Goal: Task Accomplishment & Management: Complete application form

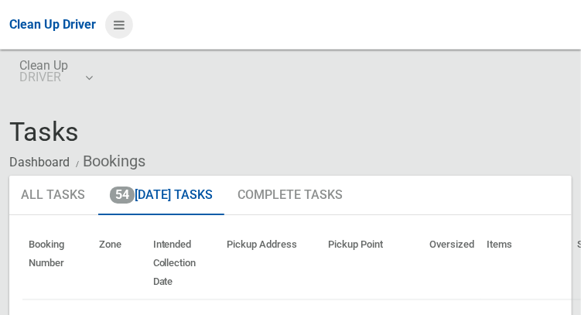
click at [124, 32] on icon at bounding box center [119, 25] width 11 height 26
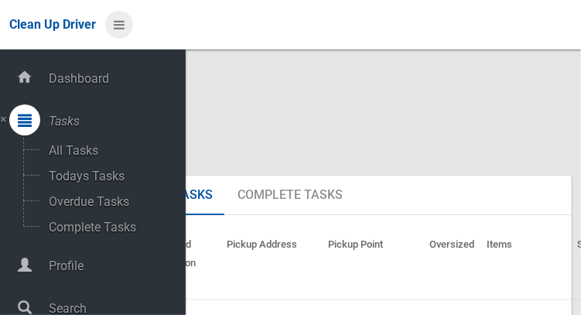
scroll to position [77, 0]
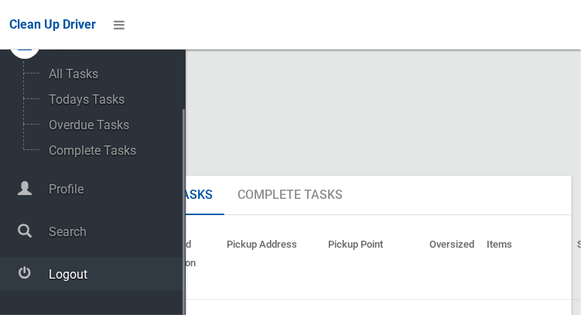
click at [49, 281] on span "Logout" at bounding box center [115, 274] width 142 height 15
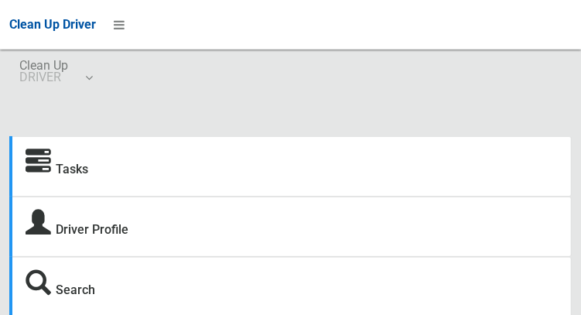
click at [49, 169] on icon at bounding box center [39, 162] width 26 height 26
click at [39, 169] on icon at bounding box center [39, 162] width 26 height 26
click at [73, 172] on link "Tasks" at bounding box center [72, 169] width 32 height 15
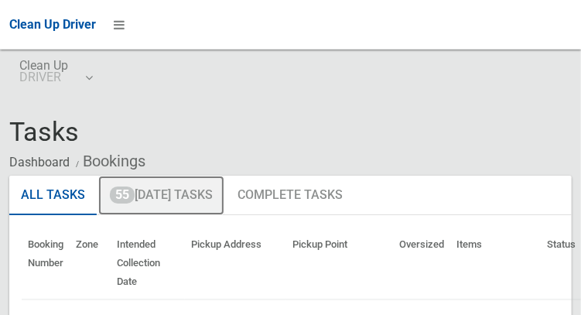
click at [135, 187] on link "55 Today's Tasks" at bounding box center [161, 196] width 126 height 40
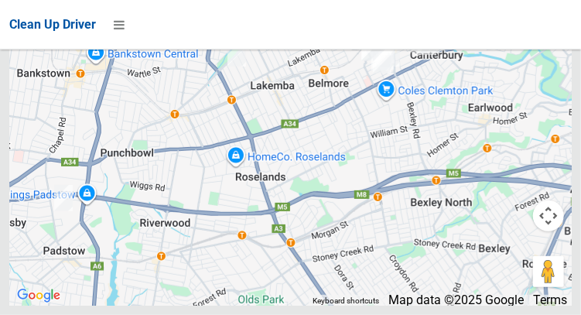
scroll to position [11740, 0]
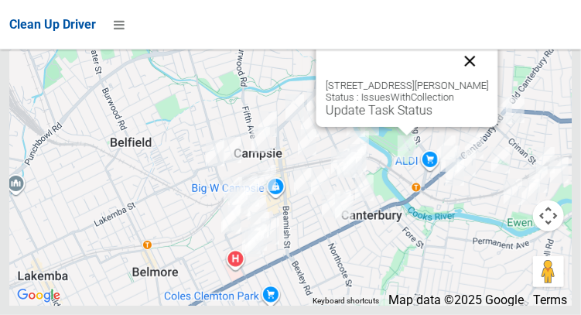
click at [488, 80] on button "Close" at bounding box center [469, 61] width 37 height 37
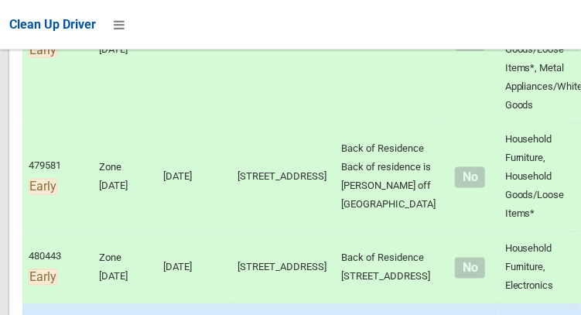
scroll to position [48, 0]
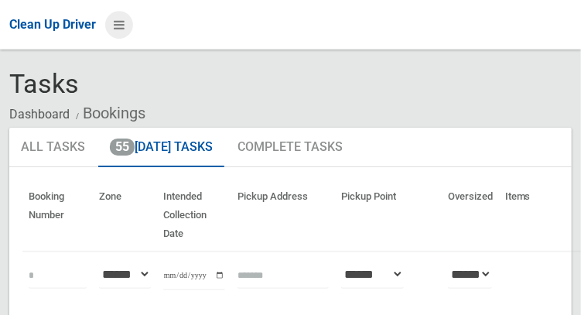
click at [124, 32] on icon at bounding box center [119, 25] width 11 height 26
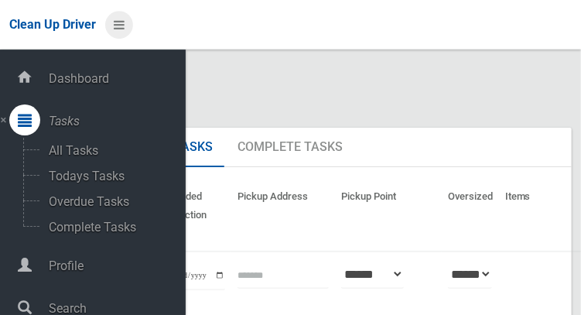
scroll to position [77, 0]
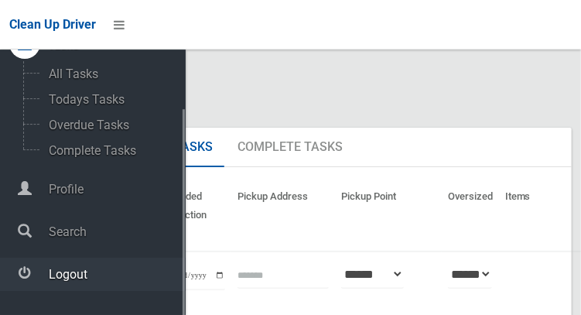
click at [54, 278] on span "Logout" at bounding box center [115, 274] width 142 height 15
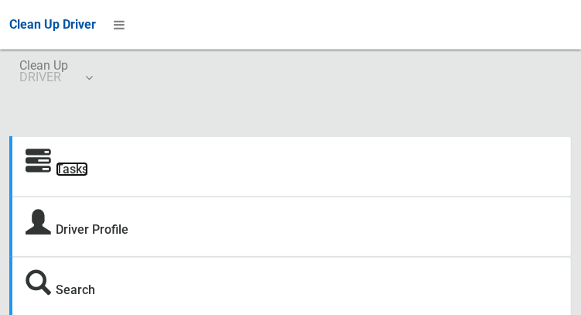
click at [63, 165] on link "Tasks" at bounding box center [72, 169] width 32 height 15
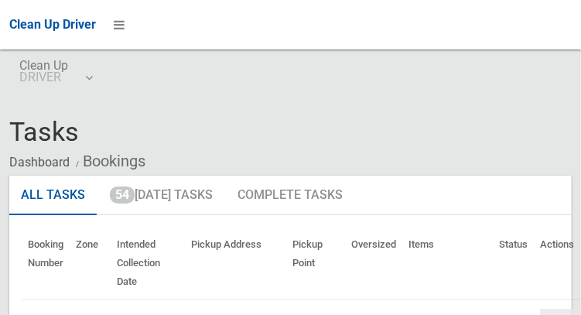
click at [489, 130] on div "Tasks Dashboard Bookings" at bounding box center [290, 147] width 562 height 58
click at [499, 124] on div "Tasks Dashboard Bookings" at bounding box center [290, 147] width 562 height 58
click at [548, 27] on div "Clean Up Driver" at bounding box center [290, 24] width 581 height 49
click at [566, 118] on div "Tasks Dashboard Bookings" at bounding box center [290, 147] width 562 height 58
click at [563, 32] on div "Clean Up Driver" at bounding box center [290, 24] width 581 height 49
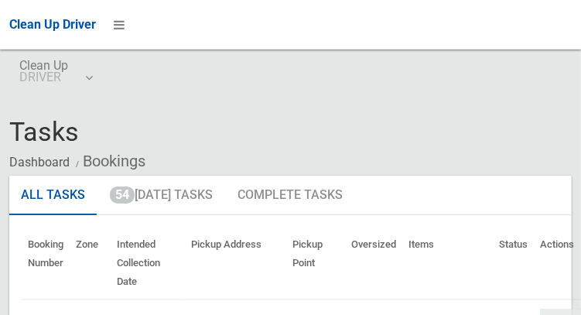
scroll to position [2, 0]
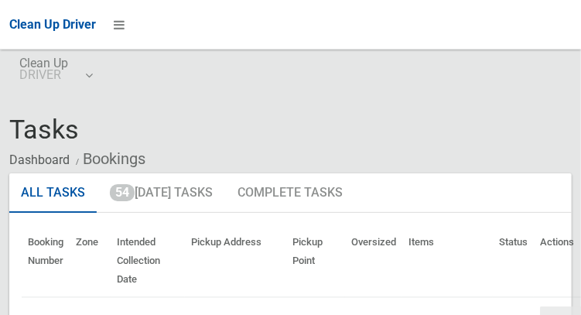
click at [524, 9] on div "Clean Up Driver" at bounding box center [290, 24] width 581 height 49
click at [428, 26] on div "Clean Up Driver" at bounding box center [290, 24] width 581 height 49
click at [124, 29] on icon at bounding box center [119, 25] width 11 height 26
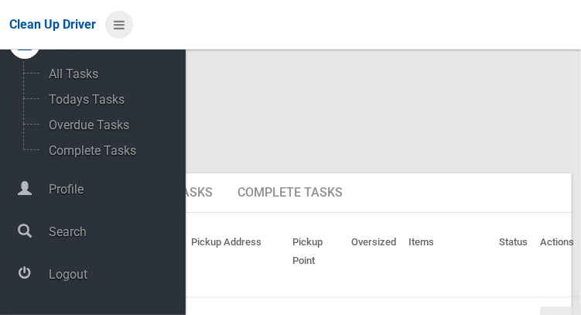
scroll to position [77, 0]
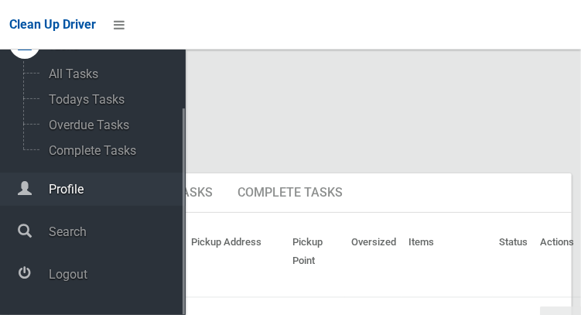
click at [53, 196] on span "Profile" at bounding box center [115, 189] width 142 height 15
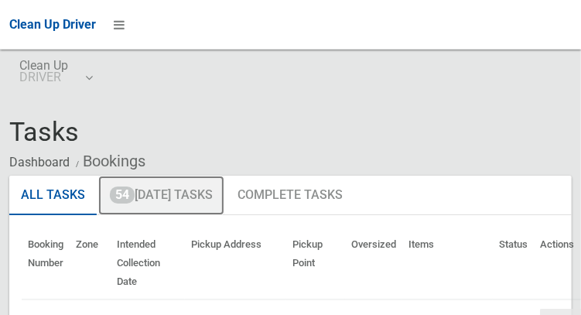
click at [168, 191] on link "54 [DATE] Tasks" at bounding box center [161, 196] width 126 height 40
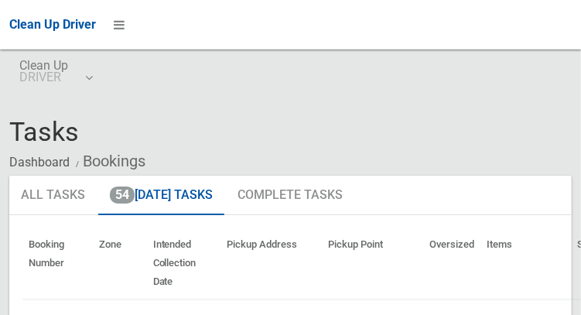
scroll to position [558, 0]
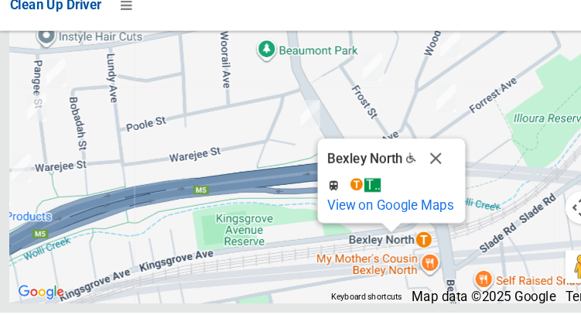
scroll to position [11227, 0]
click at [411, 188] on button "Close" at bounding box center [410, 169] width 37 height 37
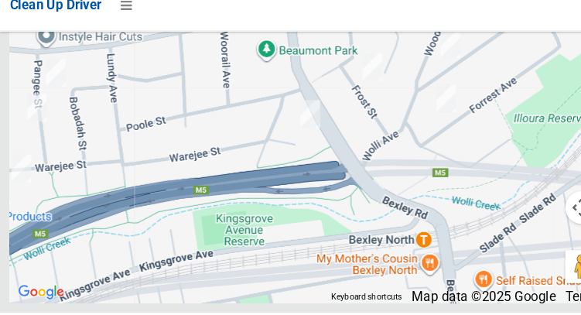
click at [377, 26] on div "Clean Up Driver" at bounding box center [290, 24] width 581 height 49
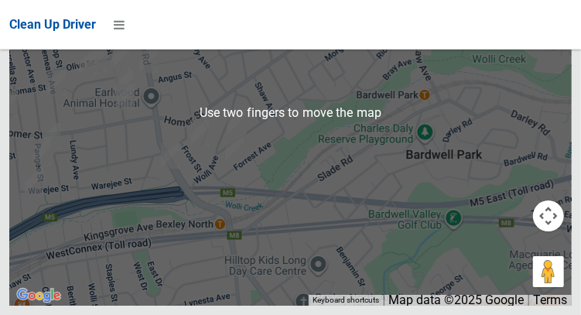
scroll to position [11221, 0]
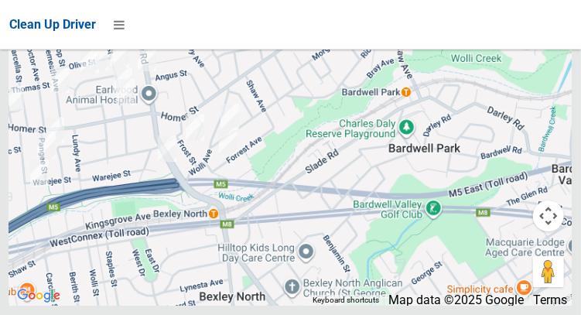
click at [92, 215] on div at bounding box center [290, 112] width 562 height 387
click at [318, 305] on div at bounding box center [290, 112] width 562 height 387
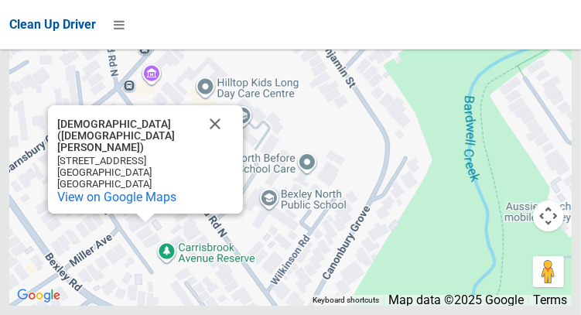
scroll to position [10525, 0]
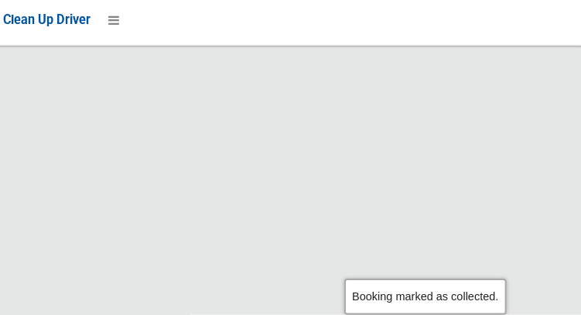
scroll to position [11227, 0]
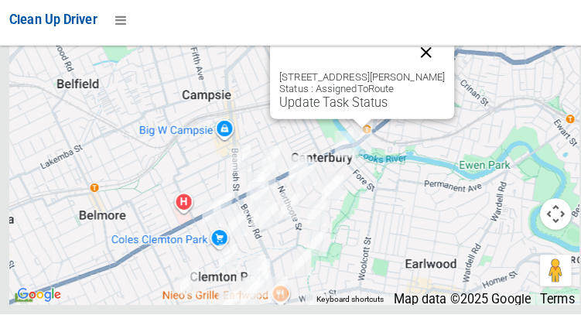
click at [438, 75] on button "Close" at bounding box center [419, 56] width 37 height 37
click at [433, 75] on button "Close" at bounding box center [419, 56] width 37 height 37
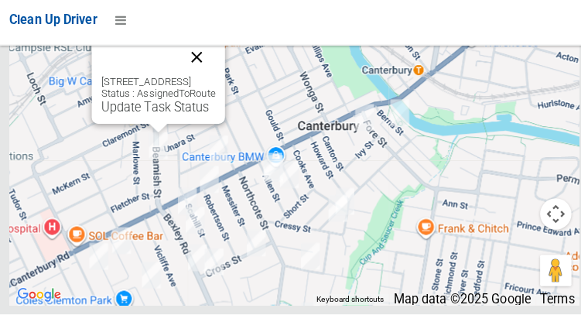
click at [213, 80] on button "Close" at bounding box center [194, 61] width 37 height 37
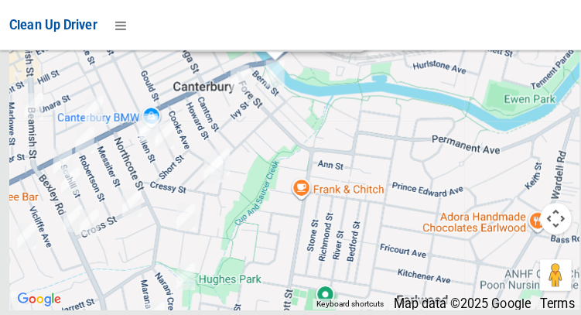
scroll to position [11191, 0]
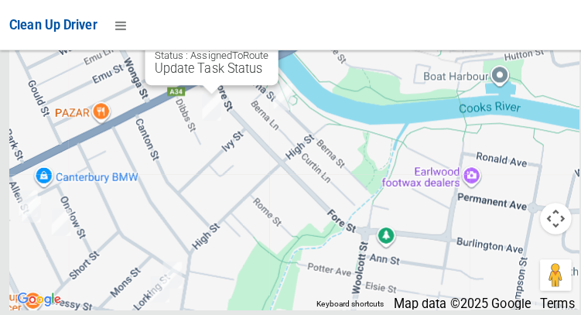
click at [265, 37] on button "Close" at bounding box center [246, 18] width 37 height 37
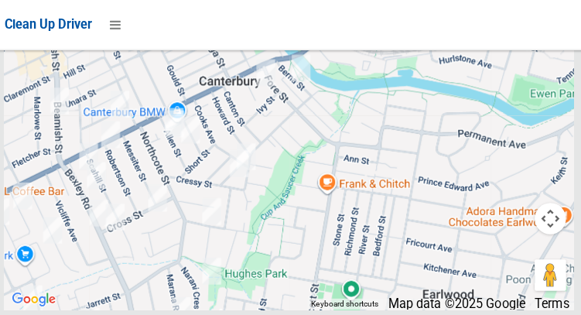
scroll to position [9870, 0]
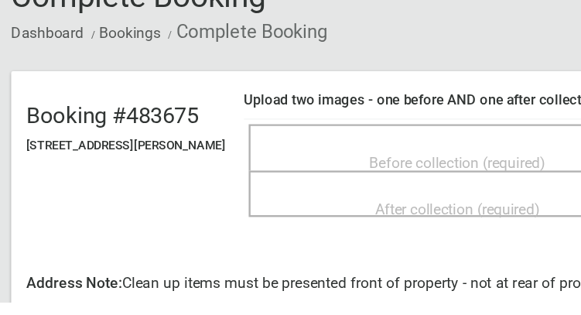
scroll to position [77, 0]
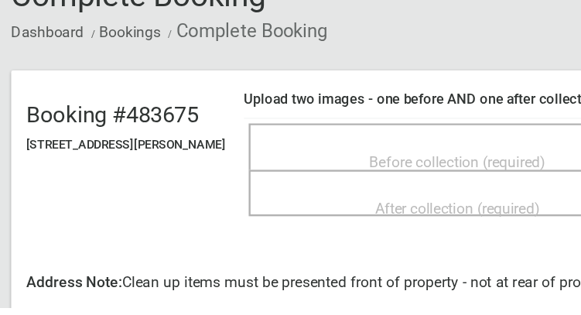
click at [395, 178] on div "Before collection (required)" at bounding box center [381, 192] width 314 height 29
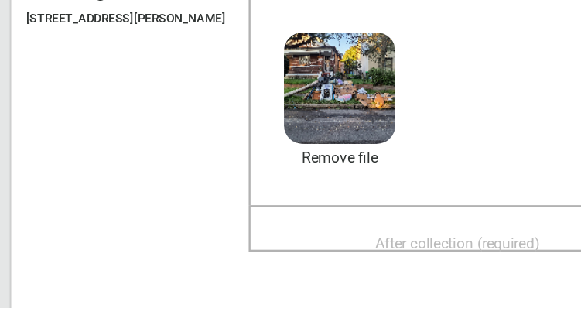
scroll to position [183, 0]
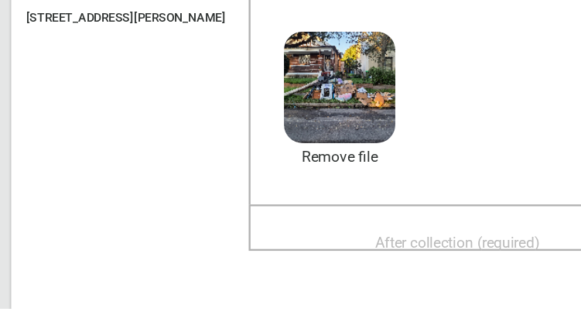
click at [419, 257] on span "After collection (required)" at bounding box center [381, 260] width 138 height 15
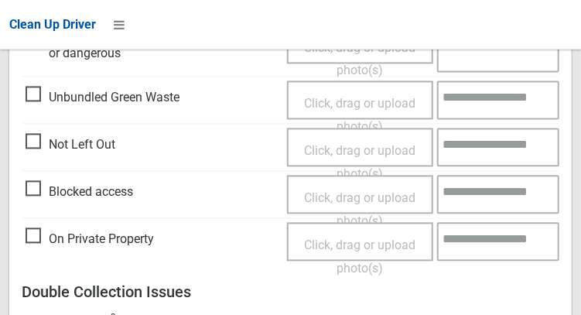
scroll to position [1419, 0]
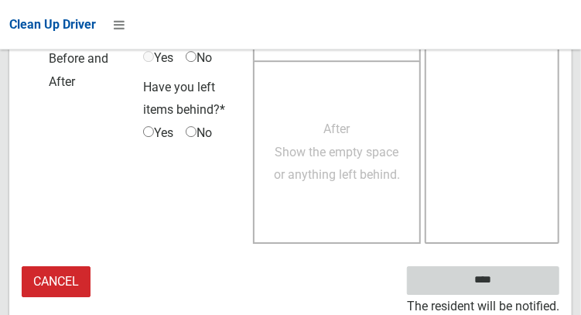
click at [510, 275] on input "****" at bounding box center [483, 280] width 152 height 29
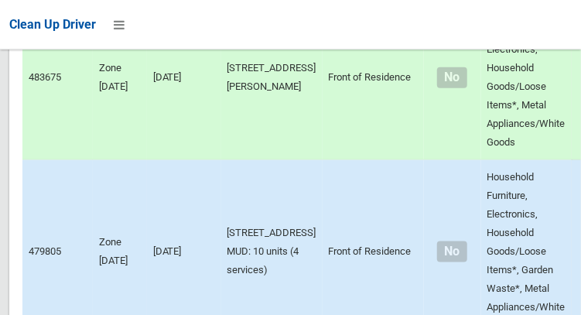
scroll to position [11227, 0]
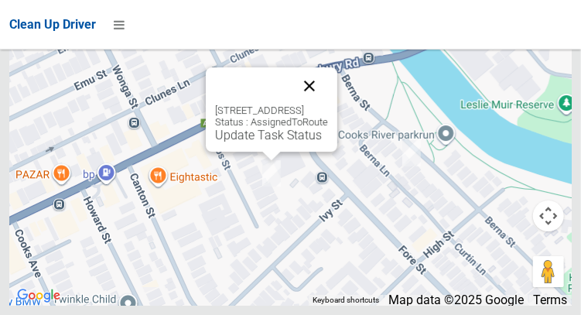
click at [328, 104] on button "Close" at bounding box center [309, 85] width 37 height 37
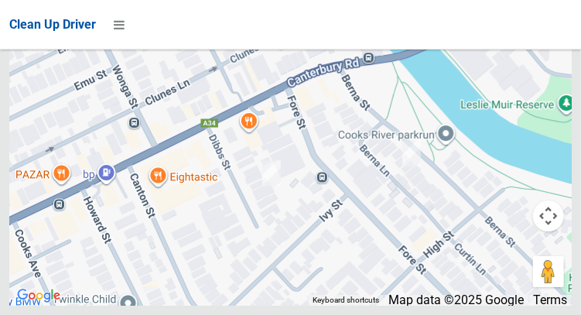
scroll to position [9608, 0]
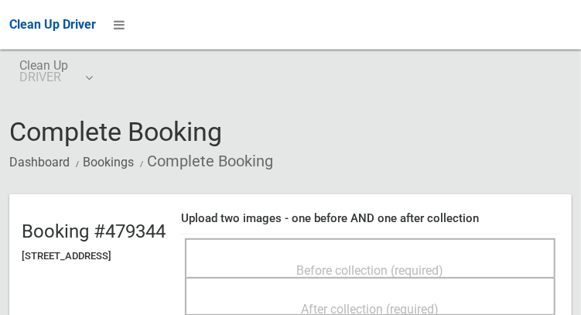
click at [486, 255] on div "Before collection (required)" at bounding box center [370, 269] width 336 height 29
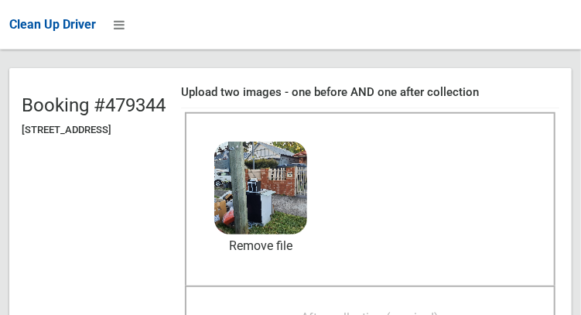
scroll to position [127, 0]
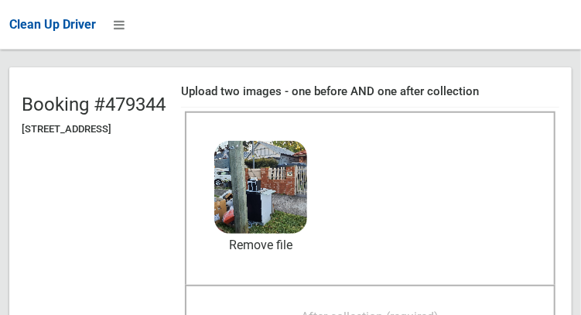
click at [439, 309] on span "After collection (required)" at bounding box center [371, 316] width 138 height 15
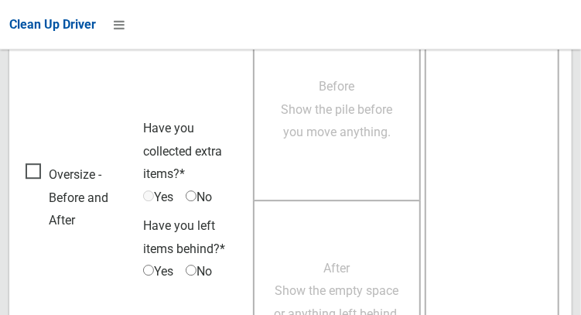
scroll to position [1396, 0]
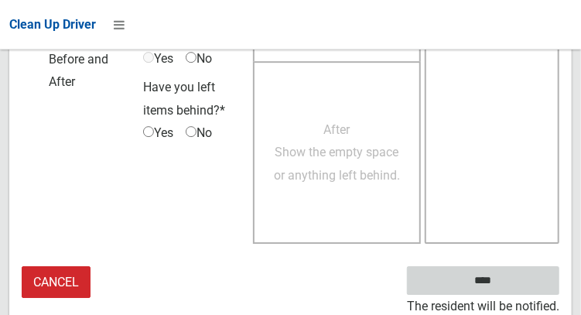
click at [511, 278] on input "****" at bounding box center [483, 280] width 152 height 29
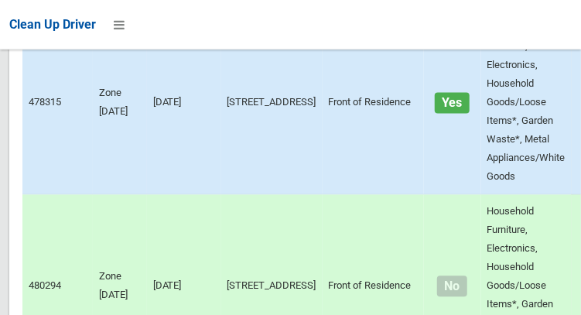
scroll to position [11227, 0]
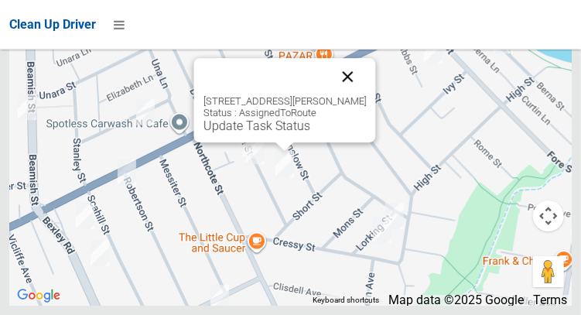
click at [339, 95] on button "Close" at bounding box center [347, 76] width 37 height 37
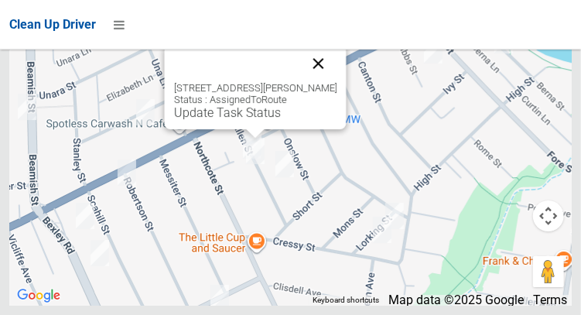
click at [336, 82] on button "Close" at bounding box center [317, 63] width 37 height 37
click at [335, 82] on button "Close" at bounding box center [317, 63] width 37 height 37
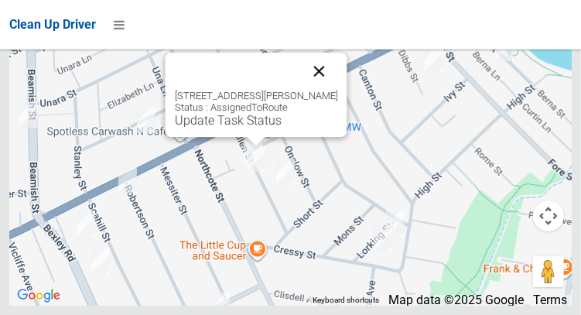
click at [337, 90] on button "Close" at bounding box center [318, 71] width 37 height 37
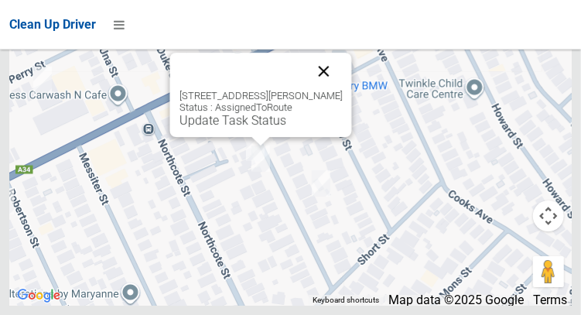
click at [326, 90] on button "Close" at bounding box center [323, 71] width 37 height 37
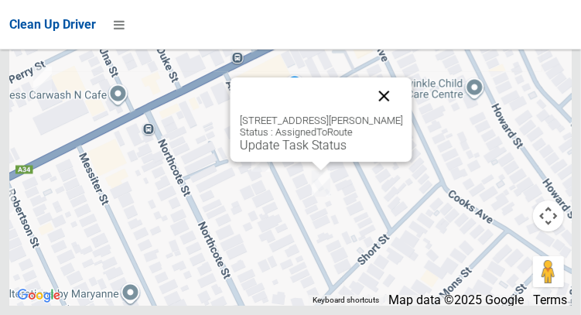
click at [387, 114] on button "Close" at bounding box center [383, 95] width 37 height 37
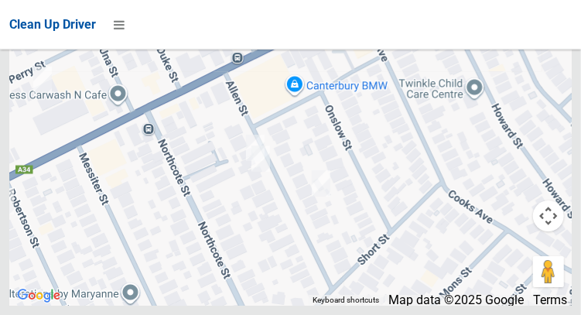
scroll to position [9165, 0]
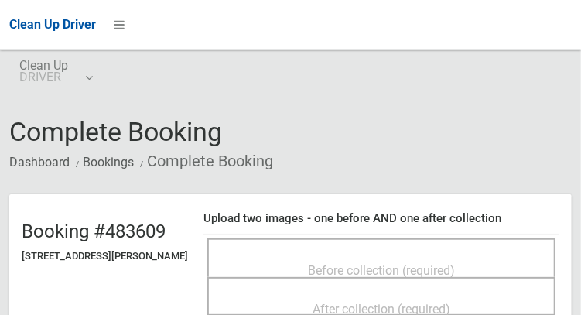
click at [493, 257] on div "Before collection (required)" at bounding box center [381, 269] width 314 height 29
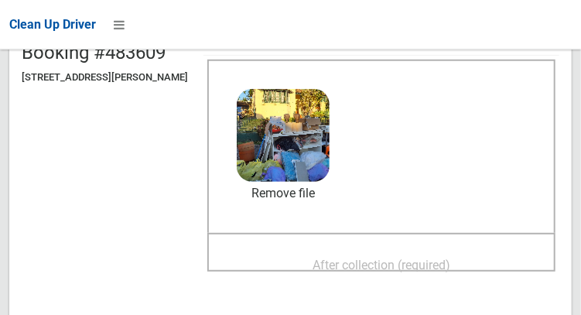
scroll to position [180, 0]
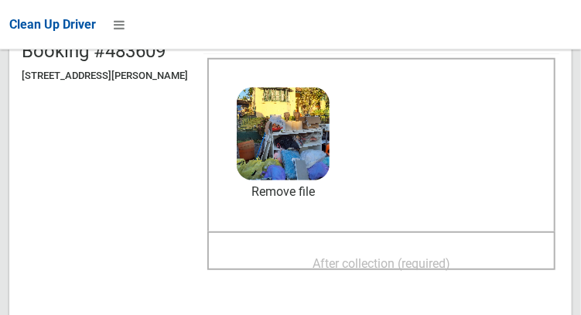
click at [450, 261] on span "After collection (required)" at bounding box center [381, 263] width 138 height 15
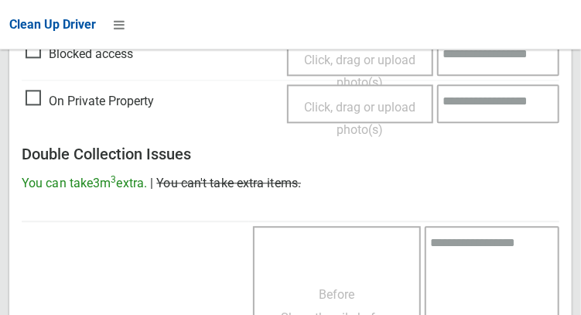
scroll to position [1396, 0]
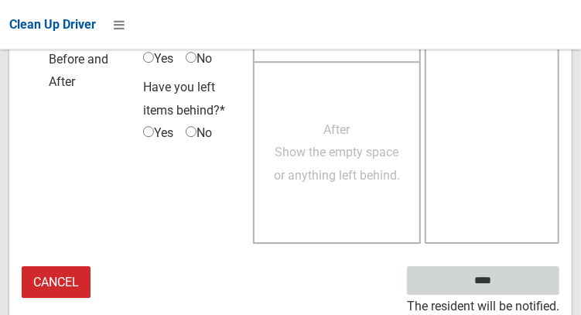
click at [515, 273] on input "****" at bounding box center [483, 280] width 152 height 29
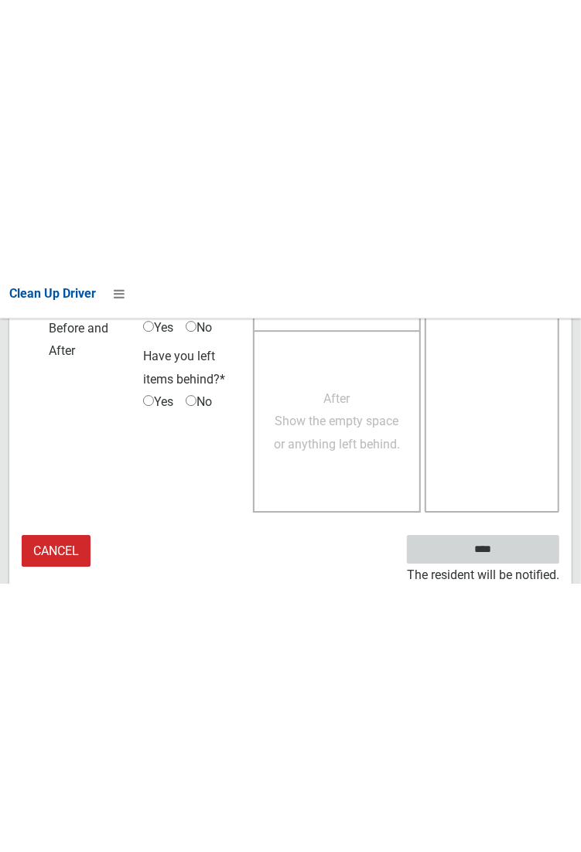
scroll to position [893, 0]
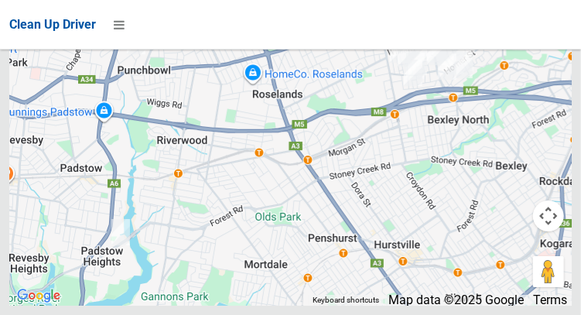
scroll to position [8922, 0]
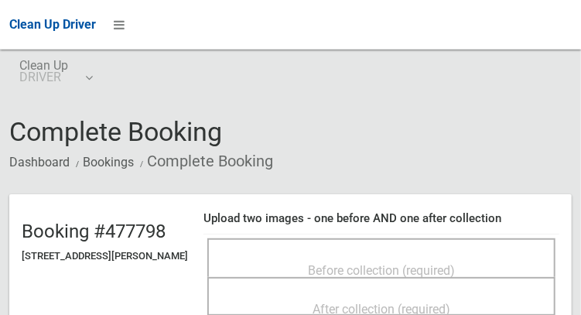
click at [500, 257] on div "Before collection (required)" at bounding box center [381, 269] width 314 height 29
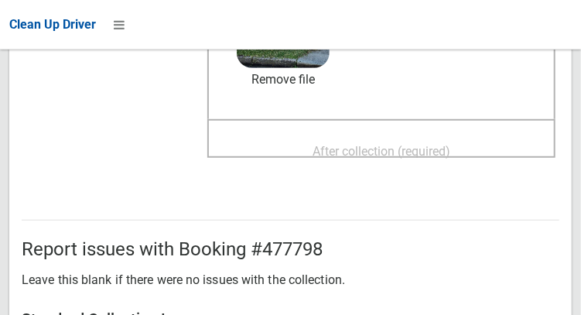
scroll to position [296, 0]
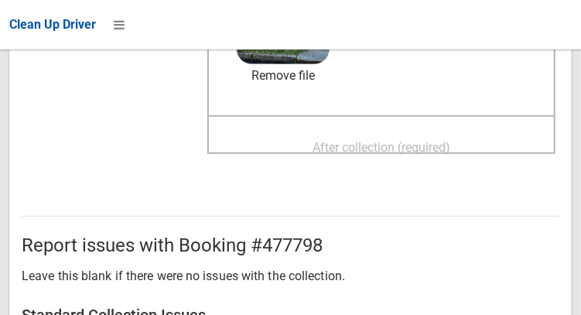
click at [450, 140] on span "After collection (required)" at bounding box center [381, 147] width 138 height 15
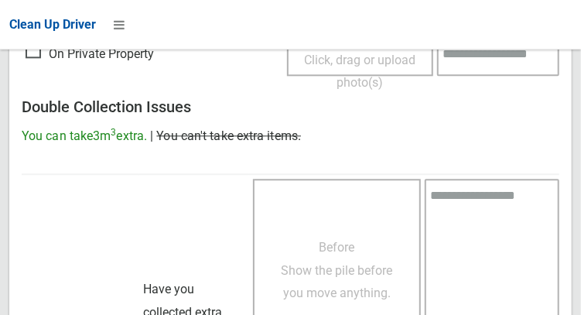
scroll to position [1396, 0]
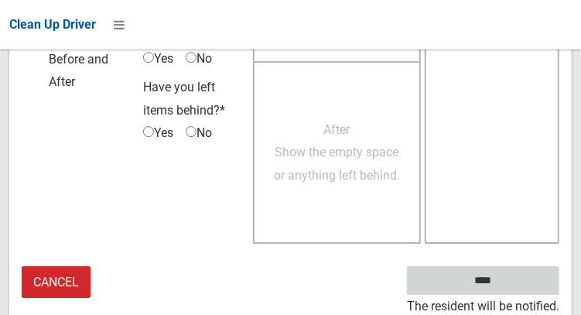
click at [506, 290] on input "****" at bounding box center [483, 280] width 152 height 29
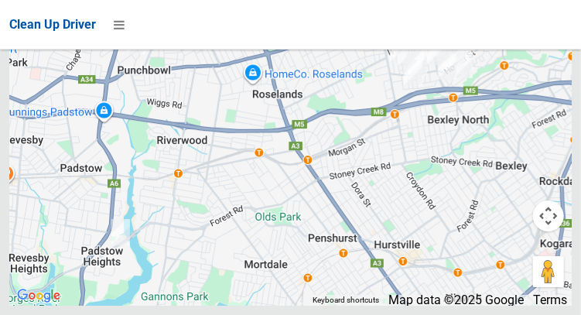
scroll to position [9397, 0]
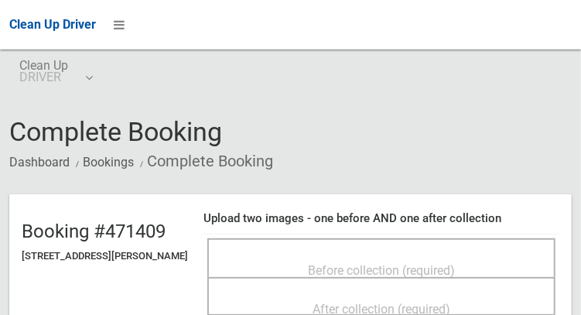
click at [485, 262] on div "Before collection (required)" at bounding box center [381, 269] width 314 height 29
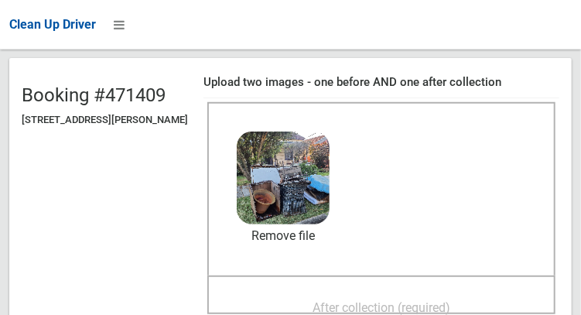
scroll to position [140, 0]
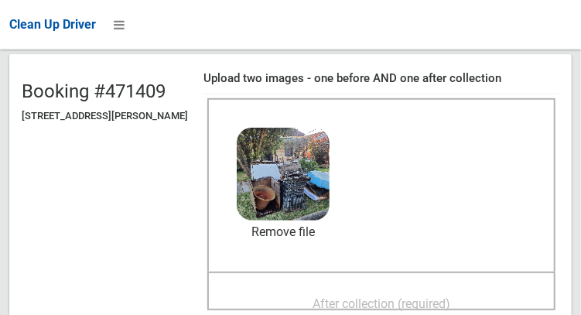
click at [439, 296] on span "After collection (required)" at bounding box center [381, 303] width 138 height 15
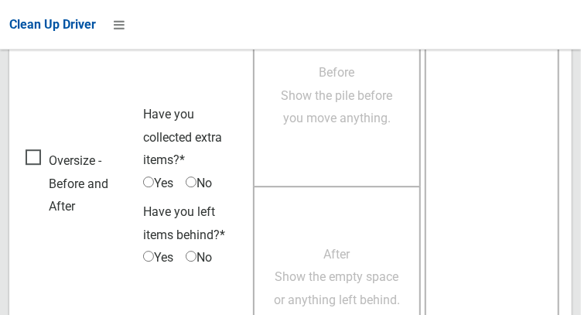
scroll to position [1396, 0]
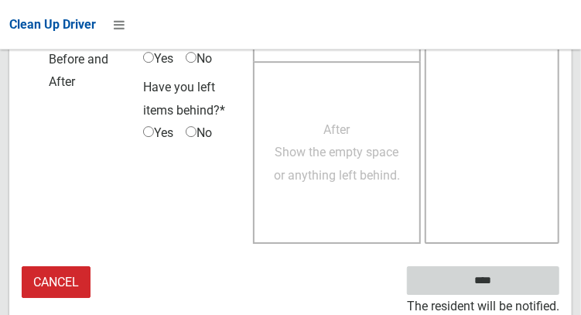
click at [506, 290] on input "****" at bounding box center [483, 280] width 152 height 29
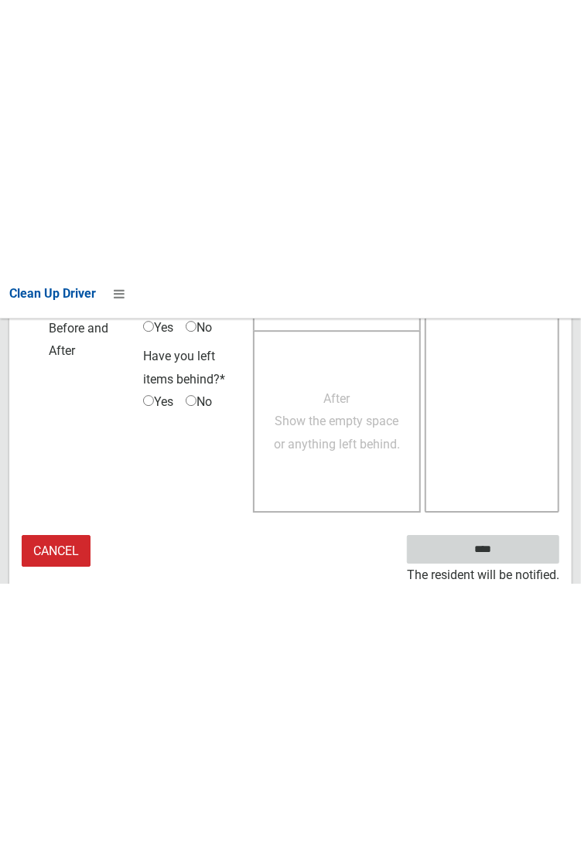
scroll to position [893, 0]
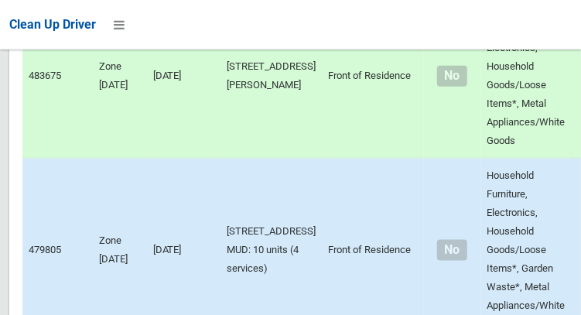
scroll to position [11227, 0]
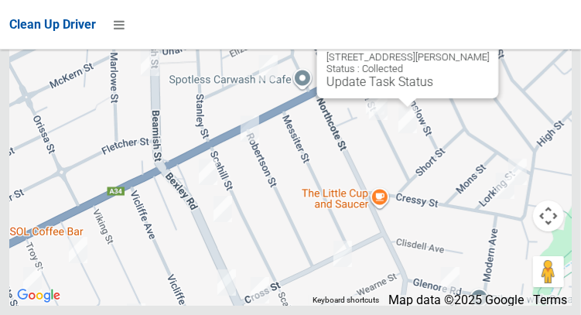
click at [486, 51] on button "Close" at bounding box center [470, 32] width 37 height 37
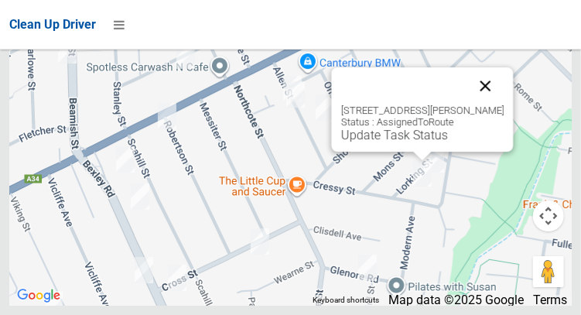
click at [503, 104] on button "Close" at bounding box center [484, 85] width 37 height 37
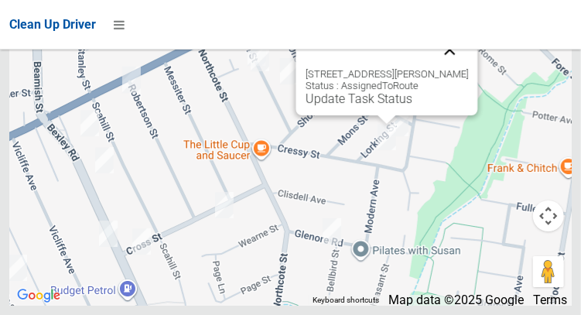
click at [462, 68] on button "Close" at bounding box center [449, 49] width 37 height 37
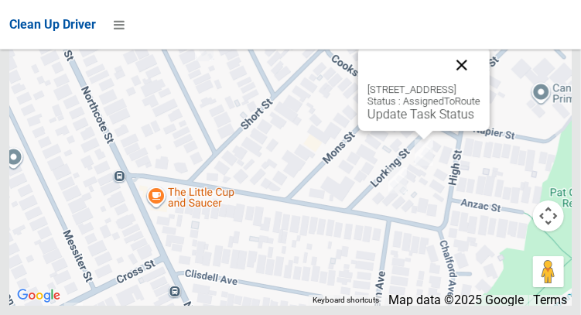
click at [480, 84] on button "Close" at bounding box center [461, 64] width 37 height 37
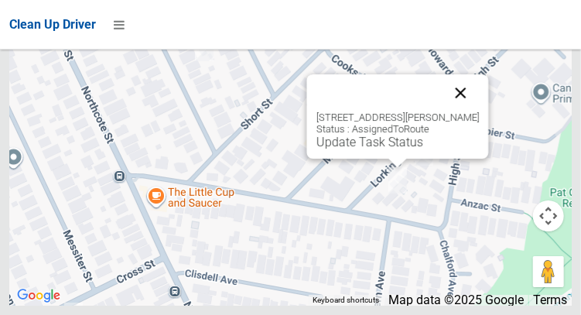
click at [478, 111] on button "Close" at bounding box center [460, 92] width 37 height 37
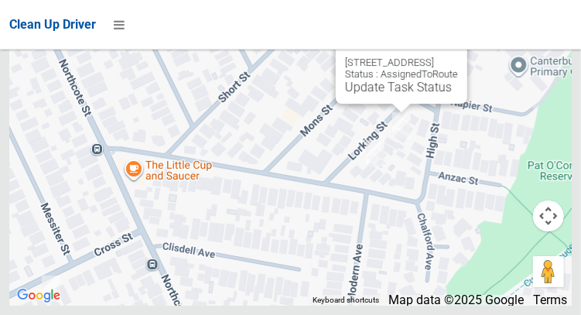
click at [458, 56] on button "Close" at bounding box center [439, 37] width 37 height 37
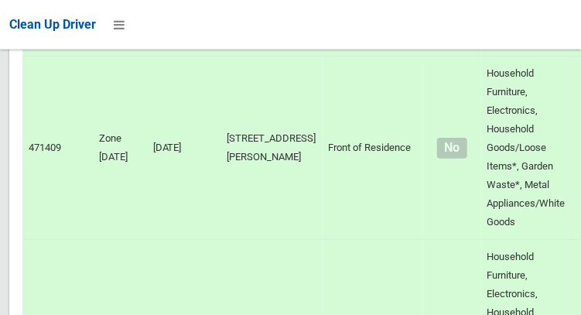
scroll to position [7047, 0]
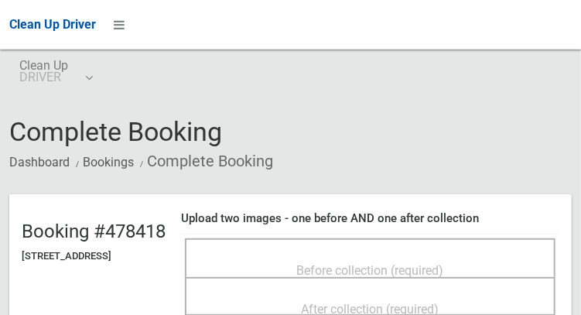
click at [486, 261] on div "Before collection (required)" at bounding box center [370, 269] width 336 height 29
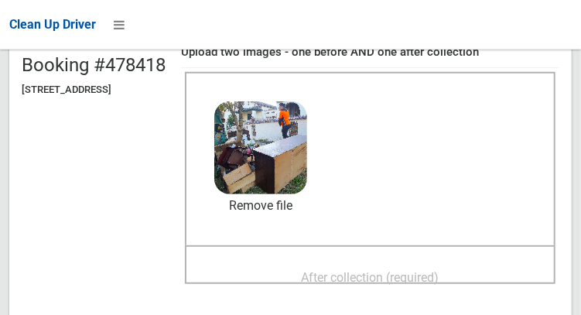
scroll to position [165, 0]
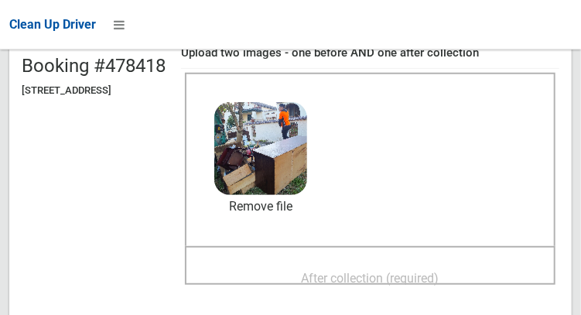
click at [498, 280] on div "After collection (required)" at bounding box center [370, 277] width 336 height 29
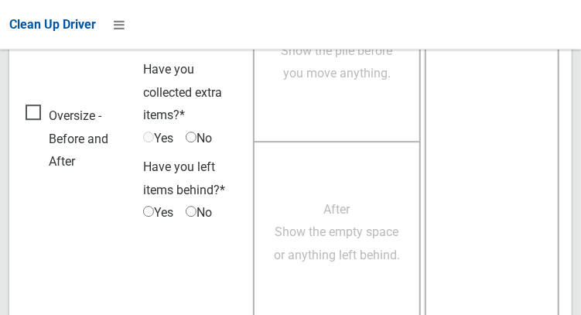
scroll to position [1396, 0]
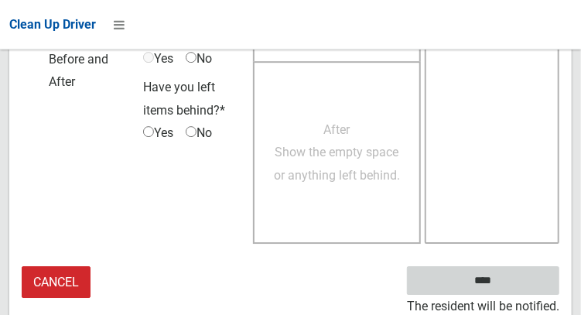
click at [511, 285] on input "****" at bounding box center [483, 280] width 152 height 29
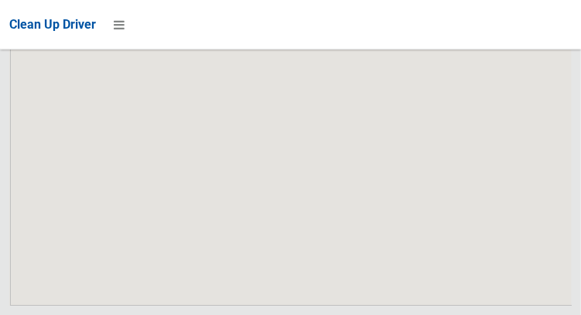
scroll to position [11227, 0]
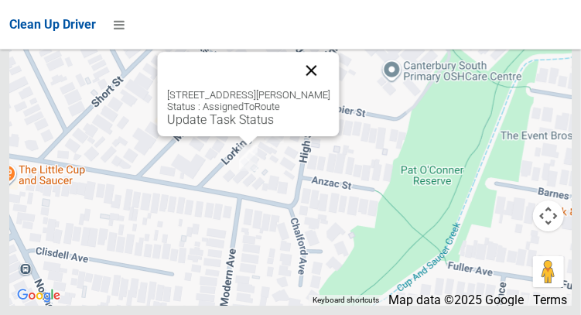
click at [328, 89] on button "Close" at bounding box center [310, 70] width 37 height 37
click at [318, 89] on button "Close" at bounding box center [310, 70] width 37 height 37
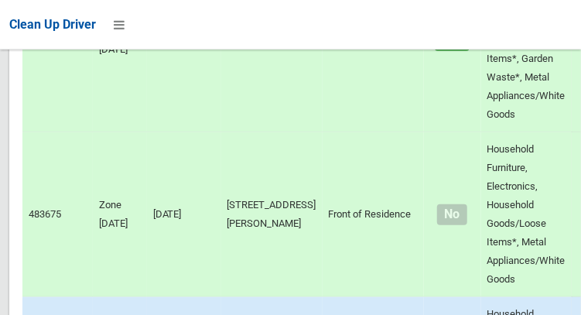
scroll to position [7343, 0]
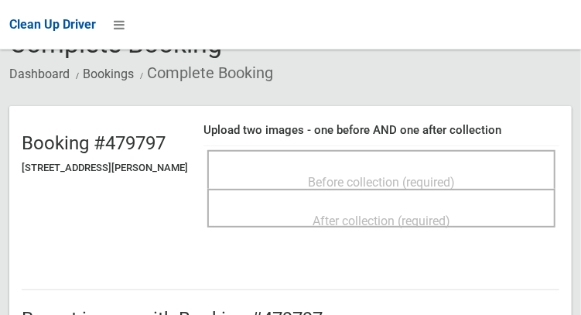
scroll to position [89, 0]
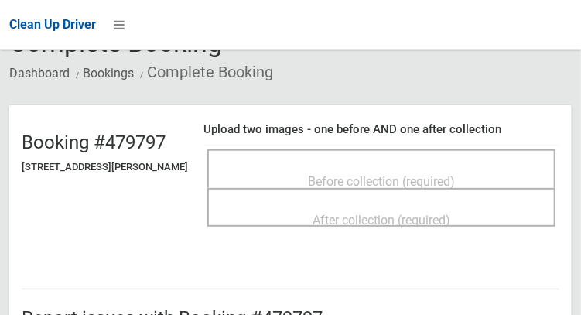
click at [490, 166] on div "Before collection (required)" at bounding box center [381, 180] width 314 height 29
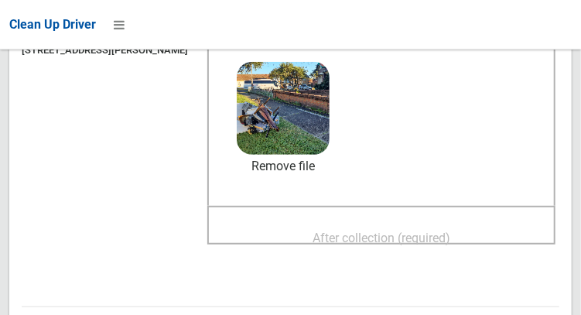
scroll to position [206, 0]
click at [508, 228] on div "After collection (required)" at bounding box center [381, 237] width 314 height 29
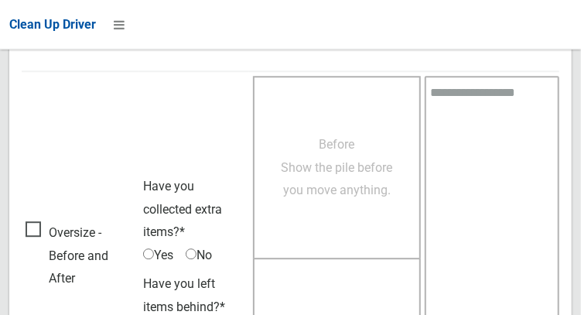
scroll to position [1396, 0]
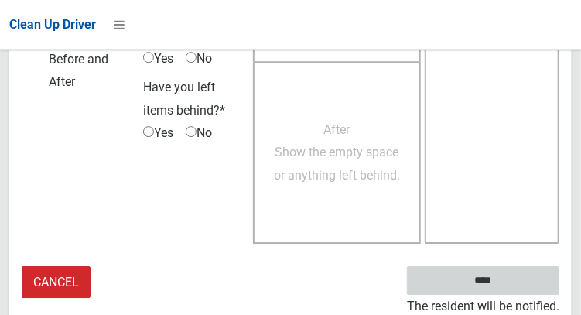
click at [518, 284] on input "****" at bounding box center [483, 280] width 152 height 29
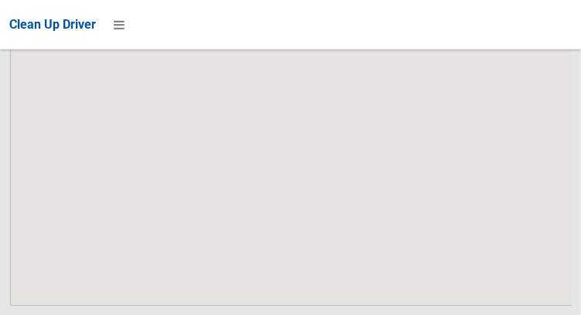
scroll to position [11227, 0]
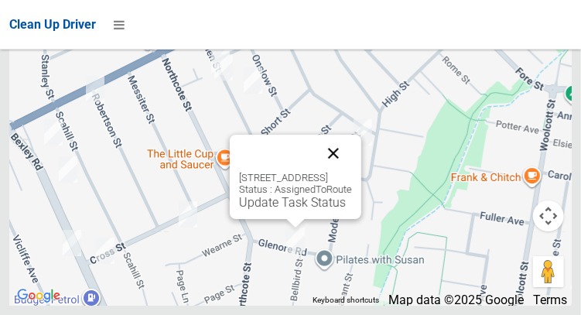
click at [352, 172] on button "Close" at bounding box center [333, 153] width 37 height 37
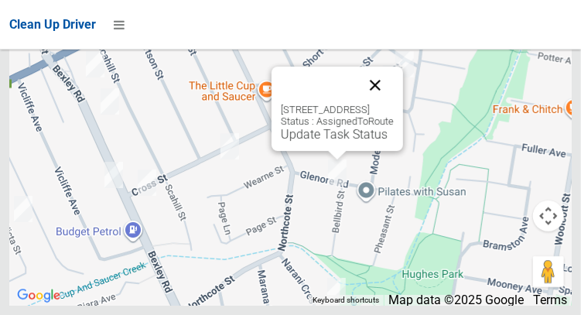
click at [394, 104] on button "Close" at bounding box center [374, 84] width 37 height 37
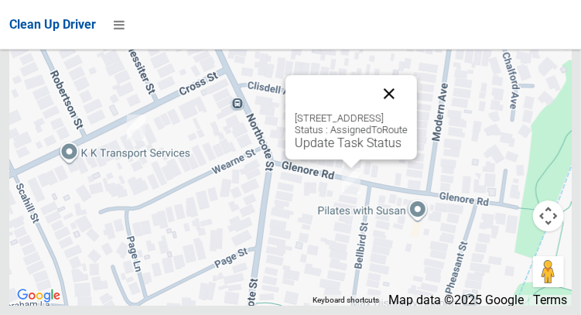
click at [408, 112] on button "Close" at bounding box center [388, 93] width 37 height 37
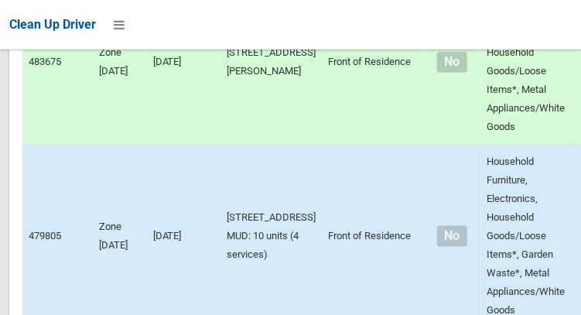
scroll to position [7487, 0]
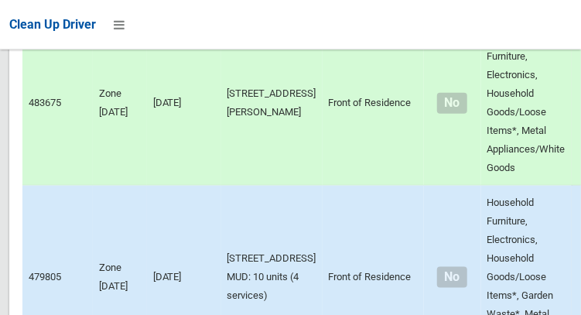
scroll to position [7445, 0]
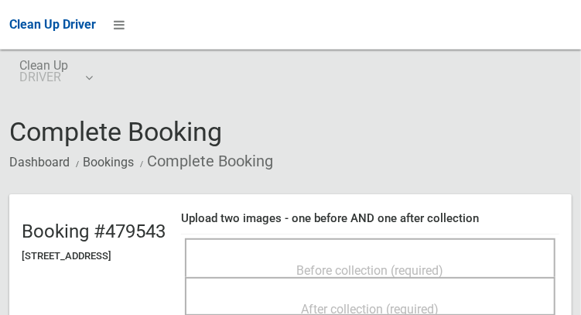
click at [493, 257] on div "Before collection (required)" at bounding box center [370, 269] width 336 height 29
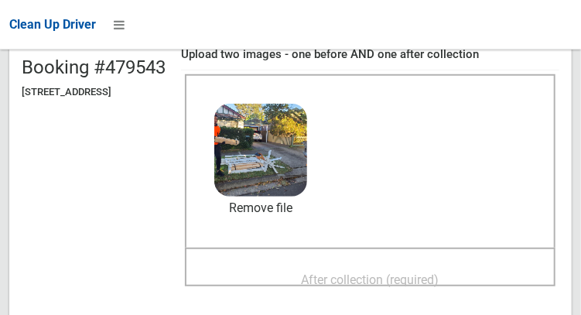
scroll to position [183, 0]
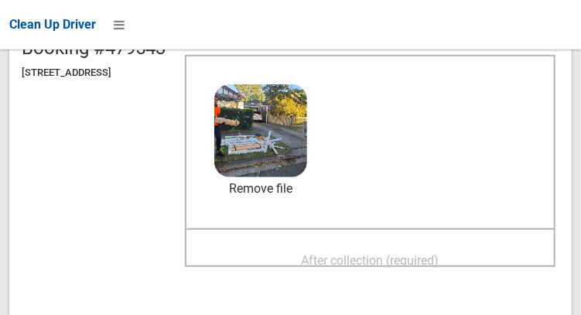
click at [497, 252] on div "After collection (required)" at bounding box center [370, 259] width 336 height 29
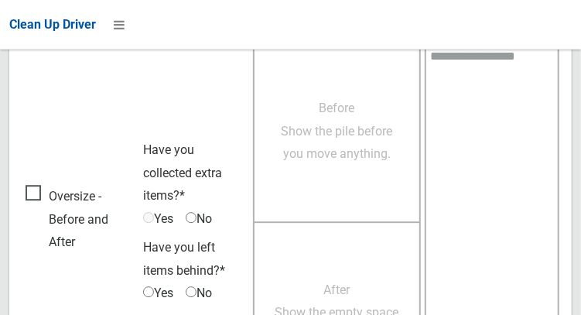
scroll to position [1396, 0]
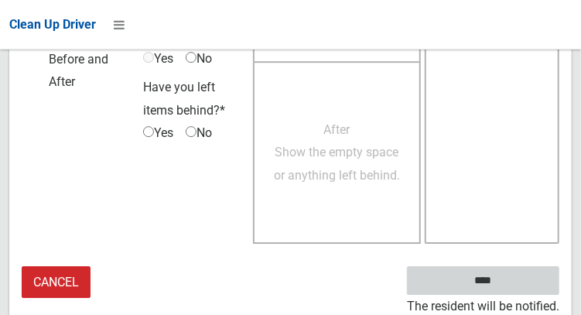
click at [514, 285] on input "****" at bounding box center [483, 280] width 152 height 29
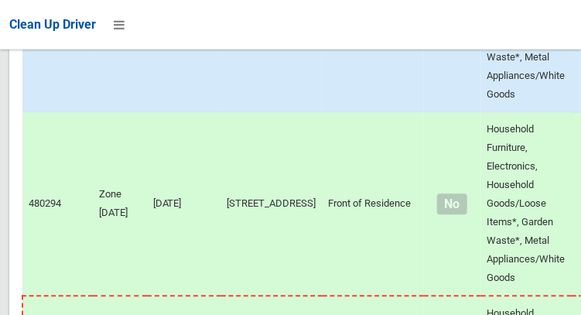
scroll to position [11227, 0]
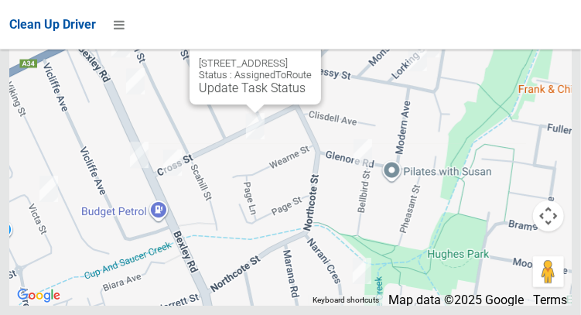
click at [311, 57] on button "Close" at bounding box center [293, 38] width 37 height 37
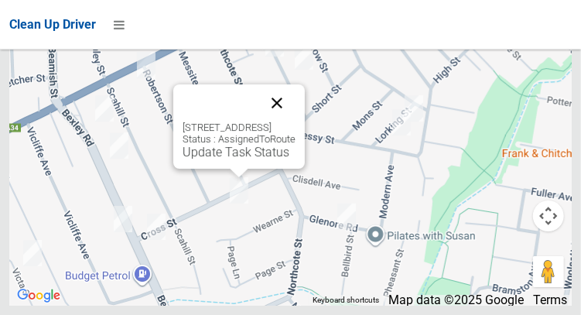
click at [295, 121] on button "Close" at bounding box center [276, 102] width 37 height 37
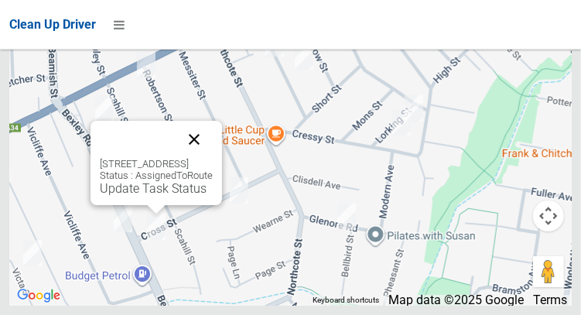
click at [213, 158] on button "Close" at bounding box center [194, 139] width 37 height 37
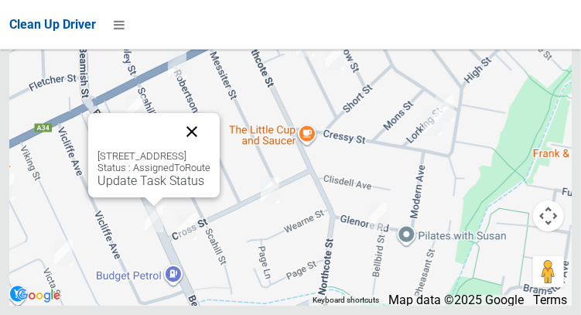
click at [210, 150] on button "Close" at bounding box center [191, 131] width 37 height 37
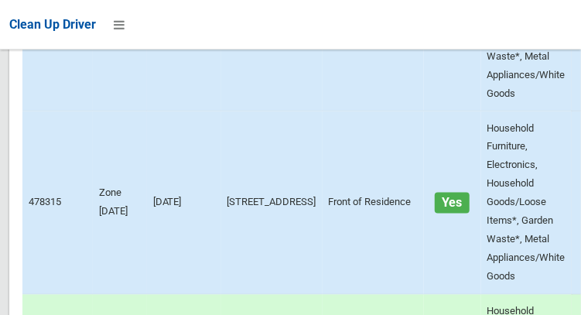
scroll to position [7700, 0]
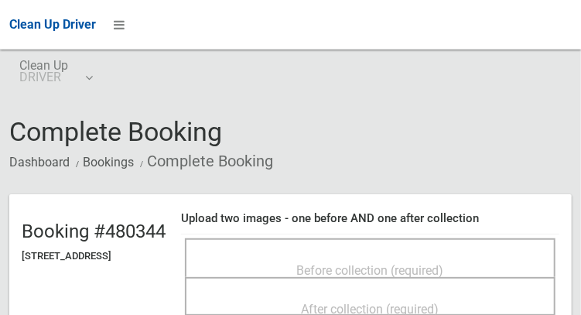
click at [443, 244] on div "Before collection (required)" at bounding box center [370, 257] width 370 height 39
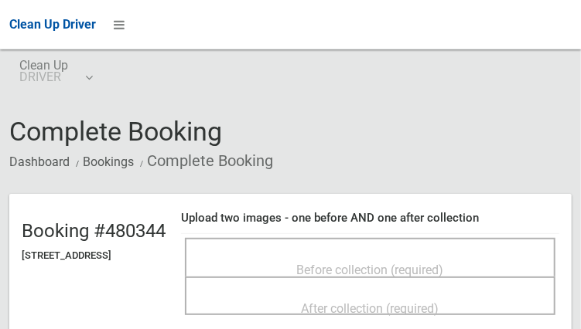
click at [373, 280] on div "After collection (required)" at bounding box center [370, 296] width 370 height 39
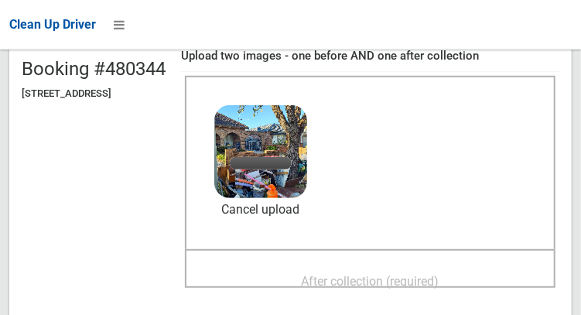
scroll to position [165, 0]
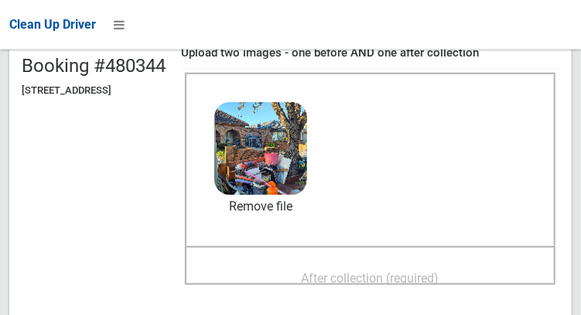
click at [339, 275] on span "After collection (required)" at bounding box center [371, 278] width 138 height 15
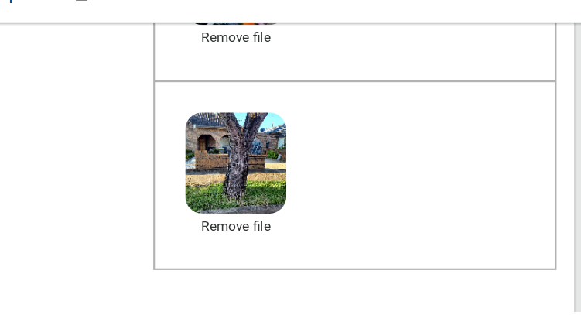
scroll to position [323, 0]
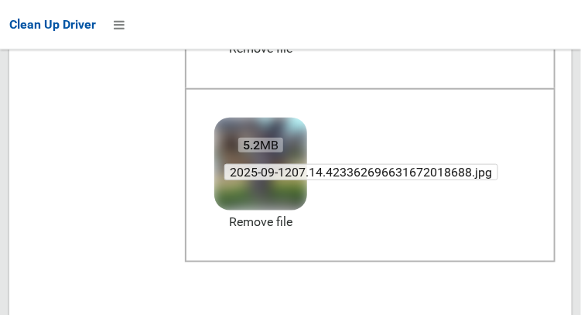
click at [302, 168] on span "2025-09-1207.14.423362696631672018688.jpg" at bounding box center [361, 172] width 274 height 16
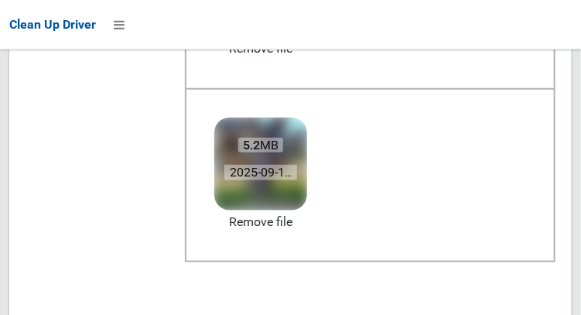
click at [304, 120] on div "5.2 MB 2025-09-1207.14.423362696631672018688.jpg" at bounding box center [260, 160] width 93 height 84
click at [284, 140] on span "5.2 MB" at bounding box center [261, 145] width 46 height 15
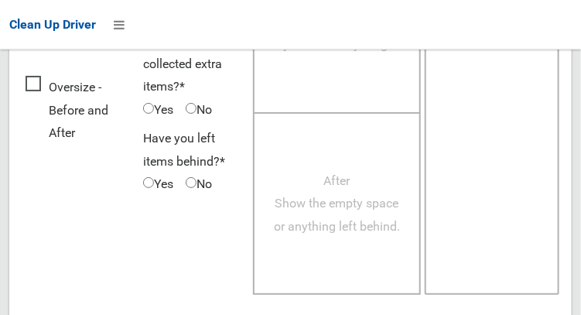
scroll to position [1396, 0]
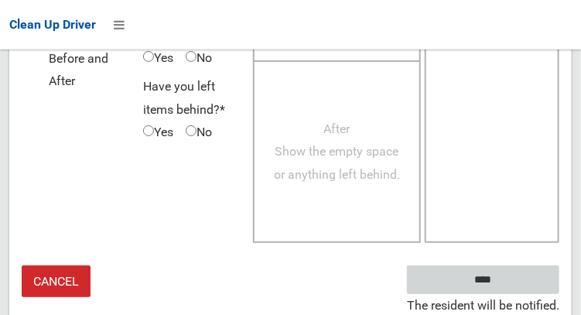
click at [506, 288] on input "****" at bounding box center [483, 279] width 152 height 29
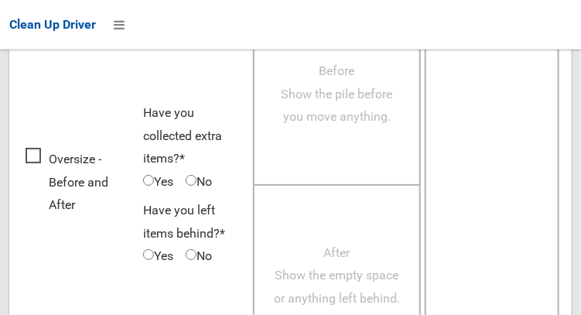
scroll to position [960, 0]
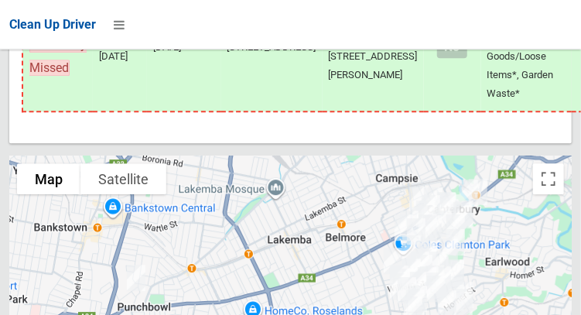
scroll to position [8206, 0]
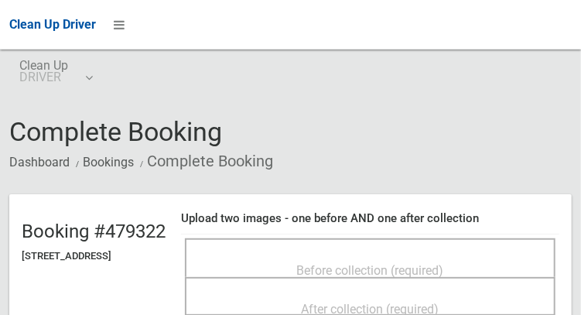
click at [485, 257] on div "Before collection (required)" at bounding box center [370, 269] width 336 height 29
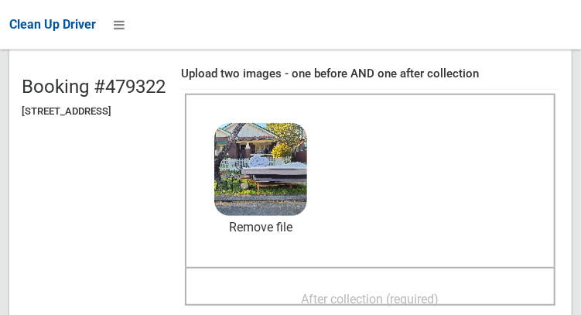
scroll to position [148, 0]
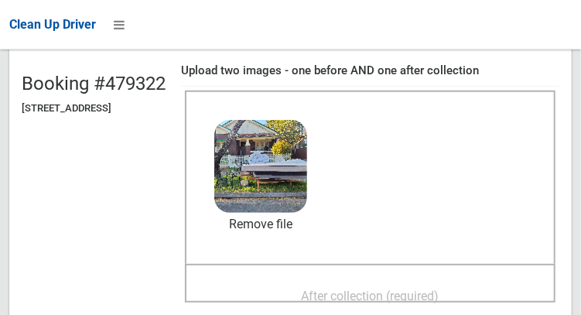
click at [483, 287] on div "After collection (required)" at bounding box center [370, 295] width 336 height 29
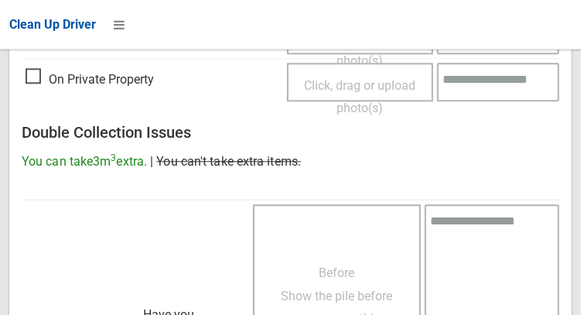
scroll to position [1396, 0]
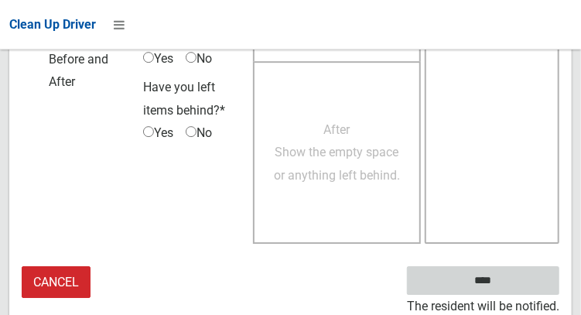
click at [506, 286] on input "****" at bounding box center [483, 280] width 152 height 29
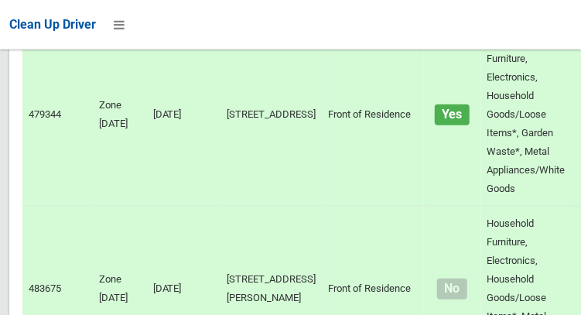
scroll to position [11227, 0]
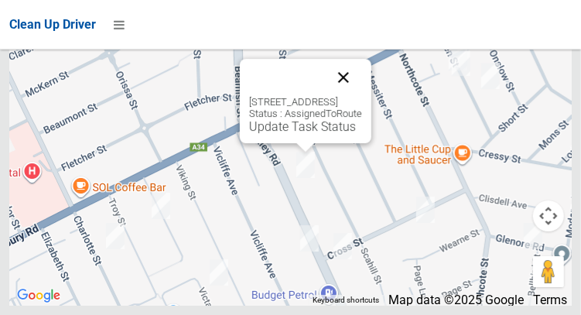
click at [362, 96] on button "Close" at bounding box center [343, 77] width 37 height 37
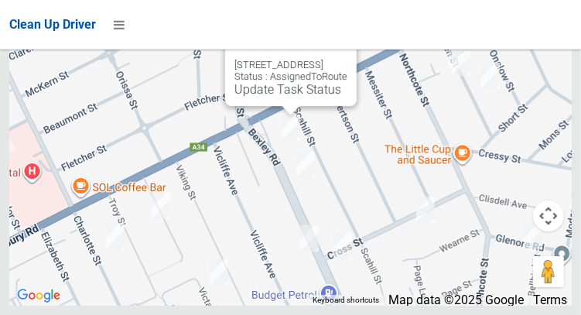
click at [345, 59] on button "Close" at bounding box center [328, 40] width 37 height 37
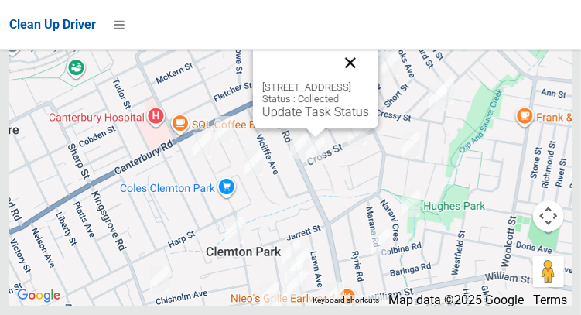
click at [369, 81] on button "Close" at bounding box center [350, 62] width 37 height 37
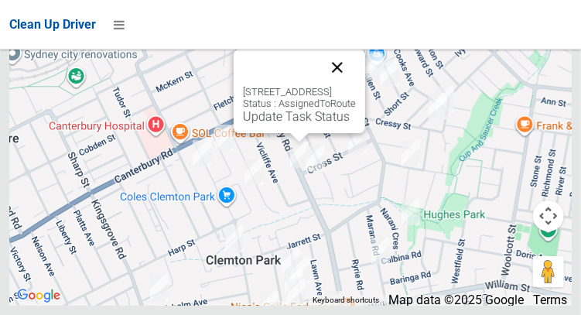
click at [356, 86] on button "Close" at bounding box center [337, 67] width 37 height 37
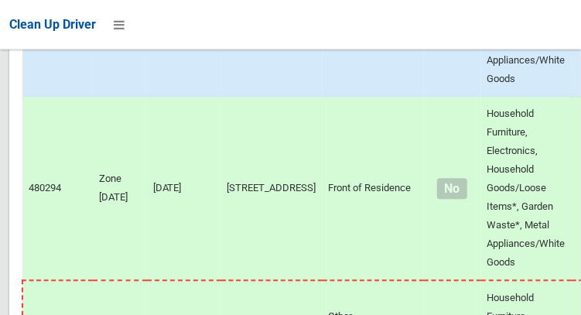
scroll to position [7904, 0]
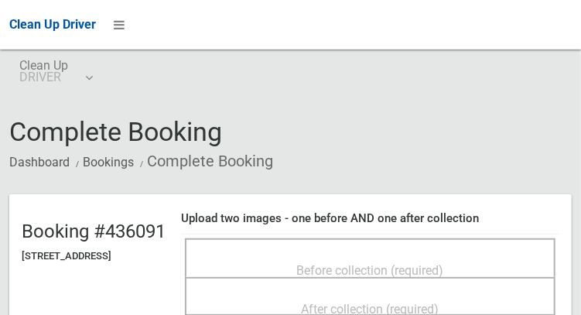
click at [444, 264] on span "Before collection (required)" at bounding box center [370, 270] width 147 height 15
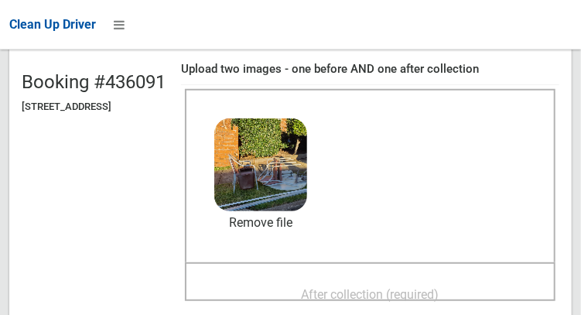
scroll to position [154, 0]
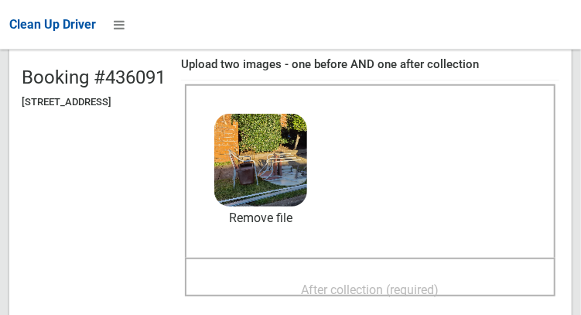
click at [486, 282] on div "After collection (required)" at bounding box center [370, 289] width 336 height 29
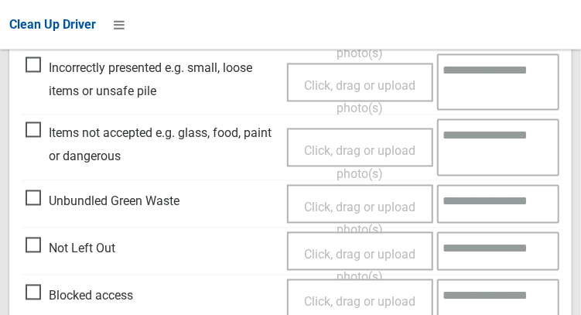
scroll to position [929, 0]
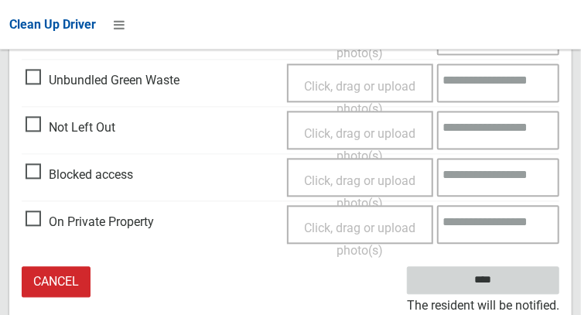
click at [506, 290] on input "****" at bounding box center [483, 280] width 152 height 29
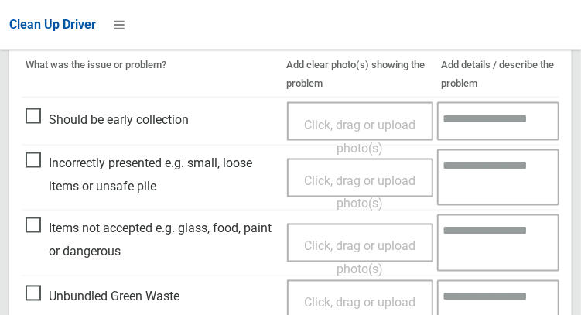
scroll to position [684, 0]
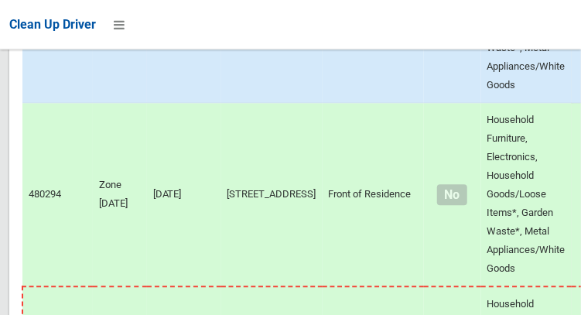
scroll to position [11227, 0]
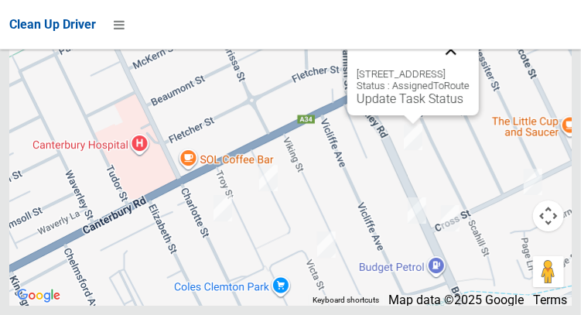
click button "Close"
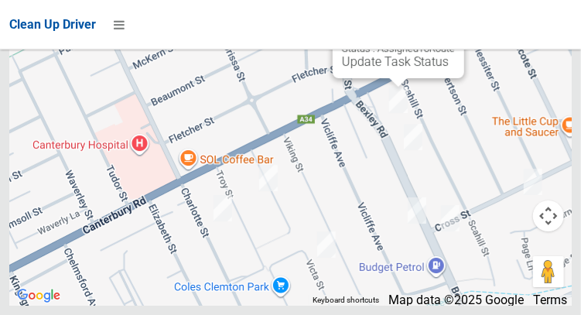
scroll to position [11153, 0]
click button "Close"
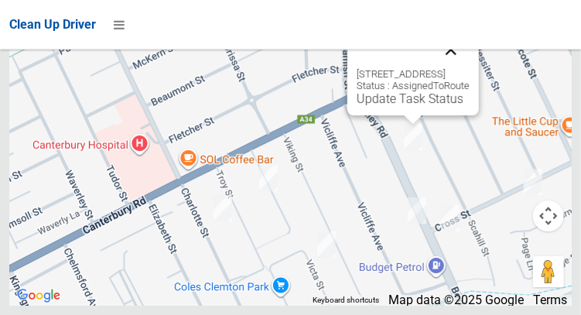
click button "Close"
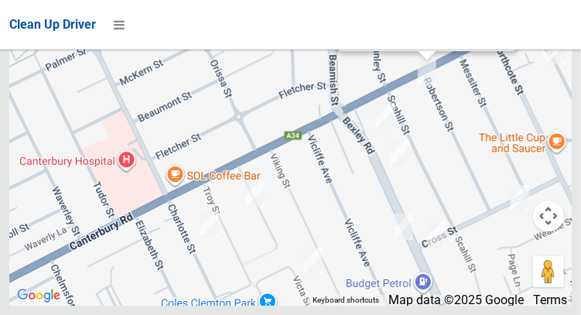
click button "Close"
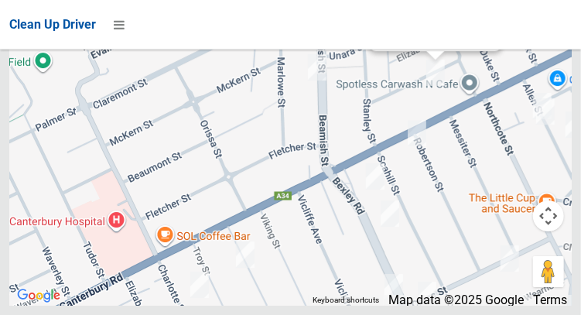
click button "Close"
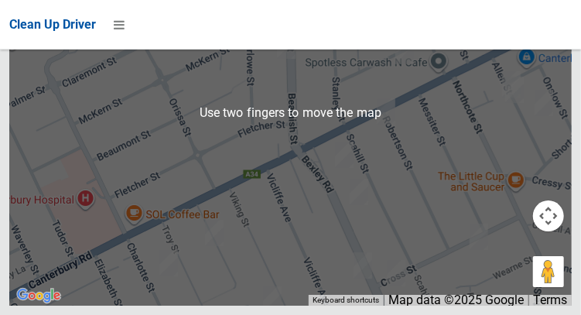
scroll to position [11122, 0]
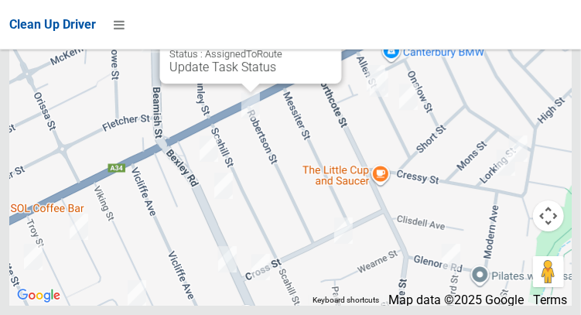
click button "Close"
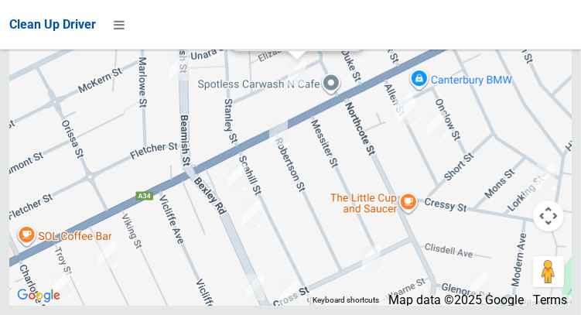
click button "Close"
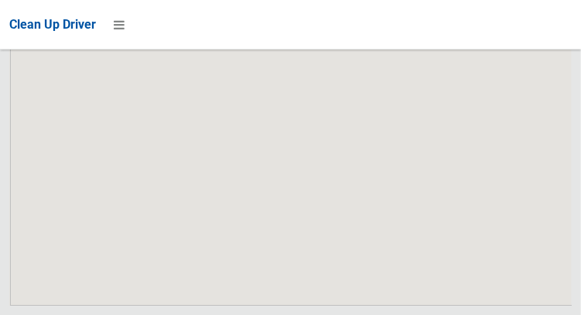
scroll to position [11227, 0]
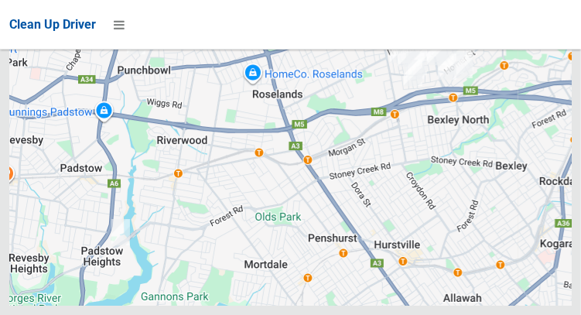
scroll to position [11227, 0]
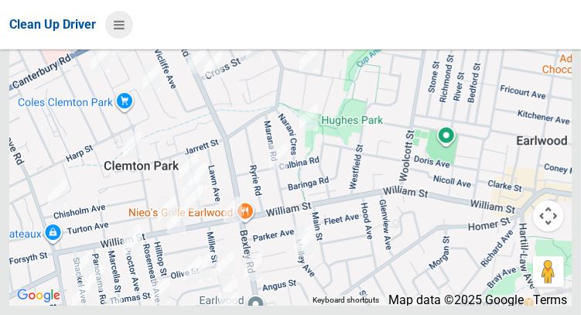
click at [124, 26] on icon at bounding box center [119, 25] width 11 height 26
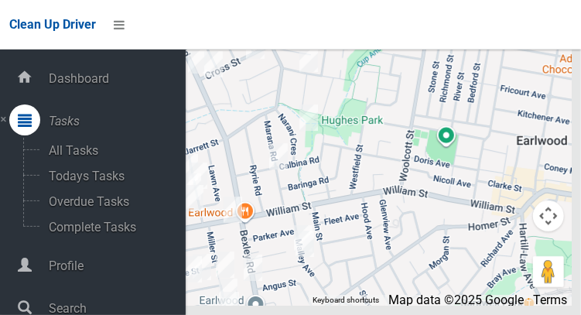
click at [358, 239] on div at bounding box center [290, 112] width 562 height 387
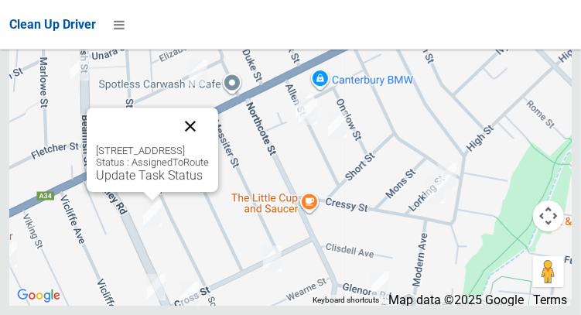
click at [209, 145] on button "Close" at bounding box center [190, 125] width 37 height 37
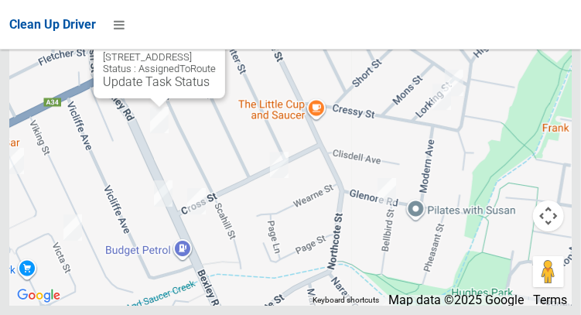
click at [216, 51] on button "Close" at bounding box center [197, 32] width 37 height 37
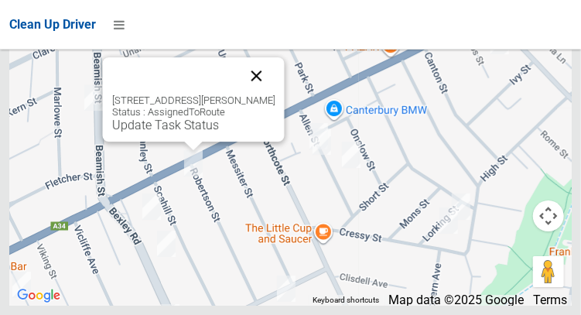
click at [269, 94] on button "Close" at bounding box center [255, 75] width 37 height 37
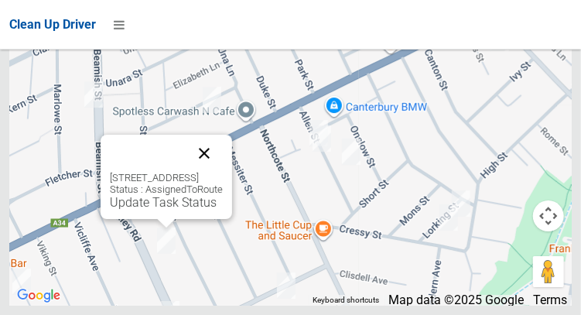
click at [223, 172] on button "Close" at bounding box center [204, 153] width 37 height 37
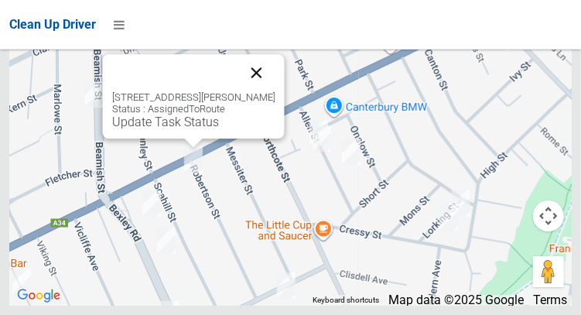
click at [275, 91] on button "Close" at bounding box center [255, 72] width 37 height 37
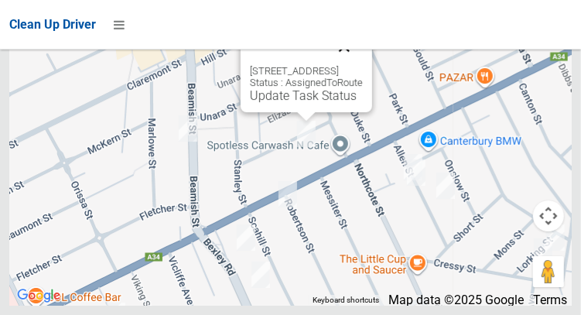
click at [363, 65] on button "Close" at bounding box center [344, 46] width 37 height 37
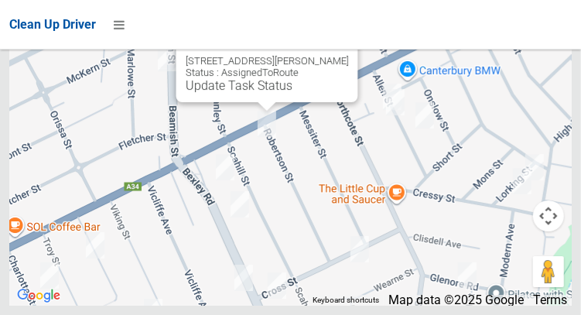
click at [339, 55] on button "Close" at bounding box center [329, 36] width 37 height 37
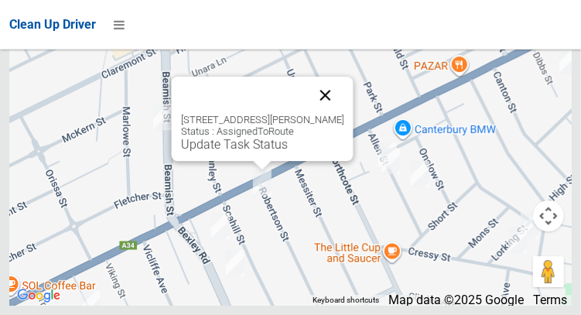
click at [323, 114] on button "Close" at bounding box center [324, 95] width 37 height 37
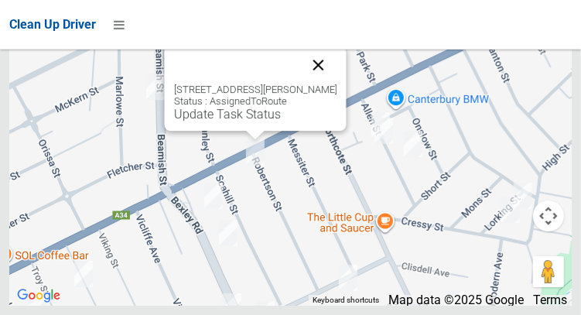
click at [332, 84] on button "Close" at bounding box center [317, 64] width 37 height 37
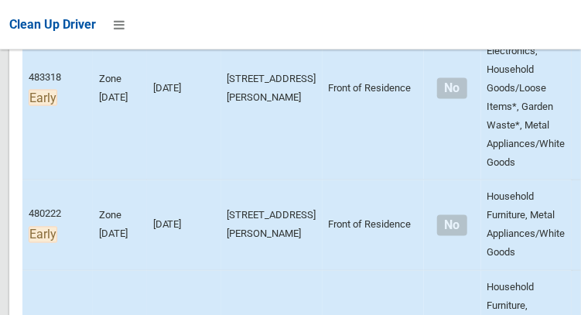
scroll to position [0, 0]
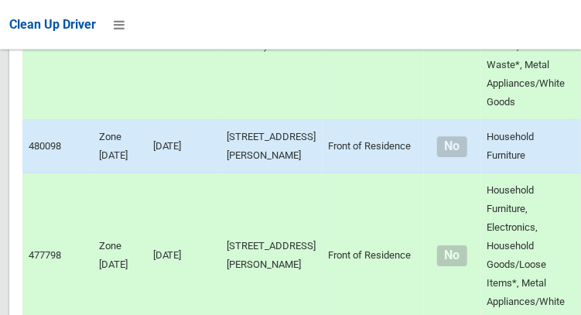
scroll to position [11227, 0]
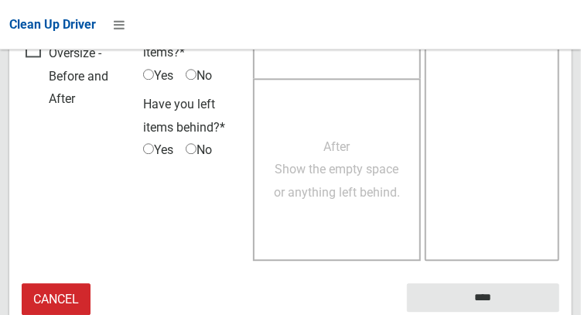
scroll to position [1127, 0]
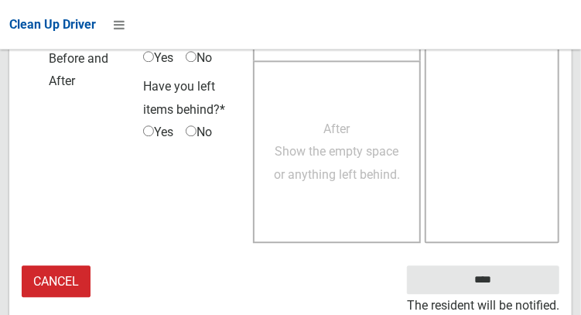
click at [57, 283] on link "Cancel" at bounding box center [56, 281] width 69 height 32
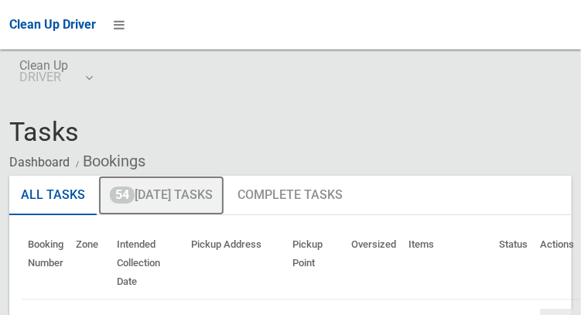
click at [176, 191] on link "54 [DATE] Tasks" at bounding box center [161, 196] width 126 height 40
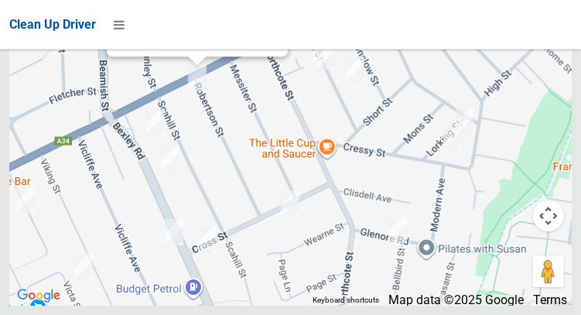
scroll to position [8773, 0]
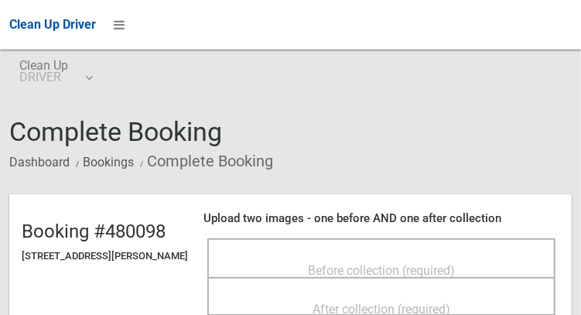
click at [491, 257] on div "Before collection (required)" at bounding box center [381, 269] width 314 height 29
click at [437, 263] on span "Before collection (required)" at bounding box center [381, 270] width 147 height 15
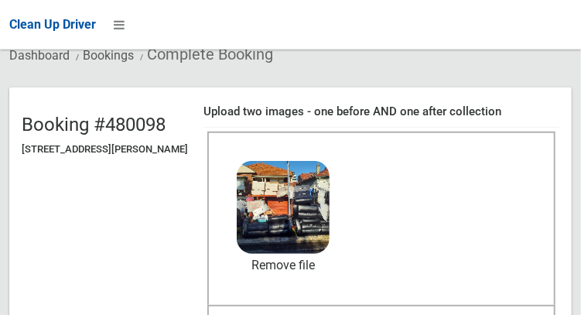
scroll to position [131, 0]
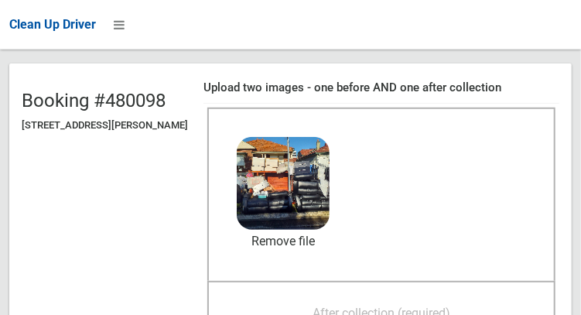
click at [450, 305] on span "After collection (required)" at bounding box center [381, 312] width 138 height 15
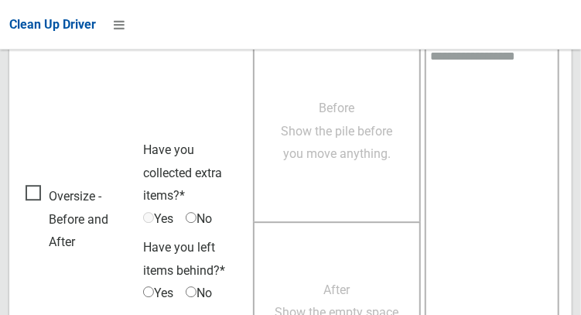
scroll to position [1396, 0]
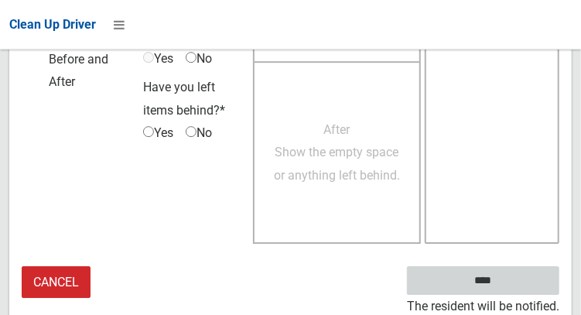
click at [500, 290] on input "****" at bounding box center [483, 280] width 152 height 29
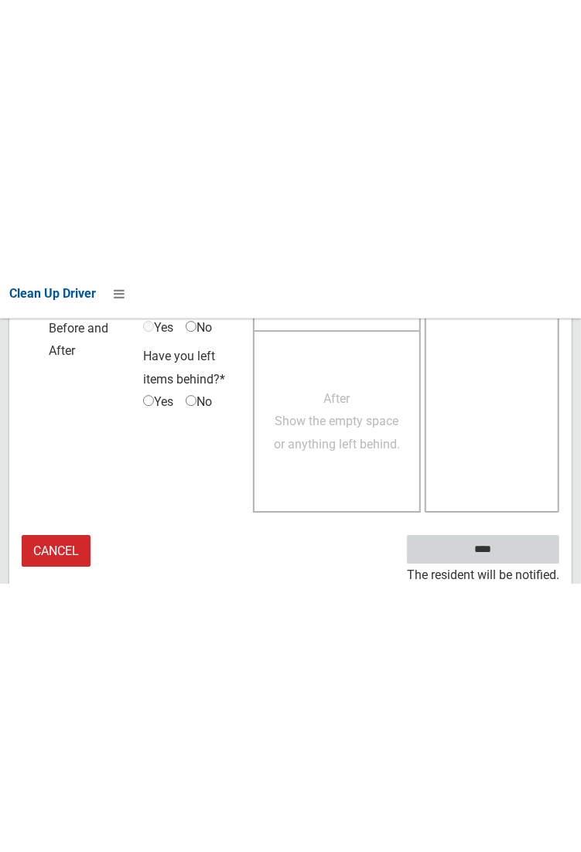
scroll to position [893, 0]
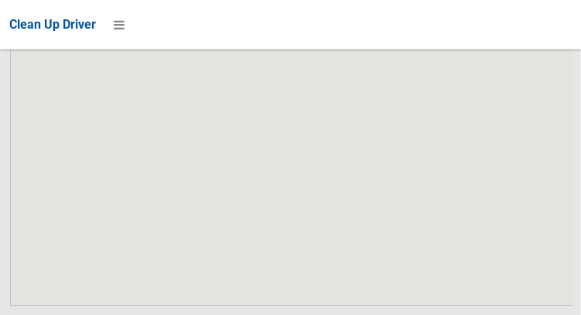
scroll to position [11227, 0]
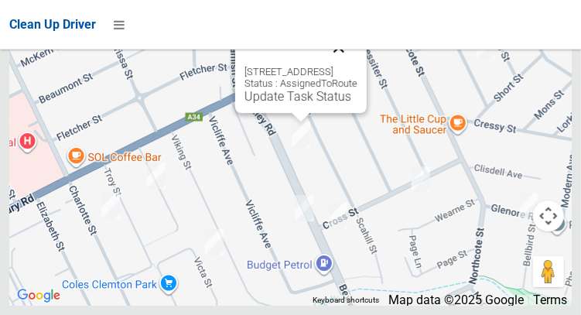
click at [357, 66] on button "Close" at bounding box center [338, 47] width 37 height 37
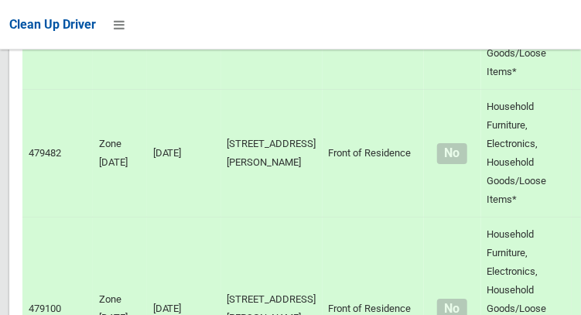
scroll to position [1567, 0]
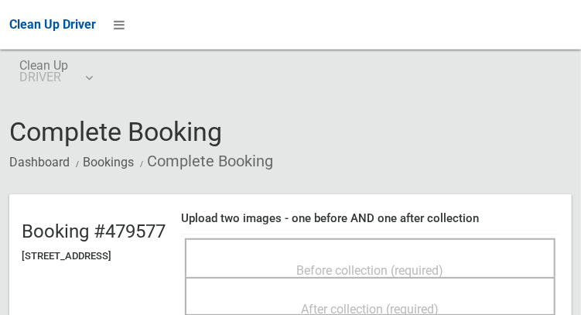
click at [486, 264] on div "Before collection (required)" at bounding box center [370, 269] width 336 height 29
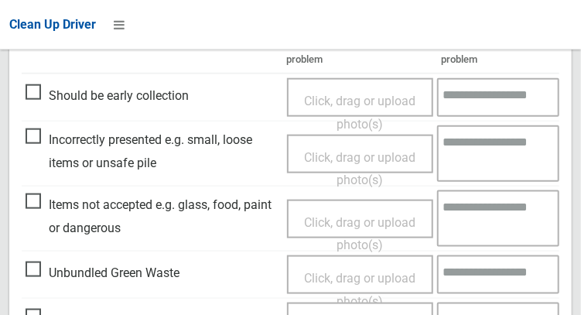
scroll to position [425, 0]
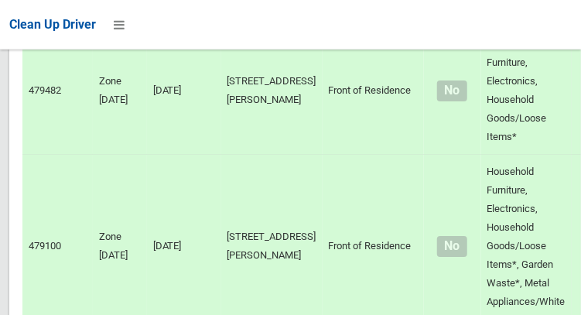
scroll to position [1636, 0]
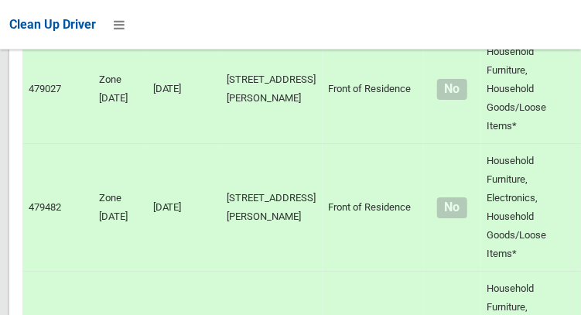
scroll to position [1516, 0]
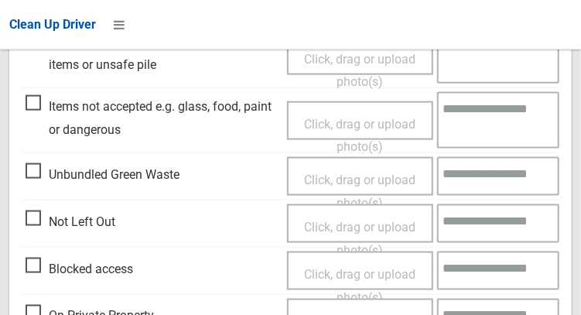
scroll to position [565, 0]
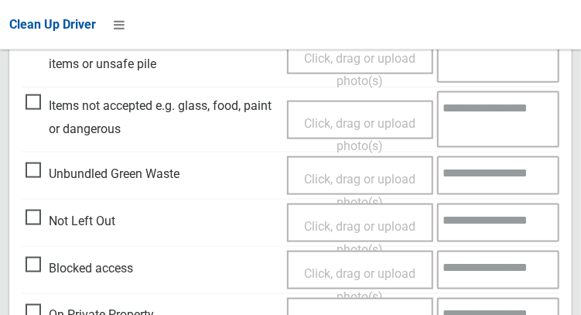
click at [32, 228] on span "Not Left Out" at bounding box center [71, 221] width 90 height 23
click at [376, 233] on span "Click, drag or upload photo(s)" at bounding box center [359, 238] width 111 height 38
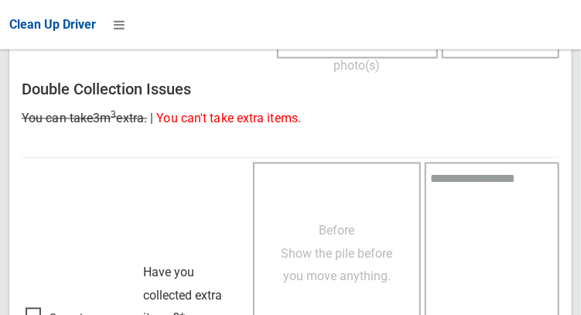
scroll to position [1127, 0]
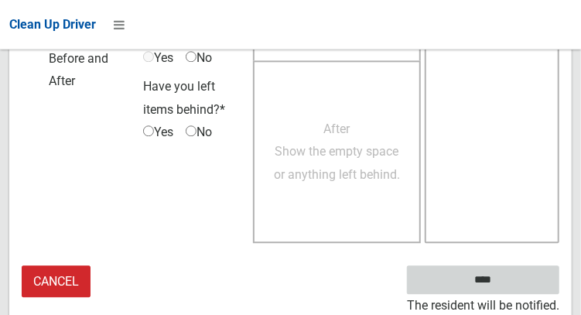
click at [506, 285] on input "****" at bounding box center [483, 279] width 152 height 29
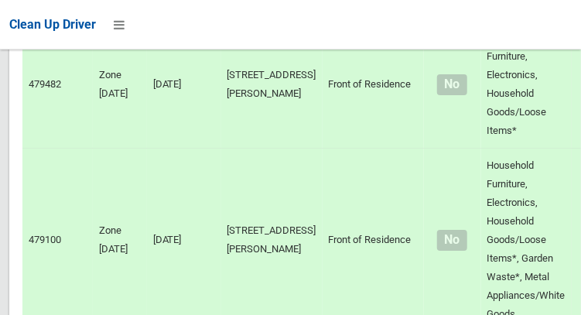
scroll to position [1642, 0]
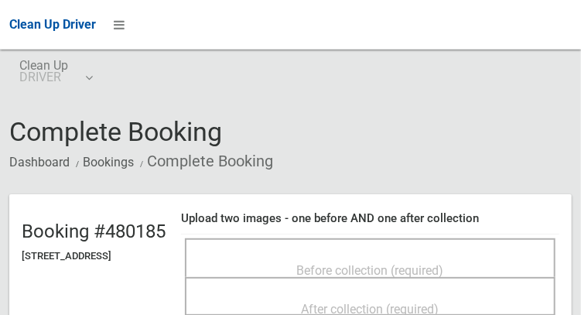
click at [485, 264] on div "Before collection (required)" at bounding box center [370, 269] width 336 height 29
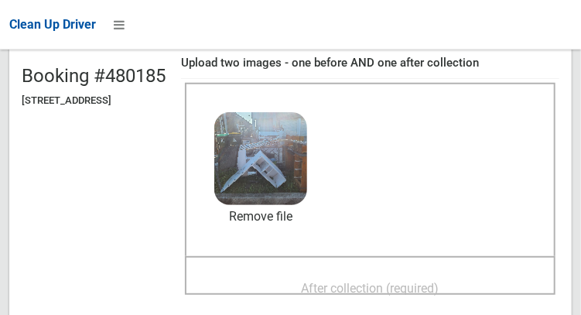
scroll to position [155, 0]
click at [489, 278] on div "After collection (required)" at bounding box center [370, 288] width 336 height 29
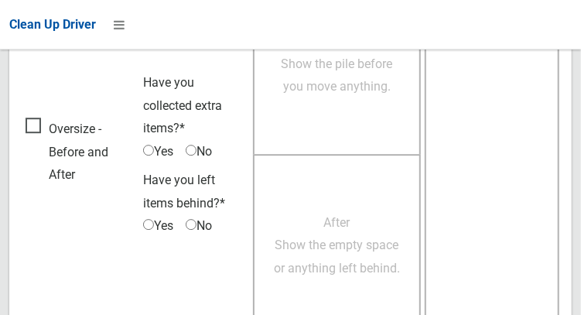
scroll to position [1396, 0]
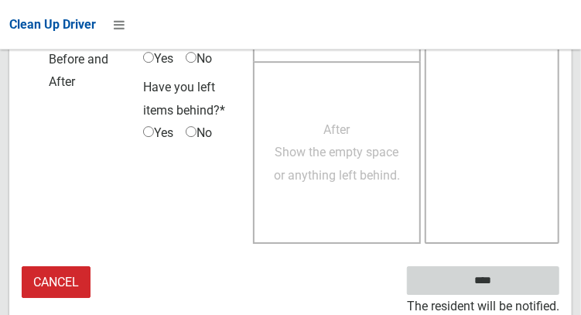
click at [495, 282] on input "****" at bounding box center [483, 280] width 152 height 29
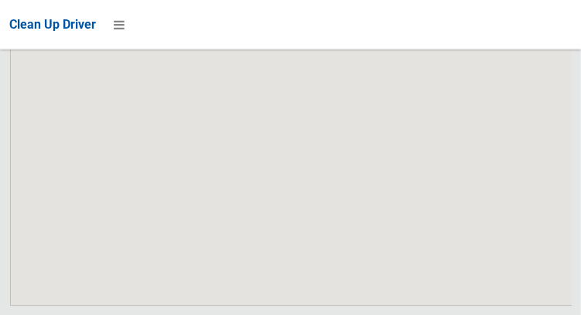
scroll to position [11227, 0]
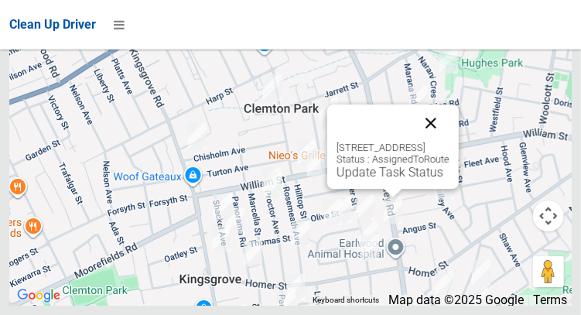
click at [449, 142] on button "Close" at bounding box center [430, 122] width 37 height 37
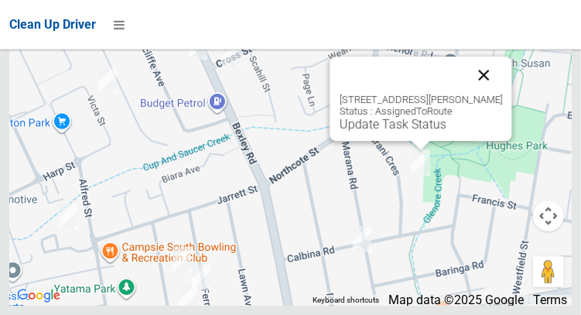
click at [502, 94] on button "Close" at bounding box center [483, 74] width 37 height 37
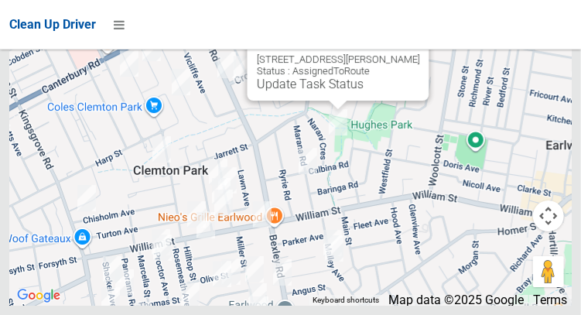
click at [419, 53] on button "Close" at bounding box center [400, 34] width 37 height 37
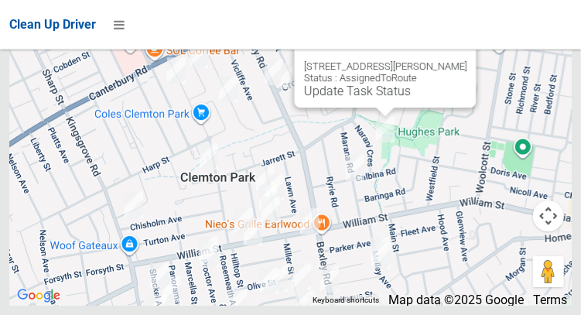
scroll to position [11226, 0]
click at [462, 60] on button "Close" at bounding box center [447, 41] width 37 height 37
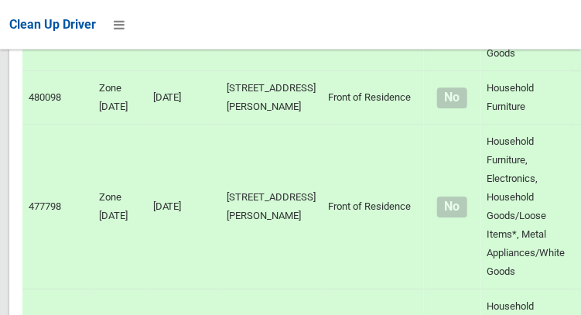
scroll to position [6666, 0]
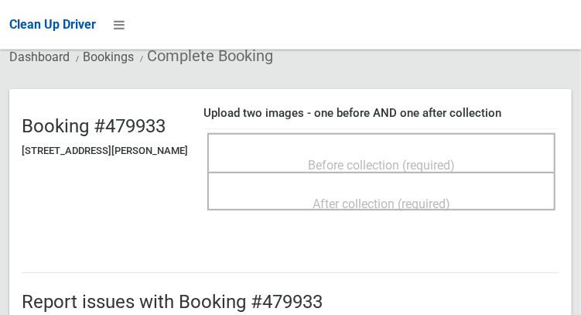
scroll to position [110, 0]
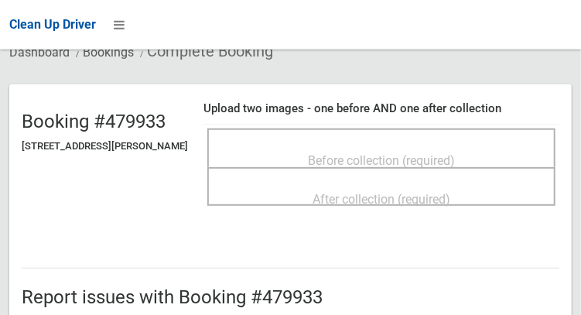
click at [505, 152] on div "Before collection (required)" at bounding box center [381, 159] width 314 height 29
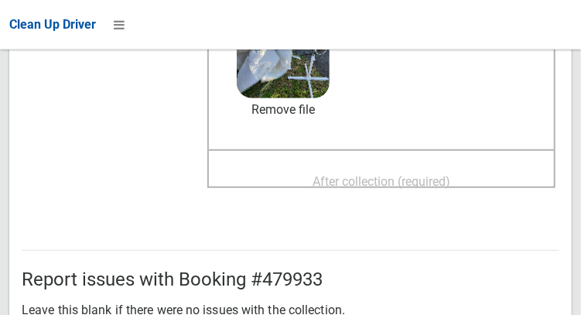
scroll to position [262, 0]
click at [450, 179] on span "After collection (required)" at bounding box center [381, 181] width 138 height 15
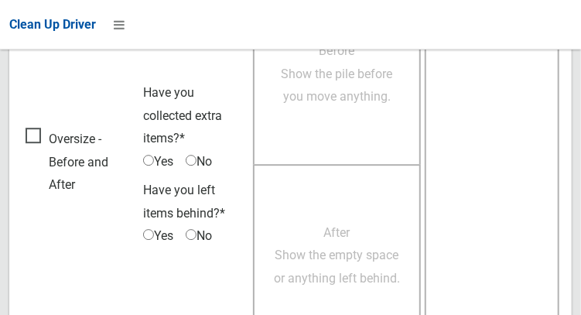
scroll to position [1396, 0]
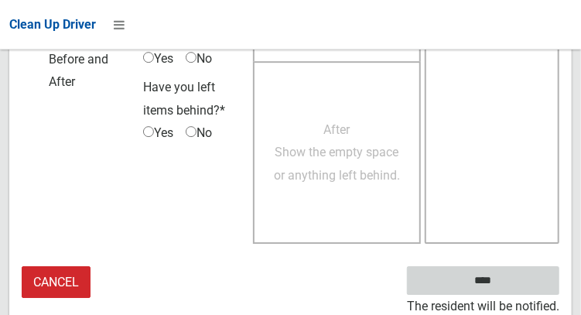
click at [506, 281] on input "****" at bounding box center [483, 280] width 152 height 29
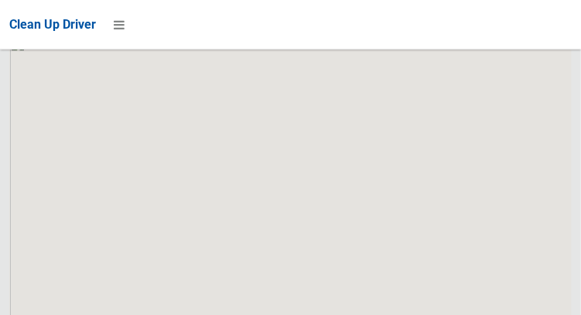
scroll to position [11227, 0]
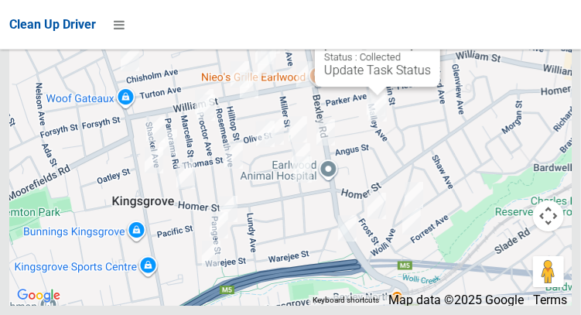
click at [431, 39] on button "Close" at bounding box center [412, 20] width 37 height 37
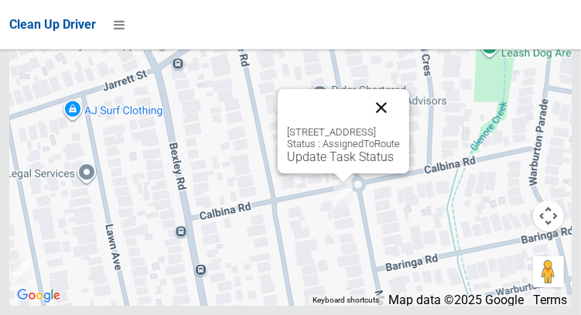
click at [400, 126] on button "Close" at bounding box center [381, 107] width 37 height 37
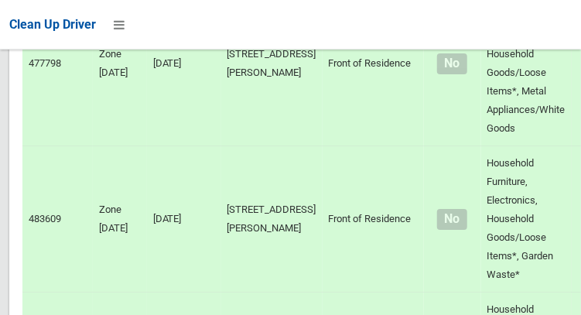
scroll to position [6811, 0]
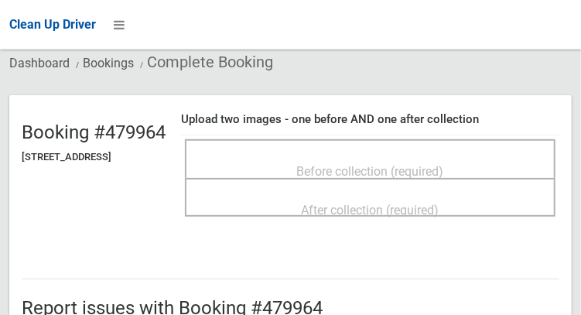
scroll to position [99, 0]
click at [494, 164] on div "Before collection (required)" at bounding box center [370, 170] width 336 height 29
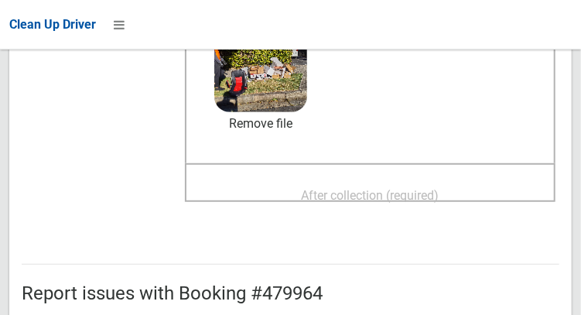
scroll to position [247, 0]
click at [439, 189] on span "After collection (required)" at bounding box center [371, 196] width 138 height 15
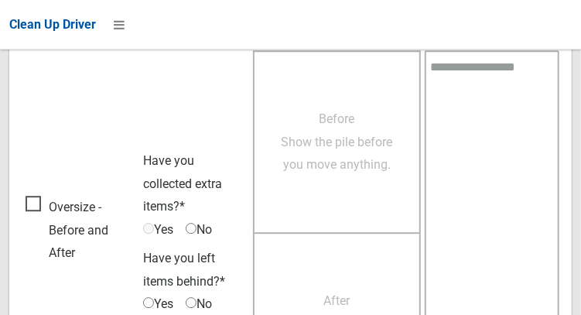
scroll to position [1396, 0]
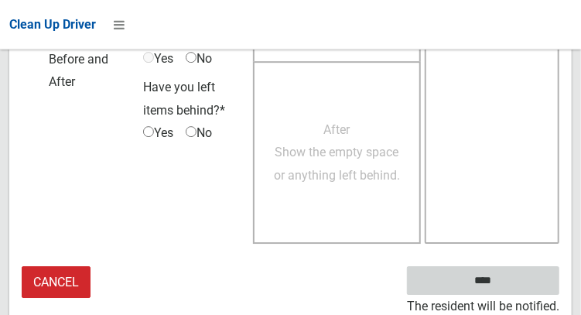
click at [510, 278] on input "****" at bounding box center [483, 280] width 152 height 29
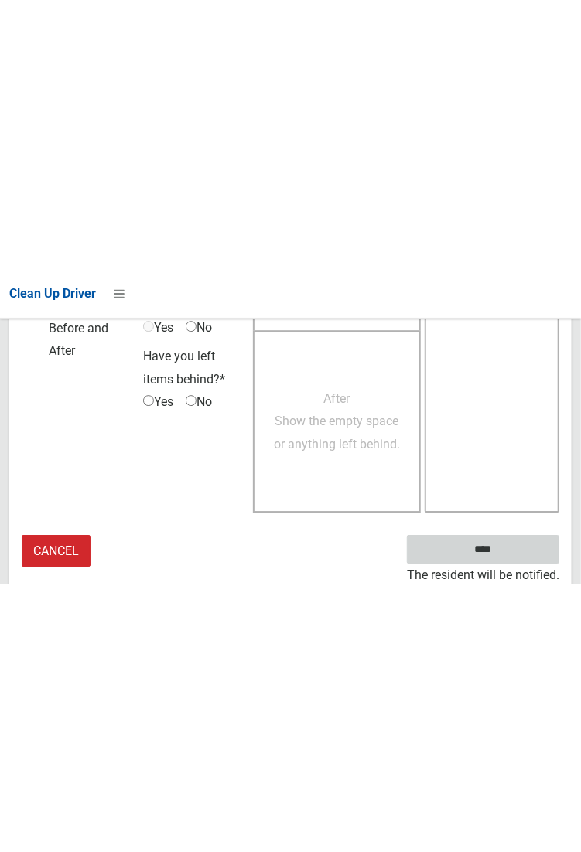
scroll to position [893, 0]
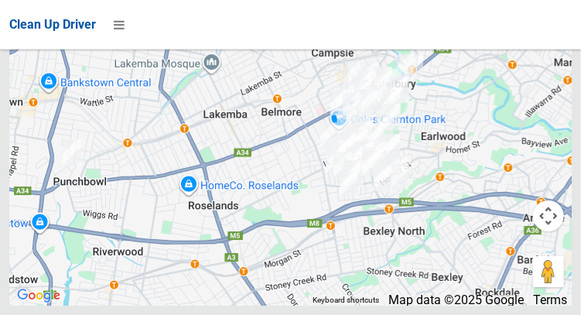
scroll to position [9598, 0]
click at [115, 20] on icon at bounding box center [119, 25] width 11 height 26
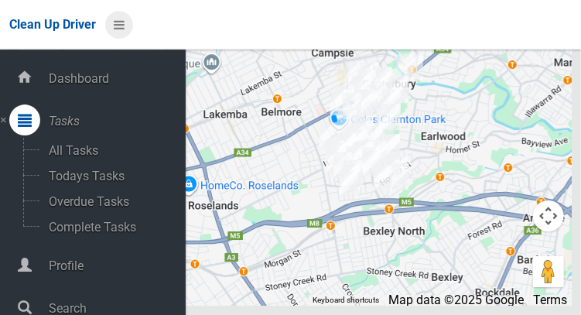
scroll to position [77, 0]
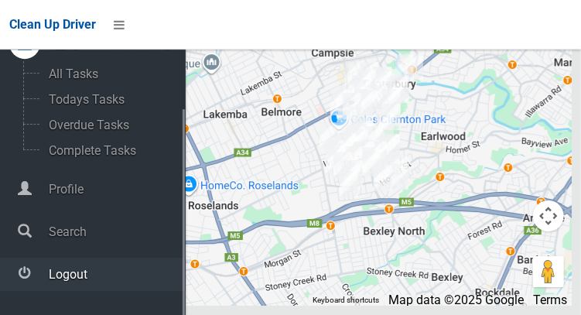
click at [87, 280] on span "Logout" at bounding box center [115, 274] width 142 height 15
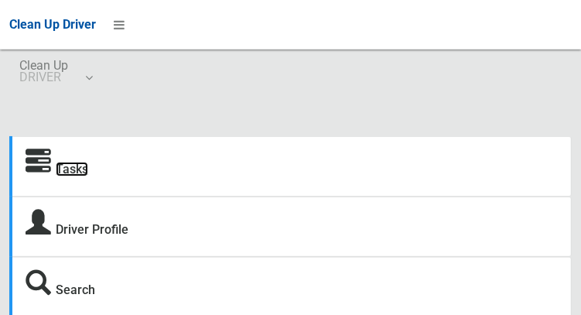
click at [73, 171] on link "Tasks" at bounding box center [72, 169] width 32 height 15
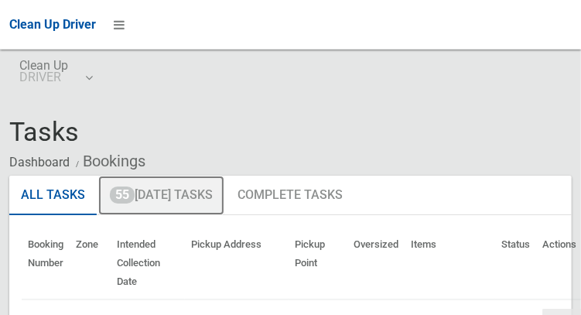
click at [182, 191] on link "55 [DATE] Tasks" at bounding box center [161, 196] width 126 height 40
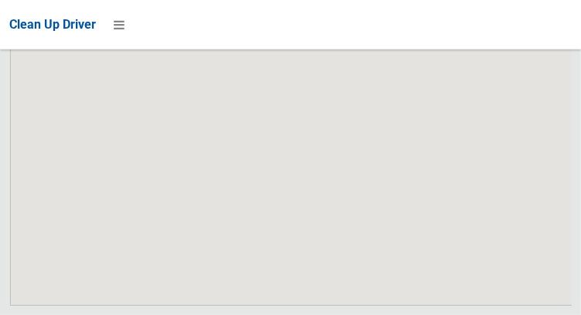
scroll to position [11356, 0]
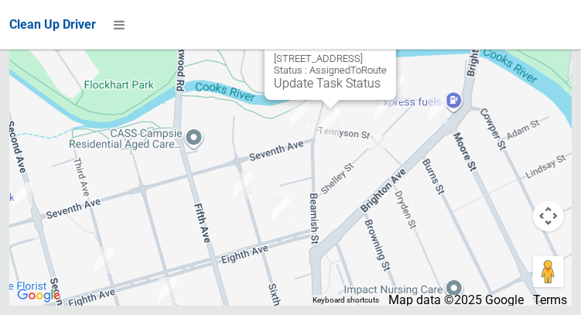
click at [387, 53] on button "Close" at bounding box center [368, 33] width 37 height 37
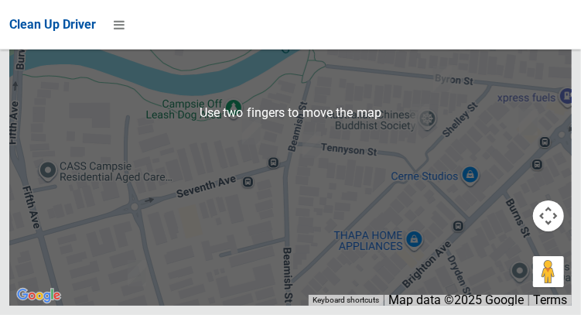
scroll to position [11354, 0]
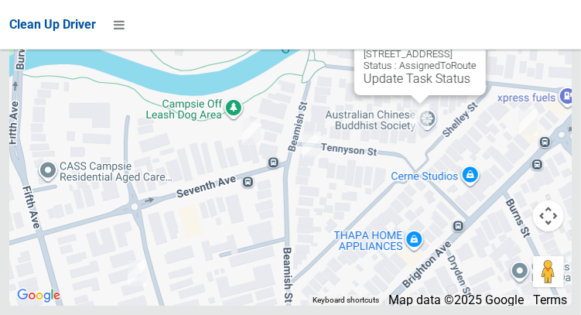
click at [476, 48] on button "Close" at bounding box center [457, 29] width 37 height 37
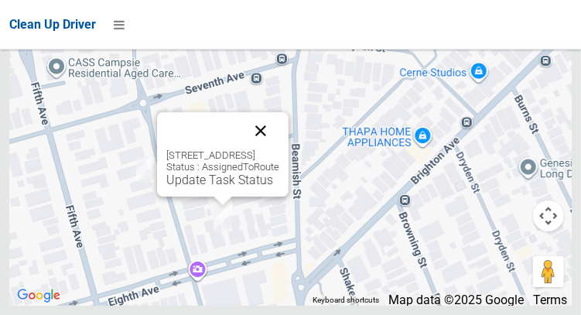
click at [279, 149] on button "Close" at bounding box center [260, 130] width 37 height 37
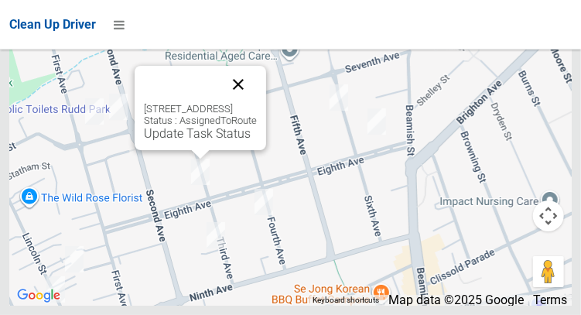
click at [257, 103] on button "Close" at bounding box center [238, 84] width 37 height 37
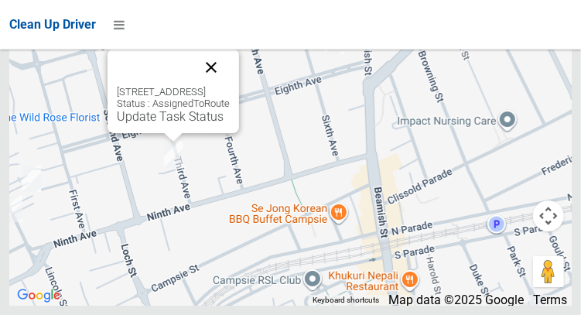
click at [230, 86] on button "Close" at bounding box center [211, 67] width 37 height 37
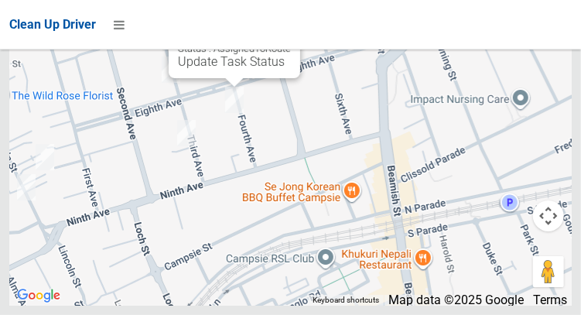
scroll to position [11351, 0]
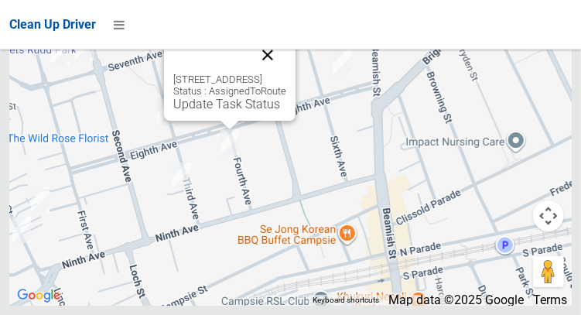
click at [286, 73] on button "Close" at bounding box center [267, 54] width 37 height 37
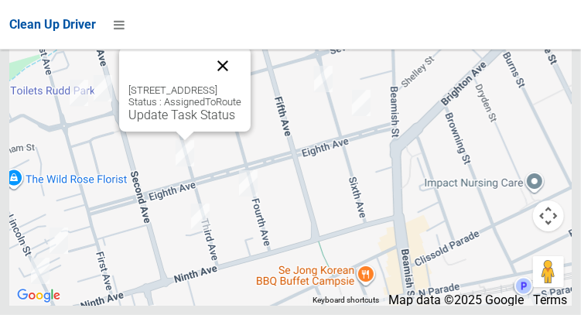
click at [241, 84] on button "Close" at bounding box center [222, 65] width 37 height 37
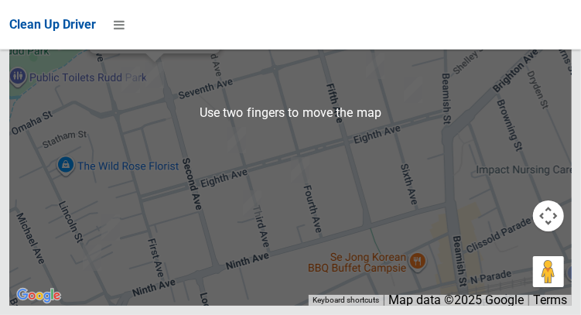
scroll to position [11291, 0]
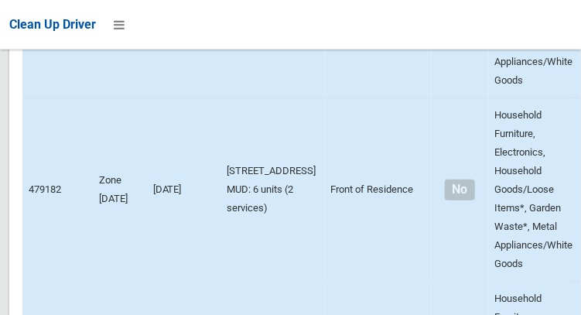
scroll to position [0, 0]
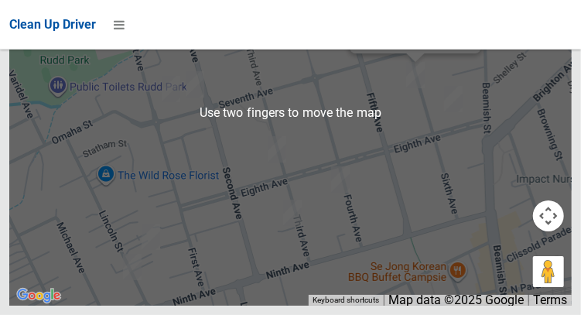
scroll to position [11310, 0]
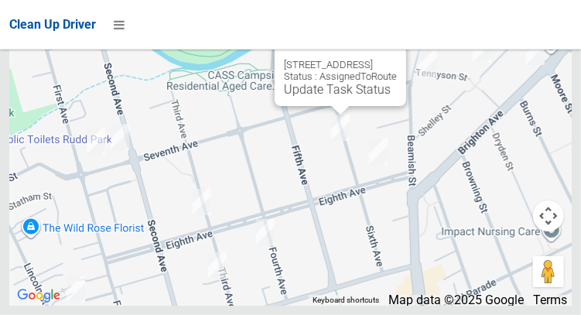
click at [397, 59] on button "Close" at bounding box center [378, 40] width 37 height 37
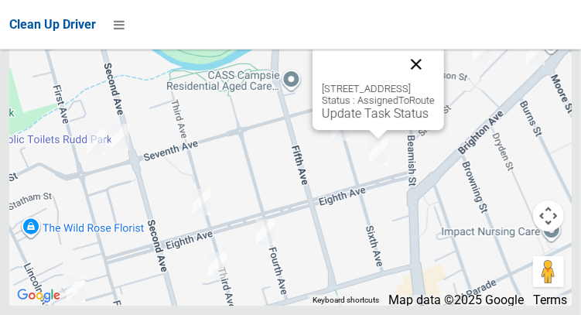
click at [435, 83] on button "Close" at bounding box center [415, 64] width 37 height 37
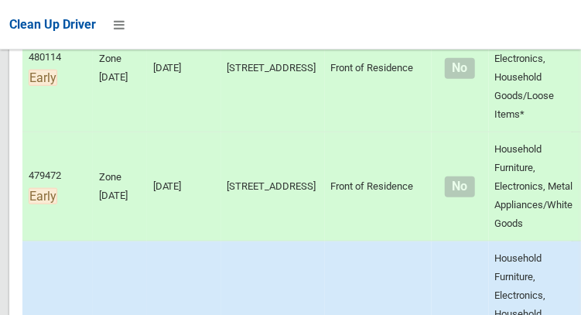
scroll to position [517, 0]
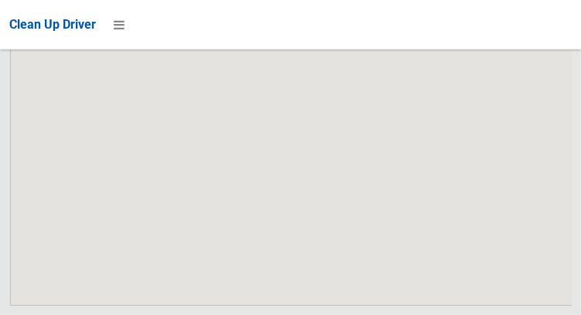
scroll to position [11356, 0]
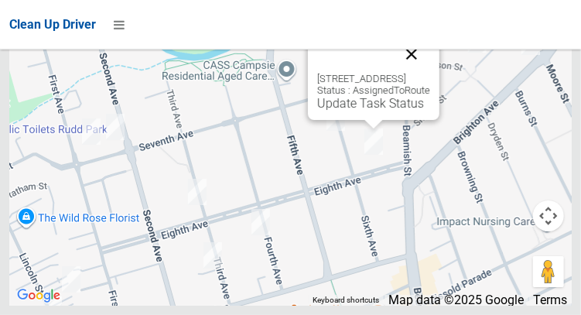
click at [430, 73] on button "Close" at bounding box center [411, 54] width 37 height 37
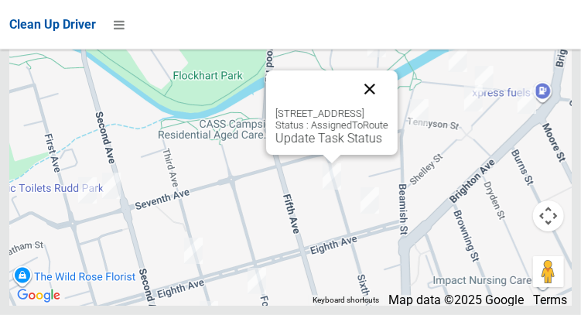
click at [388, 107] on button "Close" at bounding box center [369, 88] width 37 height 37
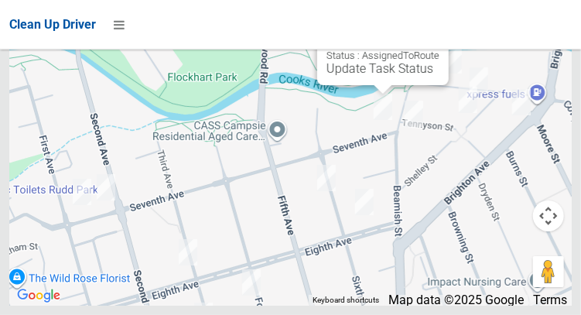
click at [439, 38] on button "Close" at bounding box center [420, 19] width 37 height 37
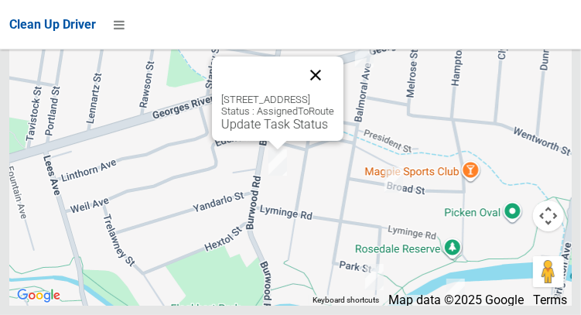
click at [334, 94] on button "Close" at bounding box center [315, 74] width 37 height 37
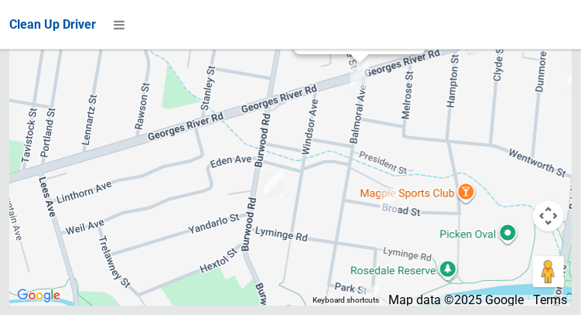
scroll to position [11343, 0]
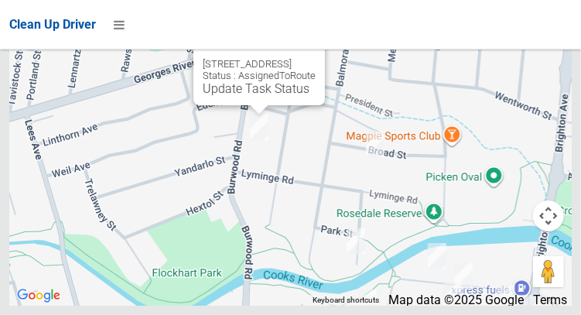
click at [315, 58] on button "Close" at bounding box center [296, 39] width 37 height 37
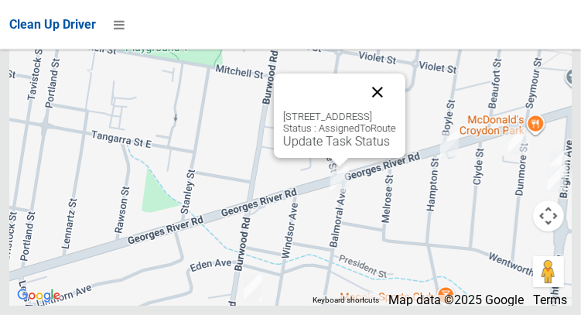
click at [396, 111] on button "Close" at bounding box center [377, 91] width 37 height 37
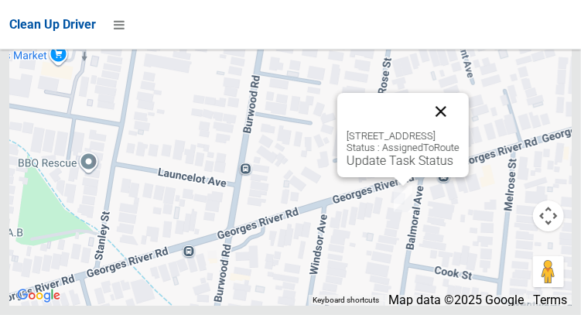
click at [459, 130] on button "Close" at bounding box center [440, 111] width 37 height 37
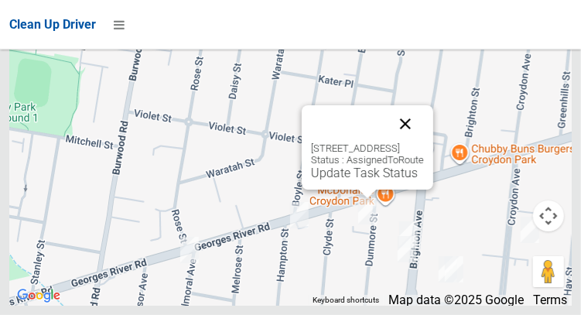
click at [424, 142] on button "Close" at bounding box center [405, 123] width 37 height 37
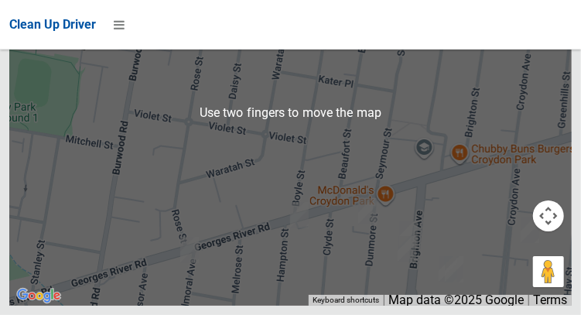
scroll to position [11349, 0]
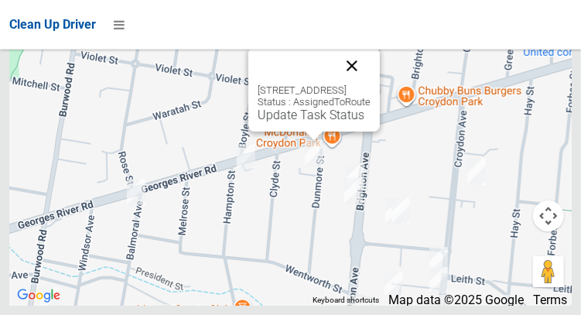
click at [370, 84] on button "Close" at bounding box center [351, 65] width 37 height 37
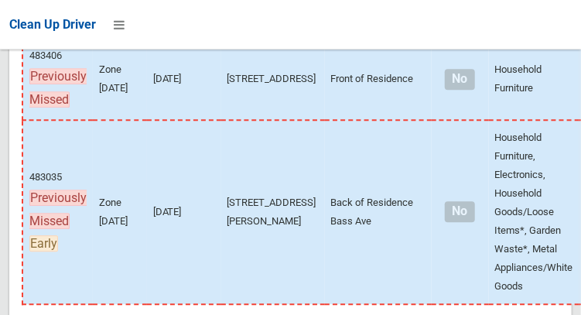
scroll to position [8124, 0]
click at [543, 124] on div at bounding box center [290, 157] width 581 height 315
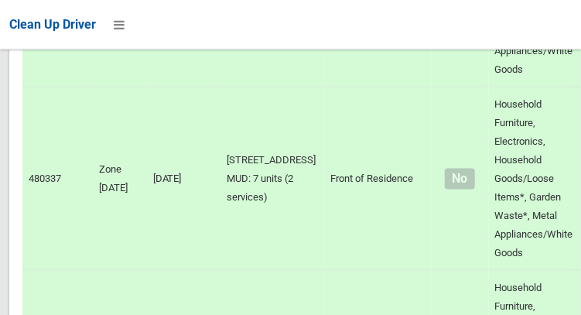
scroll to position [2314, 0]
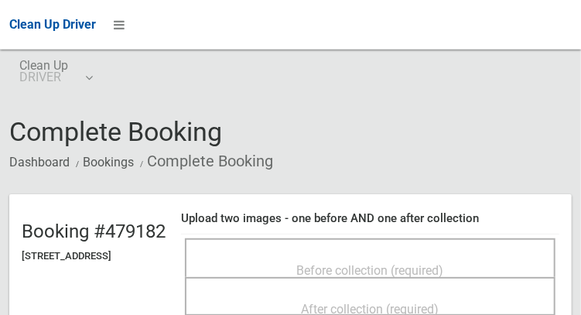
click at [444, 266] on span "Before collection (required)" at bounding box center [370, 270] width 147 height 15
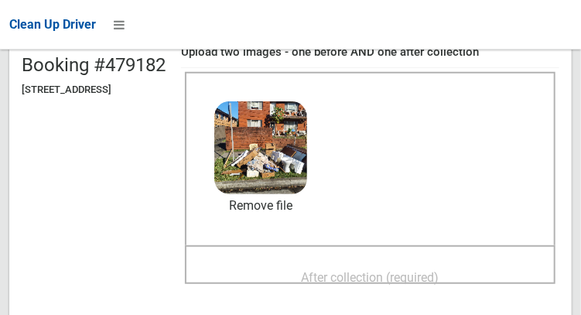
scroll to position [169, 0]
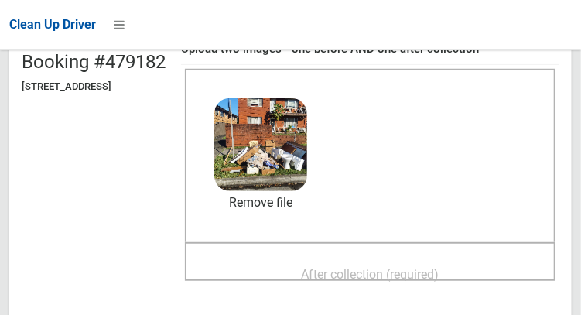
click at [439, 270] on span "After collection (required)" at bounding box center [371, 274] width 138 height 15
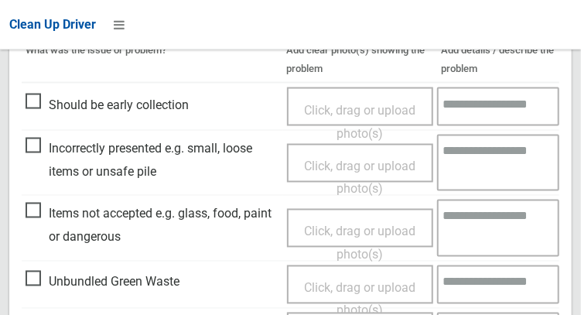
scroll to position [929, 0]
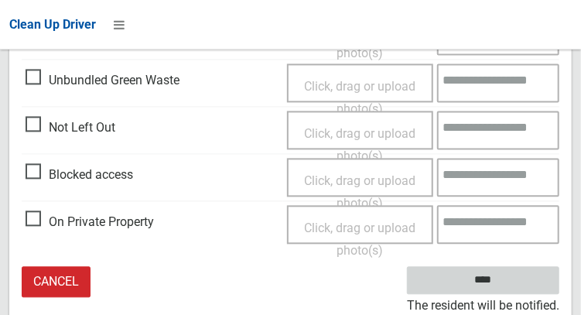
click at [513, 280] on input "****" at bounding box center [483, 280] width 152 height 29
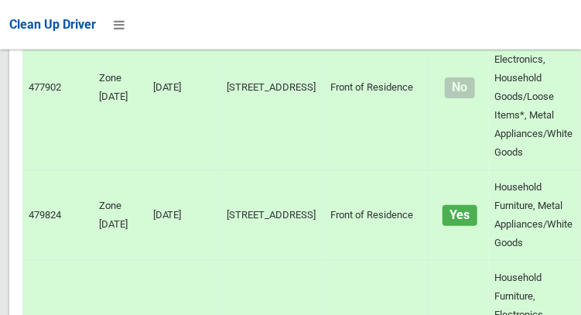
scroll to position [11136, 0]
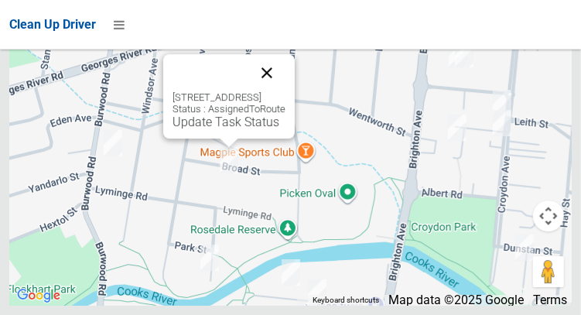
click at [285, 91] on button "Close" at bounding box center [266, 72] width 37 height 37
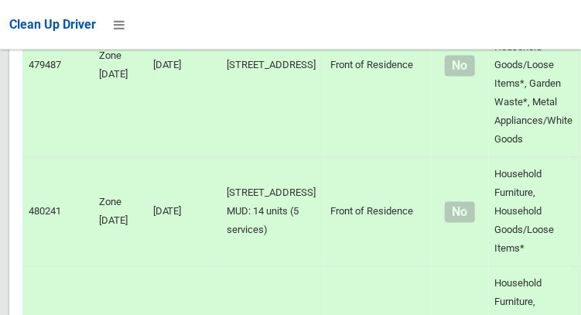
scroll to position [2562, 0]
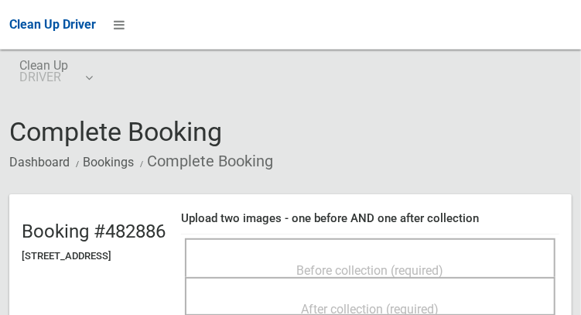
click at [472, 255] on div "Before collection (required)" at bounding box center [370, 269] width 336 height 29
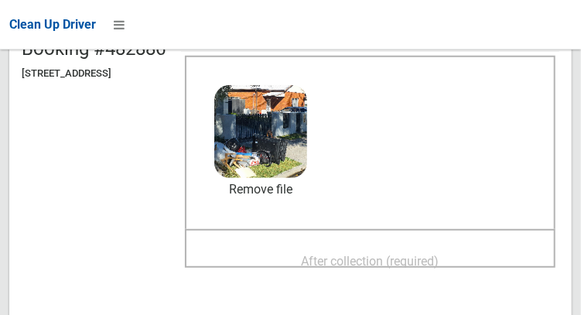
scroll to position [184, 0]
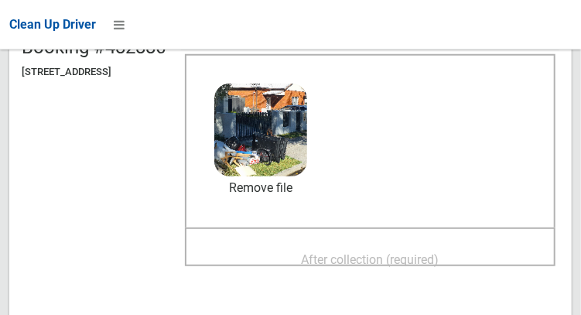
click at [401, 266] on span "After collection (required)" at bounding box center [371, 259] width 138 height 15
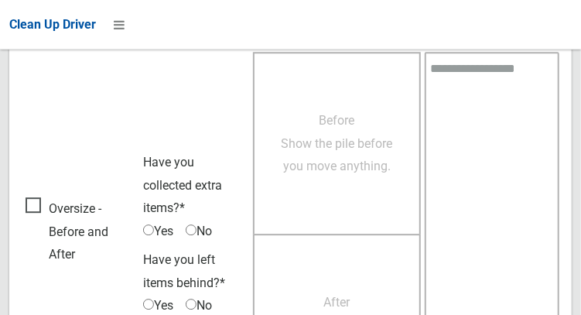
scroll to position [1396, 0]
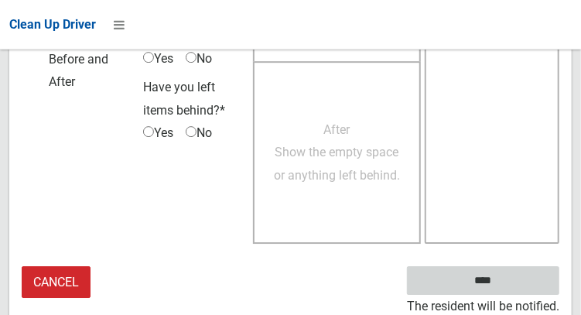
click at [506, 284] on input "****" at bounding box center [483, 280] width 152 height 29
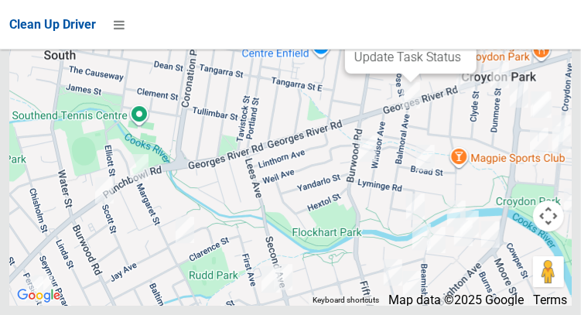
scroll to position [11107, 0]
click at [467, 26] on button "Close" at bounding box center [448, 7] width 37 height 37
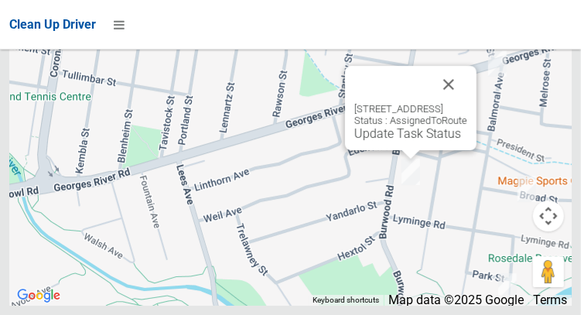
click at [476, 144] on div "200 Burwood Road, CROYDON PARK NSW 2133 Status : AssignedToRoute Update Task St…" at bounding box center [410, 108] width 131 height 84
click at [467, 103] on button "Close" at bounding box center [448, 84] width 37 height 37
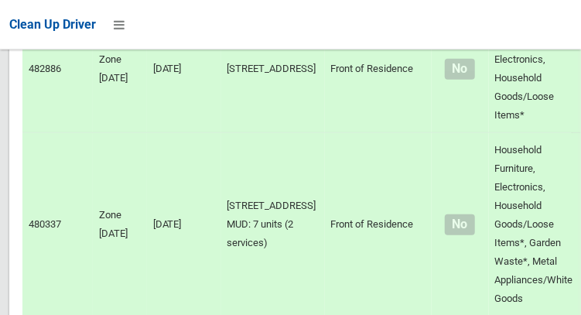
scroll to position [2091, 0]
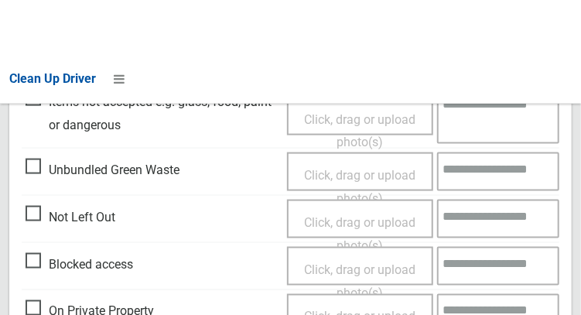
scroll to position [569, 0]
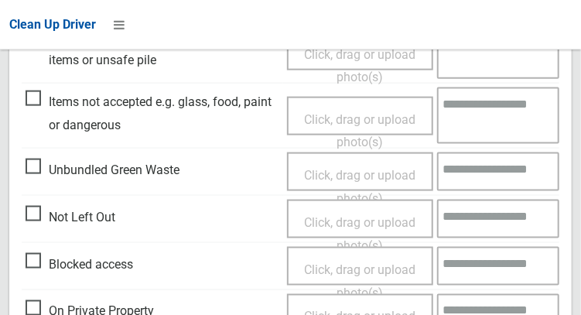
click at [39, 209] on span "Not Left Out" at bounding box center [71, 217] width 90 height 23
click at [346, 227] on span "Click, drag or upload photo(s)" at bounding box center [359, 234] width 111 height 38
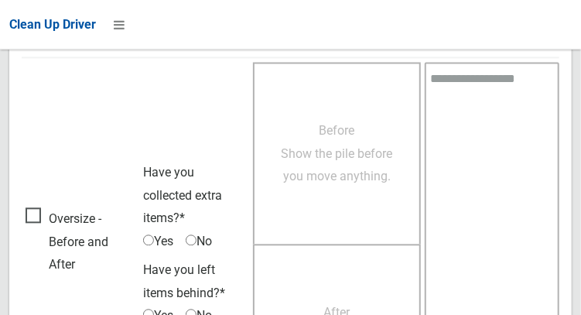
scroll to position [1127, 0]
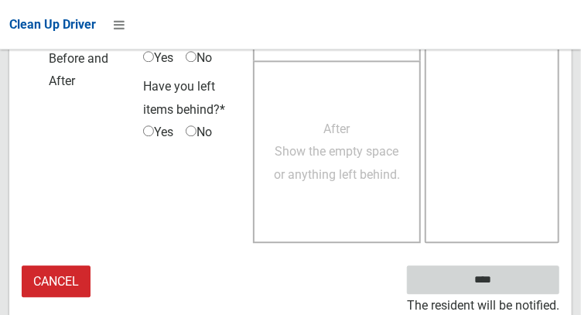
click at [513, 281] on input "****" at bounding box center [483, 279] width 152 height 29
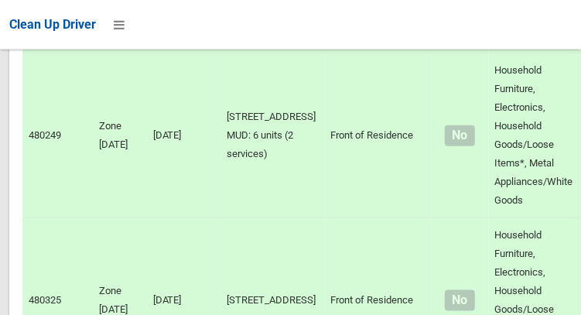
scroll to position [11136, 0]
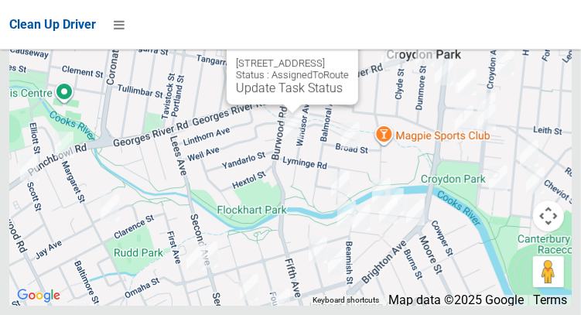
click at [349, 57] on button "Close" at bounding box center [330, 38] width 37 height 37
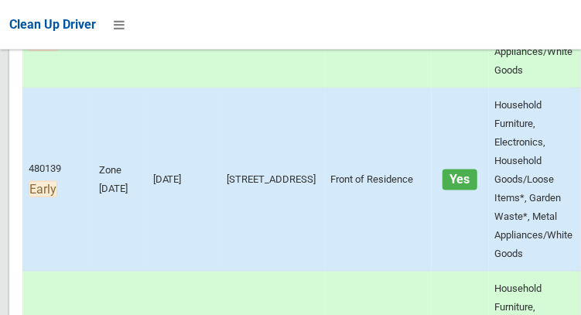
scroll to position [527, 0]
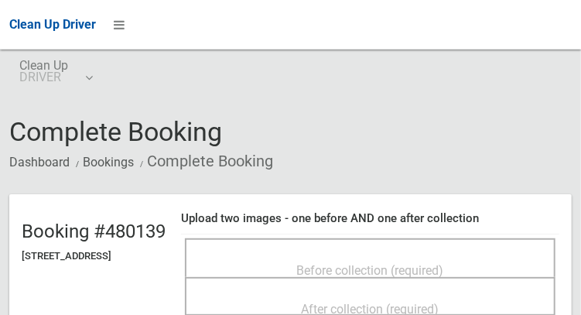
click at [444, 263] on span "Before collection (required)" at bounding box center [370, 270] width 147 height 15
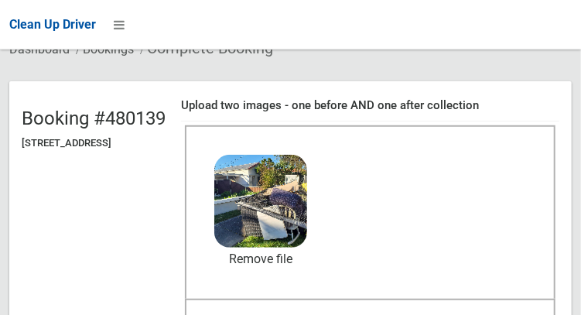
scroll to position [114, 0]
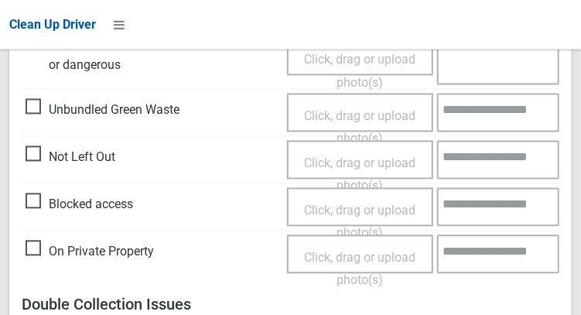
scroll to position [1396, 0]
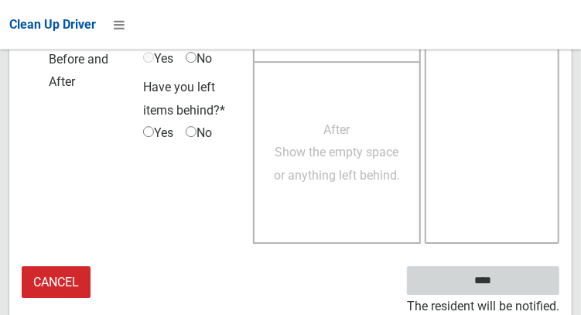
click at [504, 290] on input "****" at bounding box center [483, 280] width 152 height 29
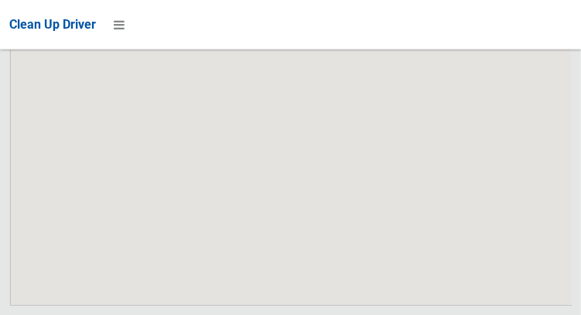
scroll to position [11136, 0]
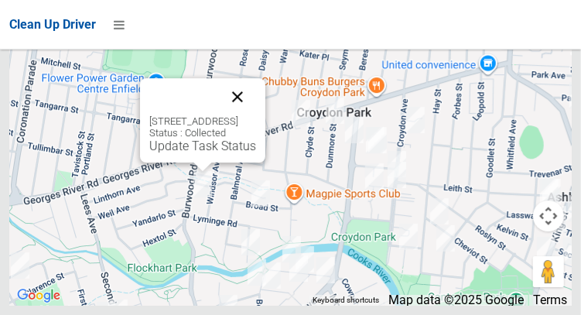
click at [256, 115] on button "Close" at bounding box center [237, 96] width 37 height 37
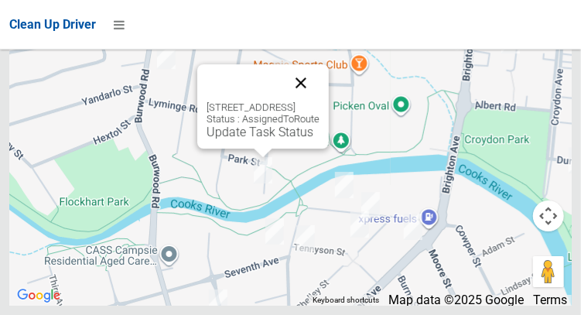
click at [319, 101] on button "Close" at bounding box center [300, 82] width 37 height 37
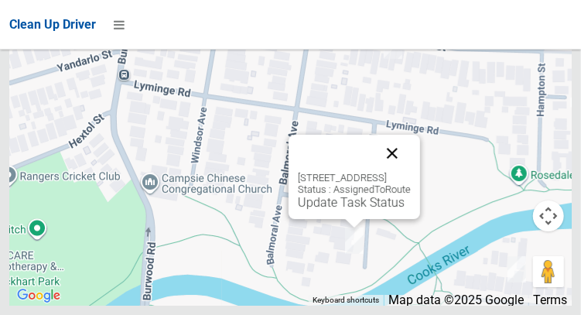
click at [411, 172] on button "Close" at bounding box center [391, 153] width 37 height 37
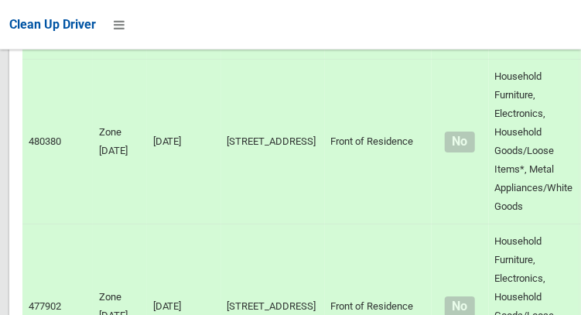
scroll to position [6859, 0]
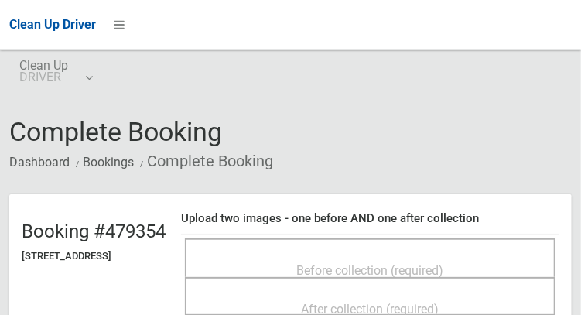
click at [342, 263] on span "Before collection (required)" at bounding box center [370, 270] width 147 height 15
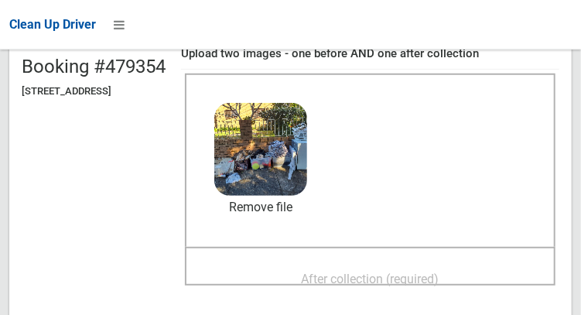
scroll to position [162, 0]
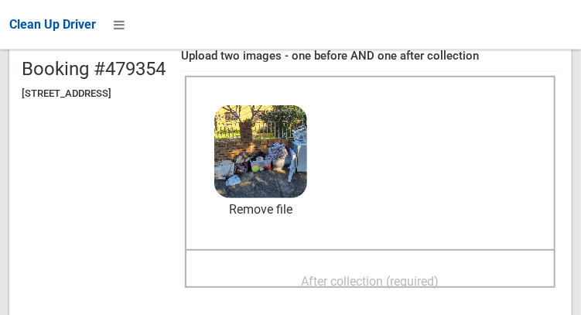
click at [493, 276] on div "After collection (required)" at bounding box center [370, 280] width 336 height 29
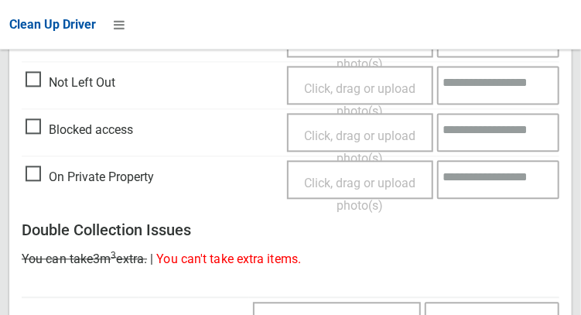
scroll to position [1396, 0]
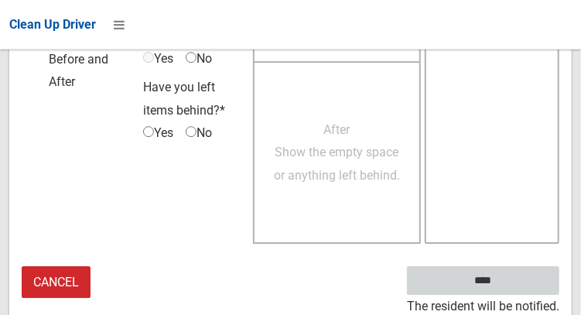
click at [495, 279] on input "****" at bounding box center [483, 280] width 152 height 29
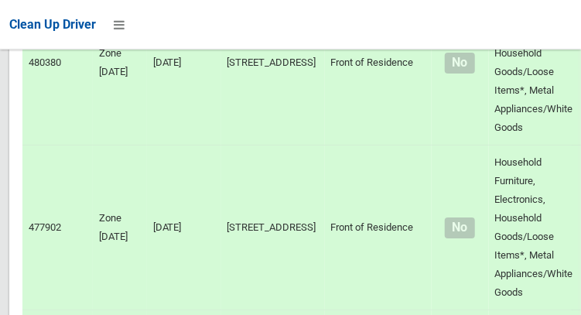
scroll to position [11136, 0]
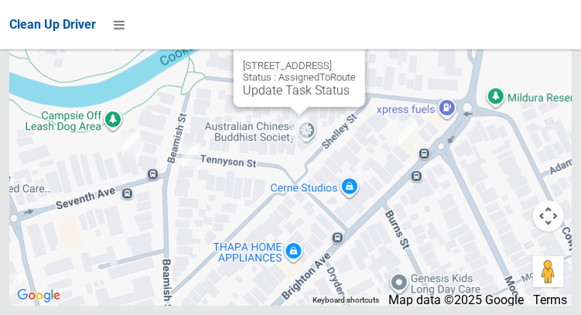
click at [356, 60] on button "Close" at bounding box center [337, 40] width 37 height 37
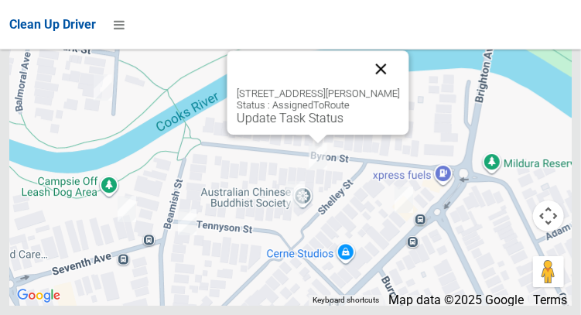
click at [377, 87] on button "Close" at bounding box center [380, 68] width 37 height 37
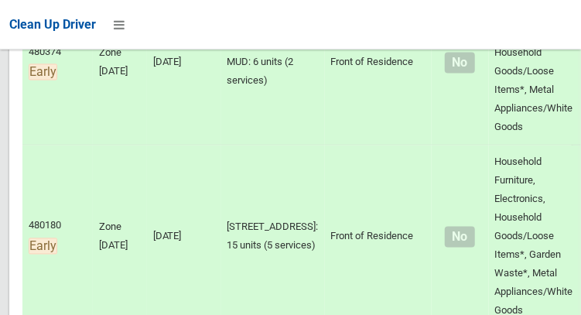
scroll to position [0, 0]
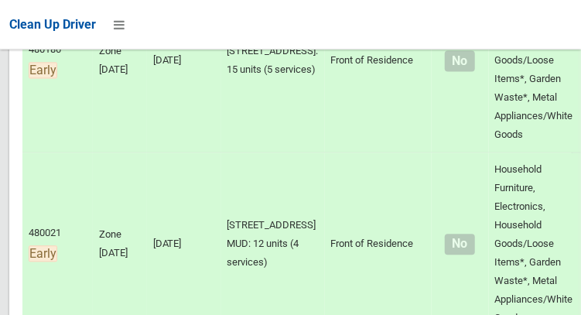
scroll to position [1502, 0]
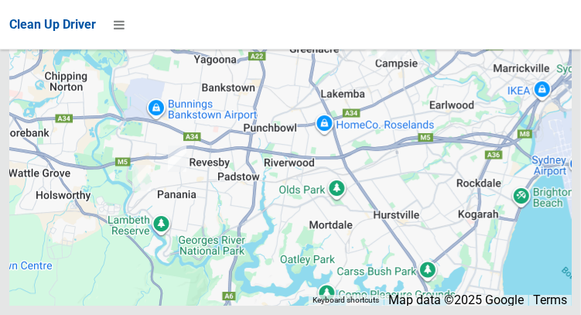
scroll to position [11136, 0]
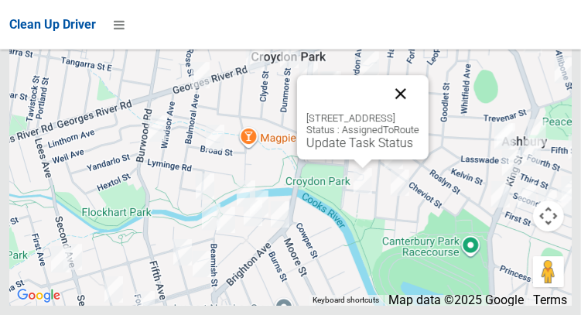
click at [419, 112] on button "Close" at bounding box center [400, 93] width 37 height 37
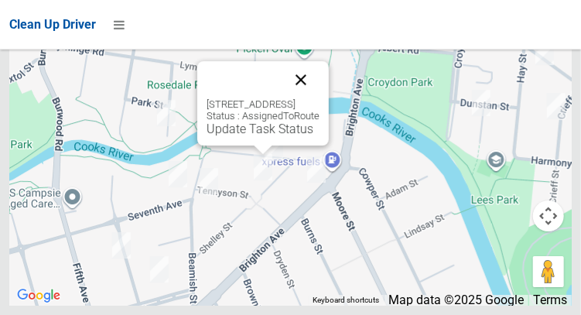
click at [319, 98] on button "Close" at bounding box center [300, 79] width 37 height 37
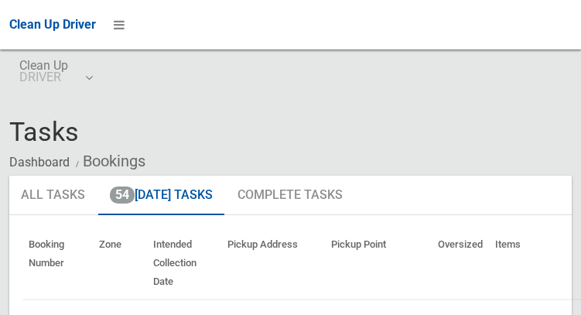
scroll to position [11136, 0]
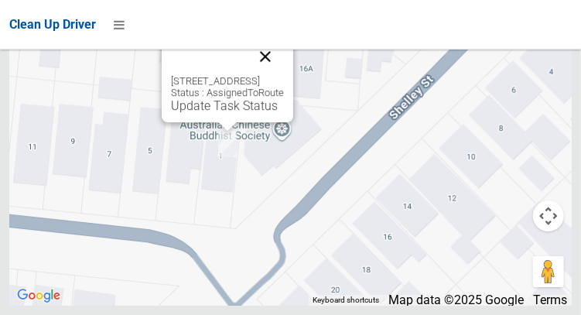
click at [284, 75] on button "Close" at bounding box center [265, 56] width 37 height 37
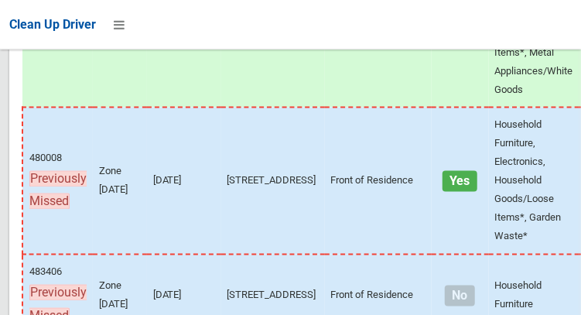
scroll to position [7724, 0]
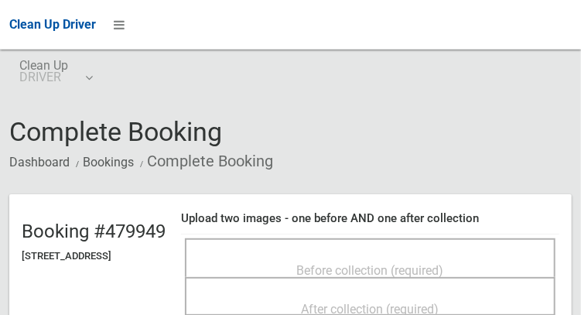
click at [377, 263] on span "Before collection (required)" at bounding box center [370, 270] width 147 height 15
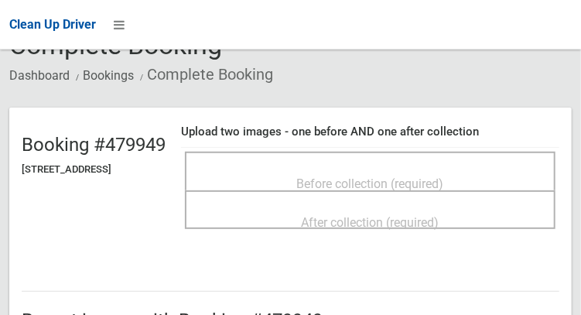
scroll to position [90, 0]
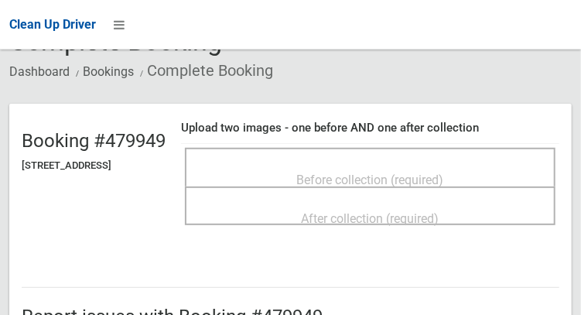
click at [457, 165] on div "Before collection (required)" at bounding box center [370, 179] width 336 height 29
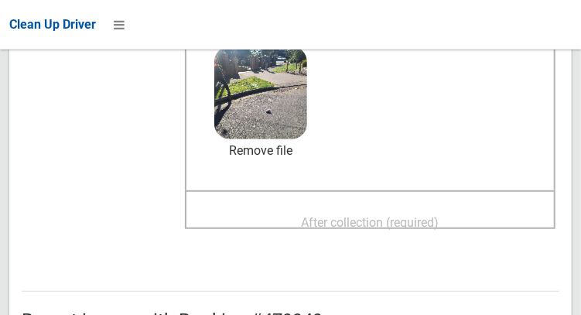
scroll to position [221, 0]
click at [483, 216] on div "After collection (required)" at bounding box center [370, 221] width 336 height 29
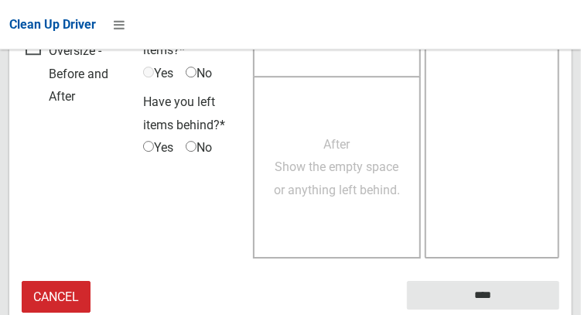
scroll to position [1396, 0]
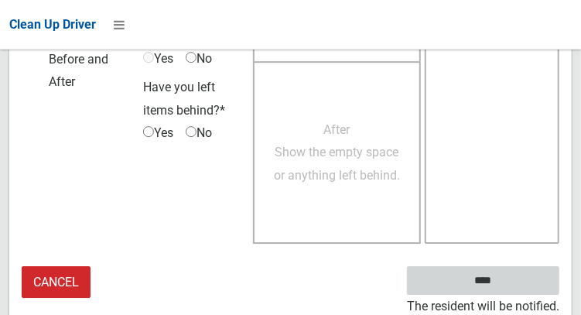
click at [506, 281] on input "****" at bounding box center [483, 280] width 152 height 29
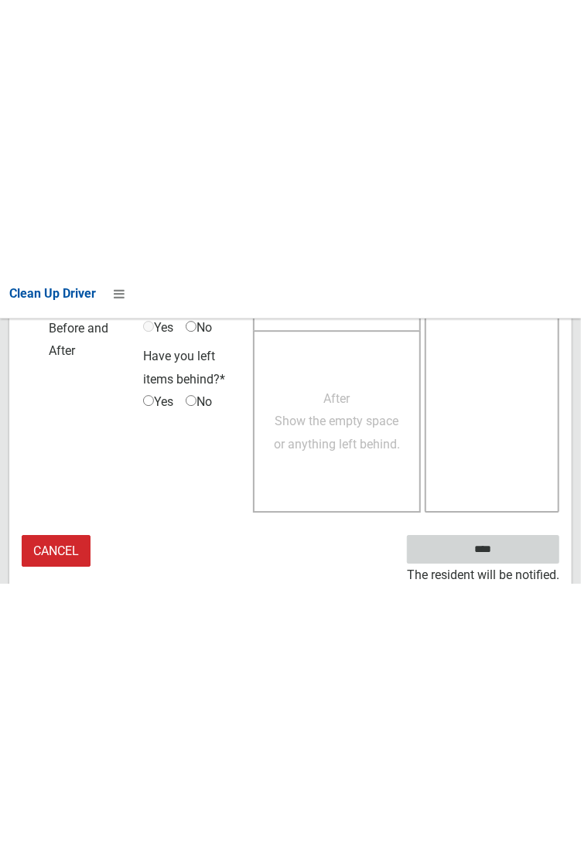
scroll to position [893, 0]
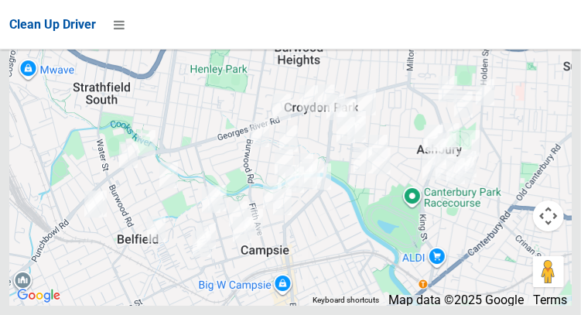
scroll to position [11136, 0]
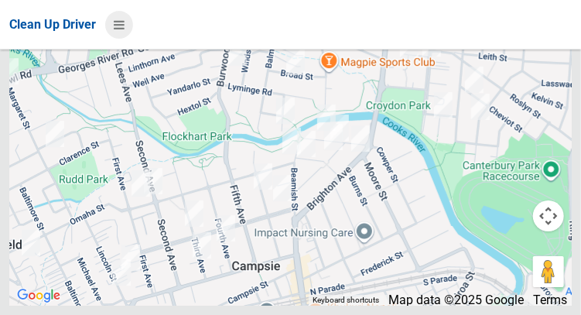
click at [116, 29] on icon at bounding box center [119, 25] width 11 height 26
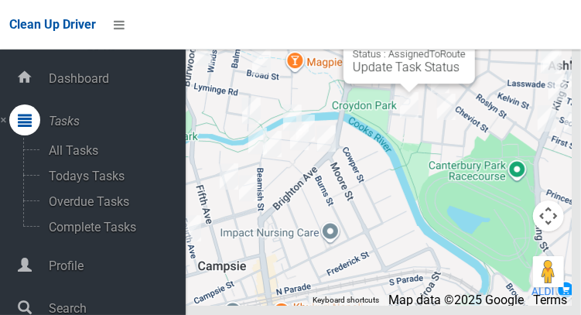
click at [465, 36] on button "Close" at bounding box center [446, 17] width 37 height 37
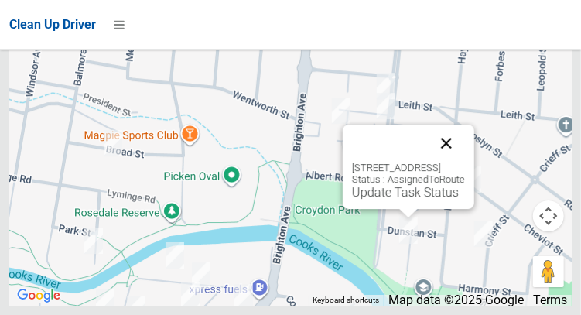
click at [465, 162] on button "Close" at bounding box center [446, 142] width 37 height 37
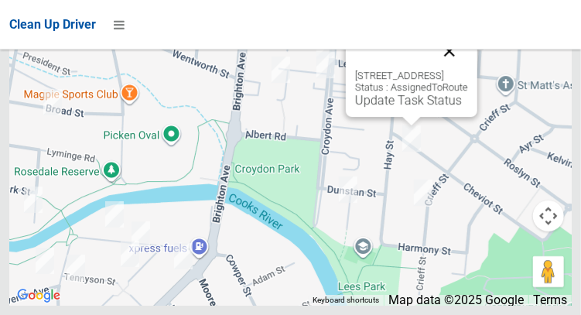
click at [468, 70] on button "Close" at bounding box center [449, 50] width 37 height 37
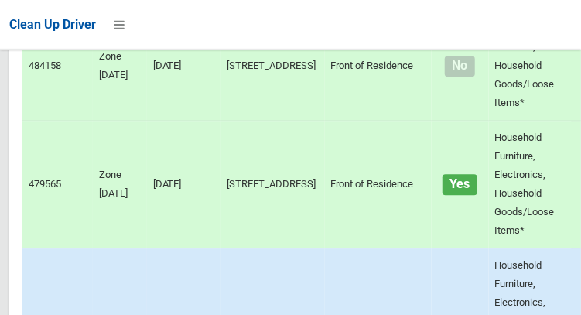
scroll to position [0, 0]
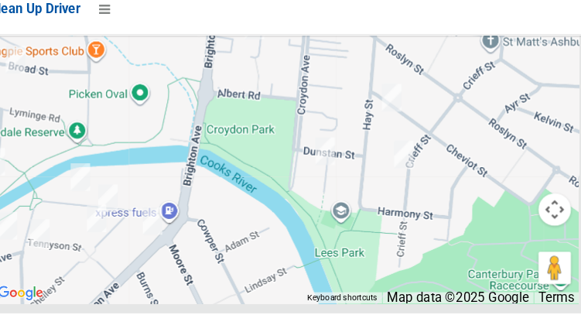
scroll to position [11136, 0]
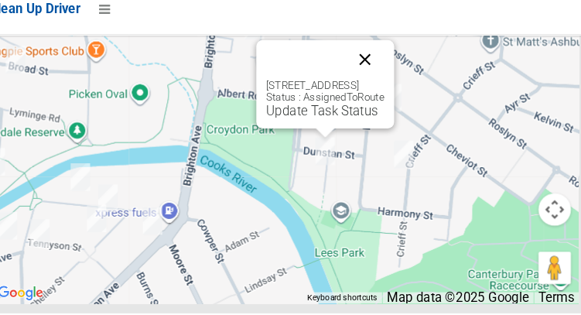
click at [386, 91] on button "Close" at bounding box center [367, 72] width 37 height 37
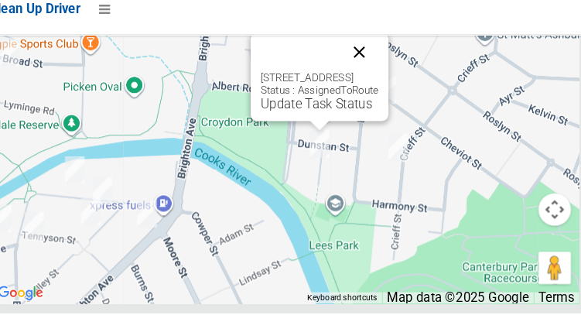
click at [380, 84] on button "Close" at bounding box center [361, 65] width 37 height 37
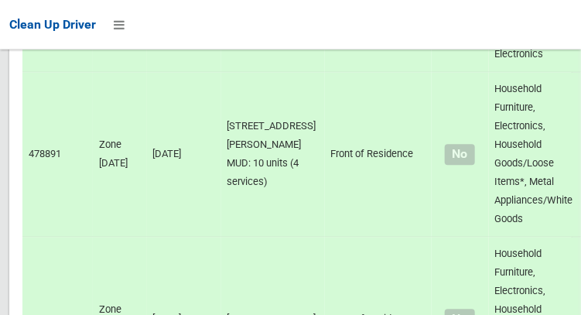
scroll to position [6665, 0]
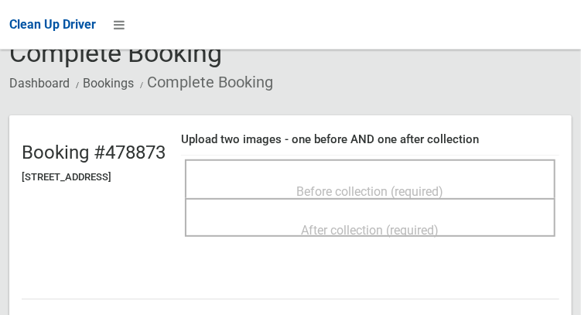
scroll to position [83, 0]
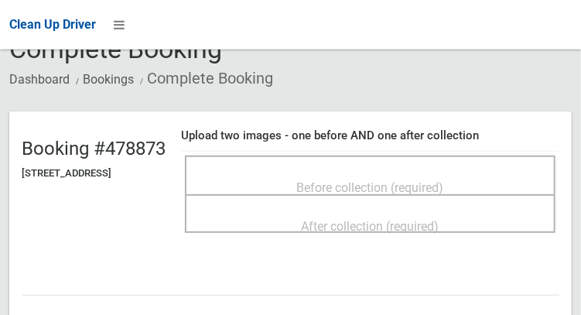
click at [506, 175] on div "Before collection (required)" at bounding box center [370, 186] width 336 height 29
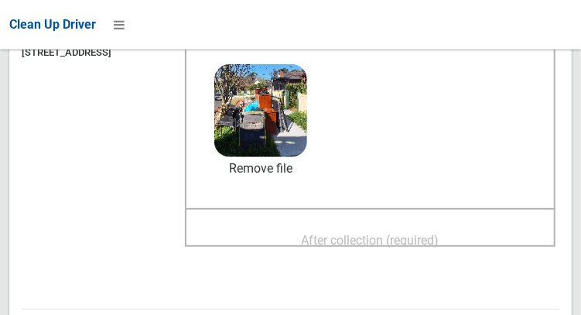
scroll to position [241, 0]
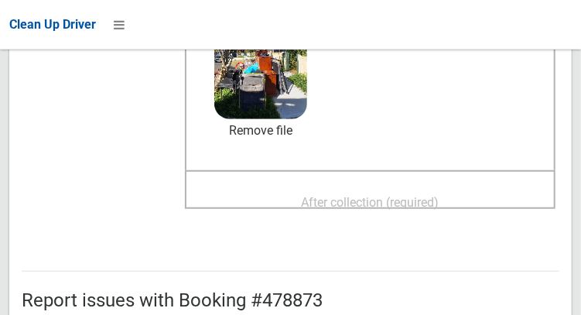
click at [439, 195] on span "After collection (required)" at bounding box center [371, 202] width 138 height 15
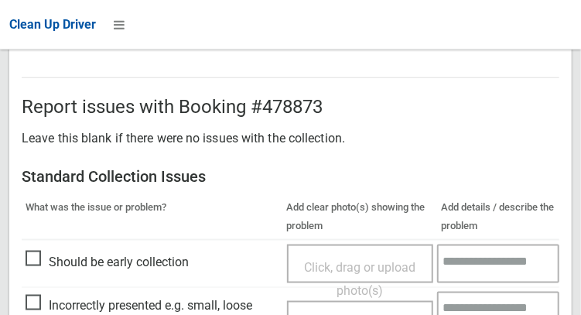
scroll to position [1396, 0]
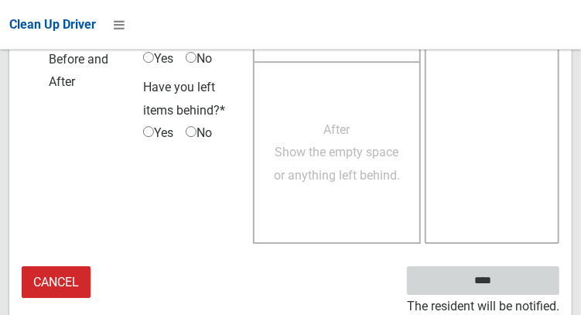
click at [506, 285] on input "****" at bounding box center [483, 280] width 152 height 29
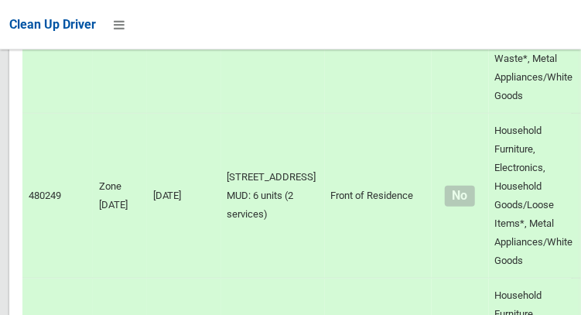
scroll to position [11136, 0]
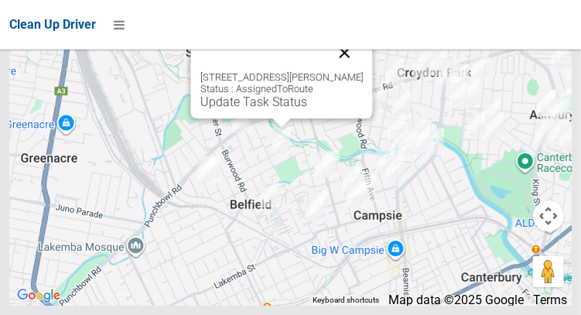
click at [348, 71] on button "Close" at bounding box center [344, 52] width 37 height 37
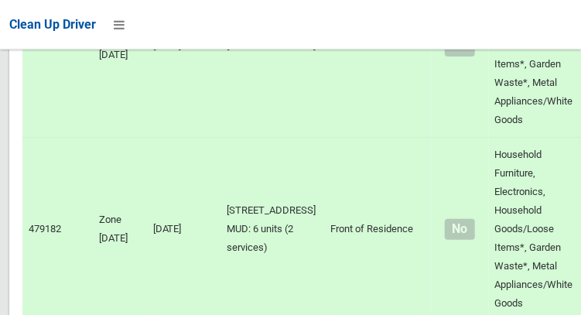
scroll to position [1777, 0]
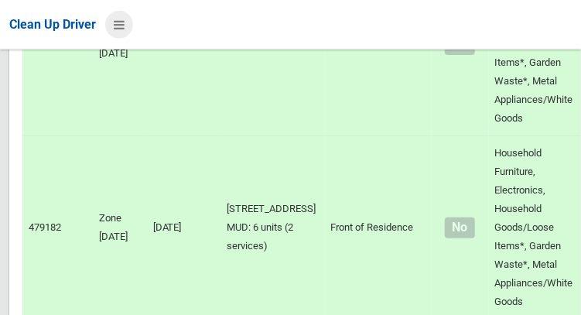
click at [121, 19] on icon at bounding box center [119, 25] width 11 height 26
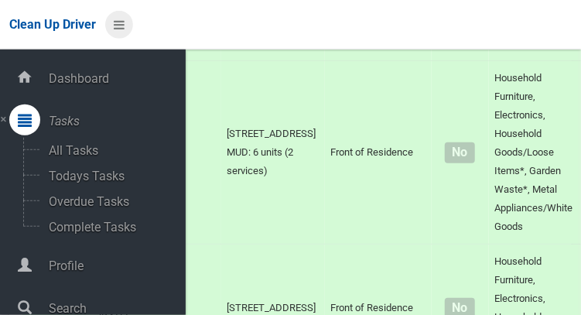
scroll to position [1852, 0]
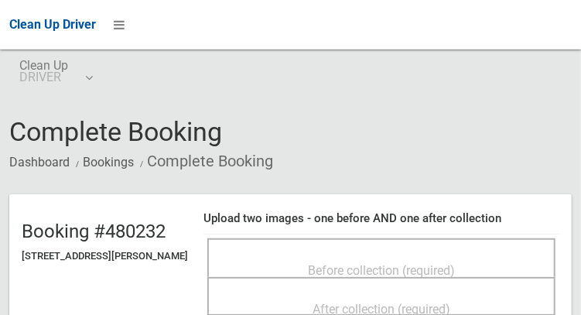
click at [468, 255] on div "Before collection (required)" at bounding box center [381, 269] width 314 height 29
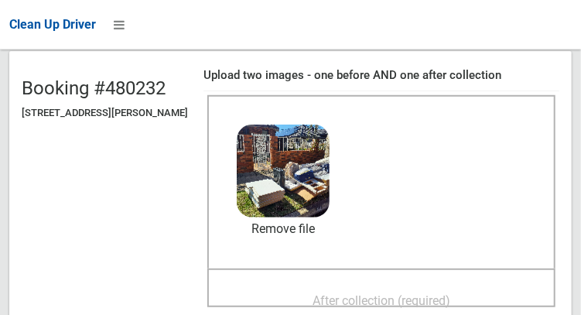
scroll to position [169, 0]
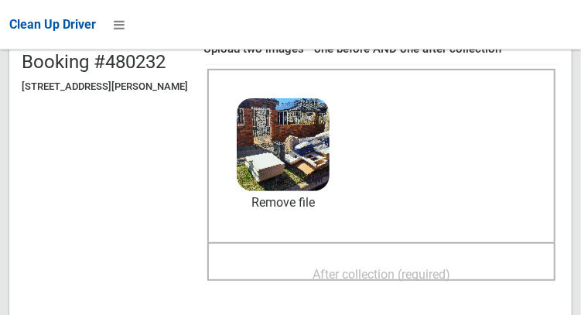
click at [492, 270] on div "After collection (required)" at bounding box center [381, 273] width 314 height 29
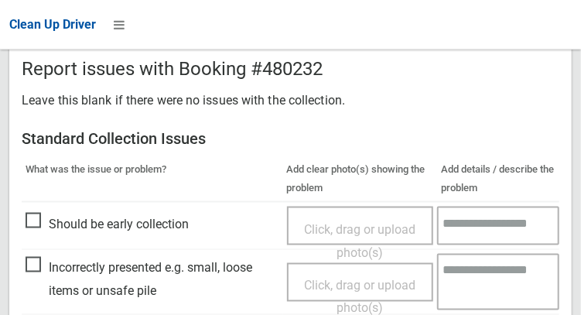
scroll to position [1396, 0]
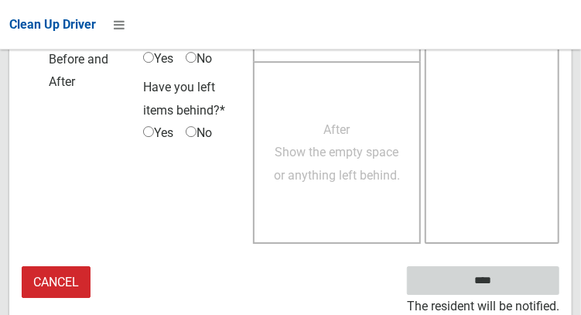
click at [506, 285] on input "****" at bounding box center [483, 280] width 152 height 29
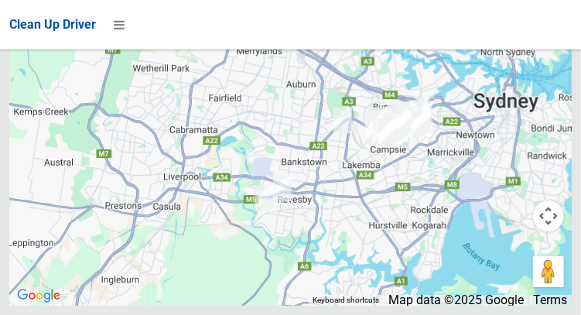
scroll to position [10623, 0]
click at [124, 32] on icon at bounding box center [119, 25] width 11 height 26
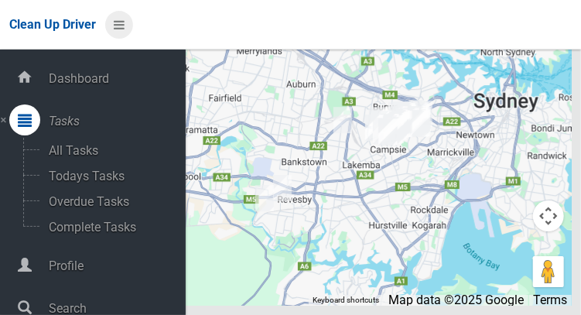
scroll to position [77, 0]
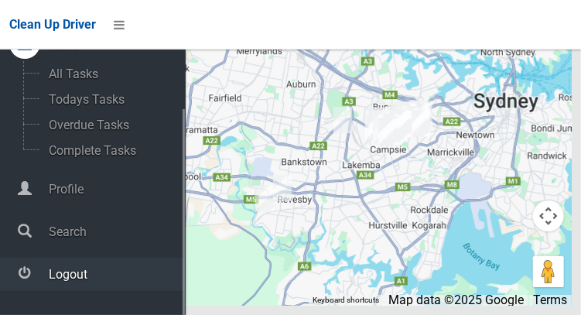
click at [50, 281] on span "Logout" at bounding box center [115, 274] width 142 height 15
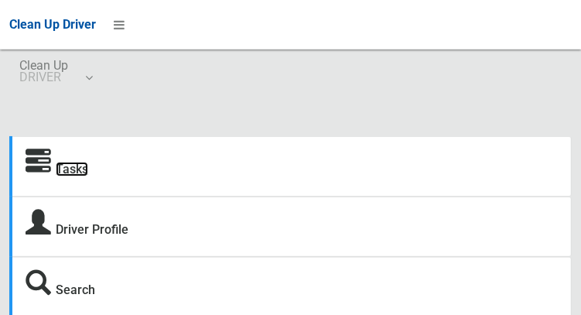
click at [56, 169] on link "Tasks" at bounding box center [72, 169] width 32 height 15
click at [79, 175] on link "Tasks" at bounding box center [72, 169] width 32 height 15
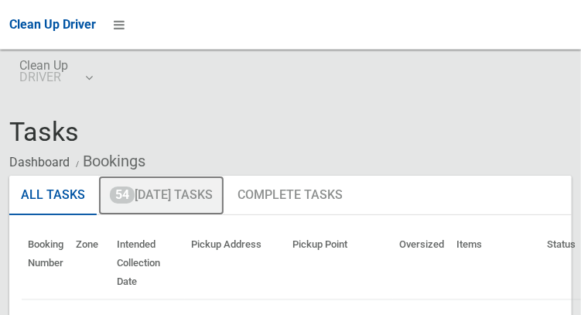
click at [150, 198] on link "54 [DATE] Tasks" at bounding box center [161, 196] width 126 height 40
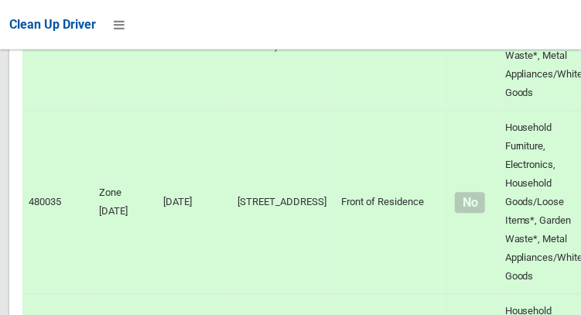
scroll to position [2639, 0]
